Goal: Contribute content: Contribute content

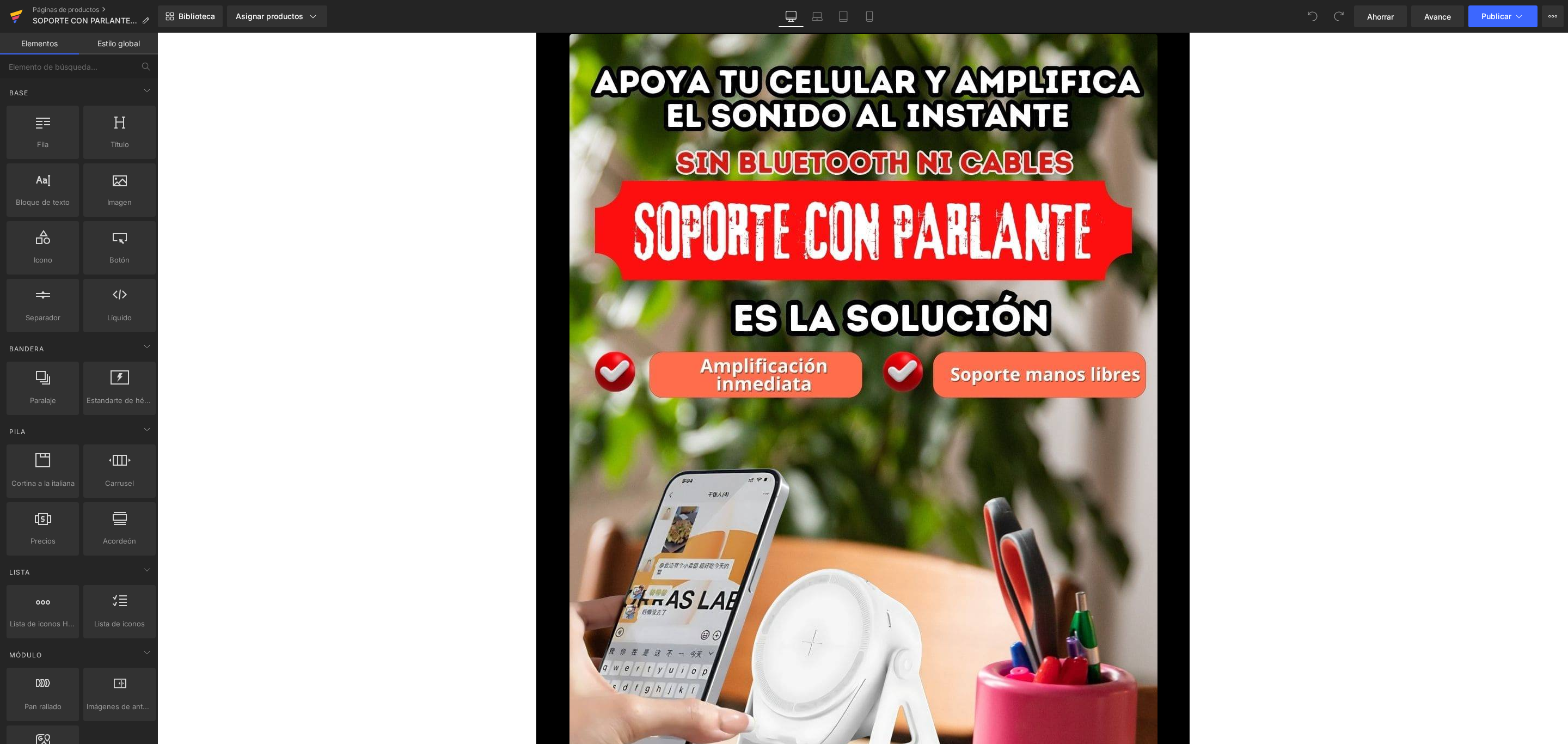
click at [18, 13] on icon at bounding box center [16, 13] width 13 height 7
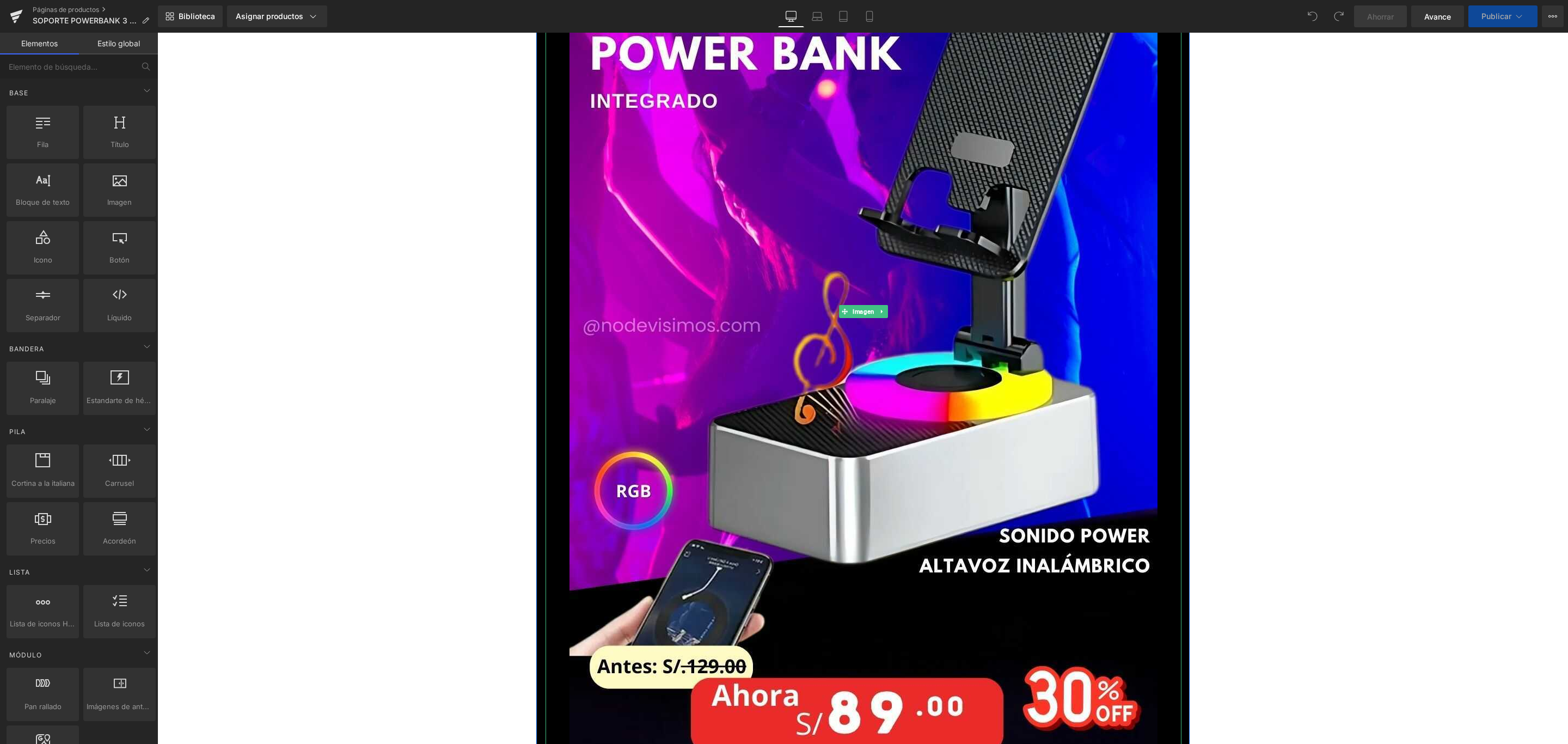
scroll to position [245, 0]
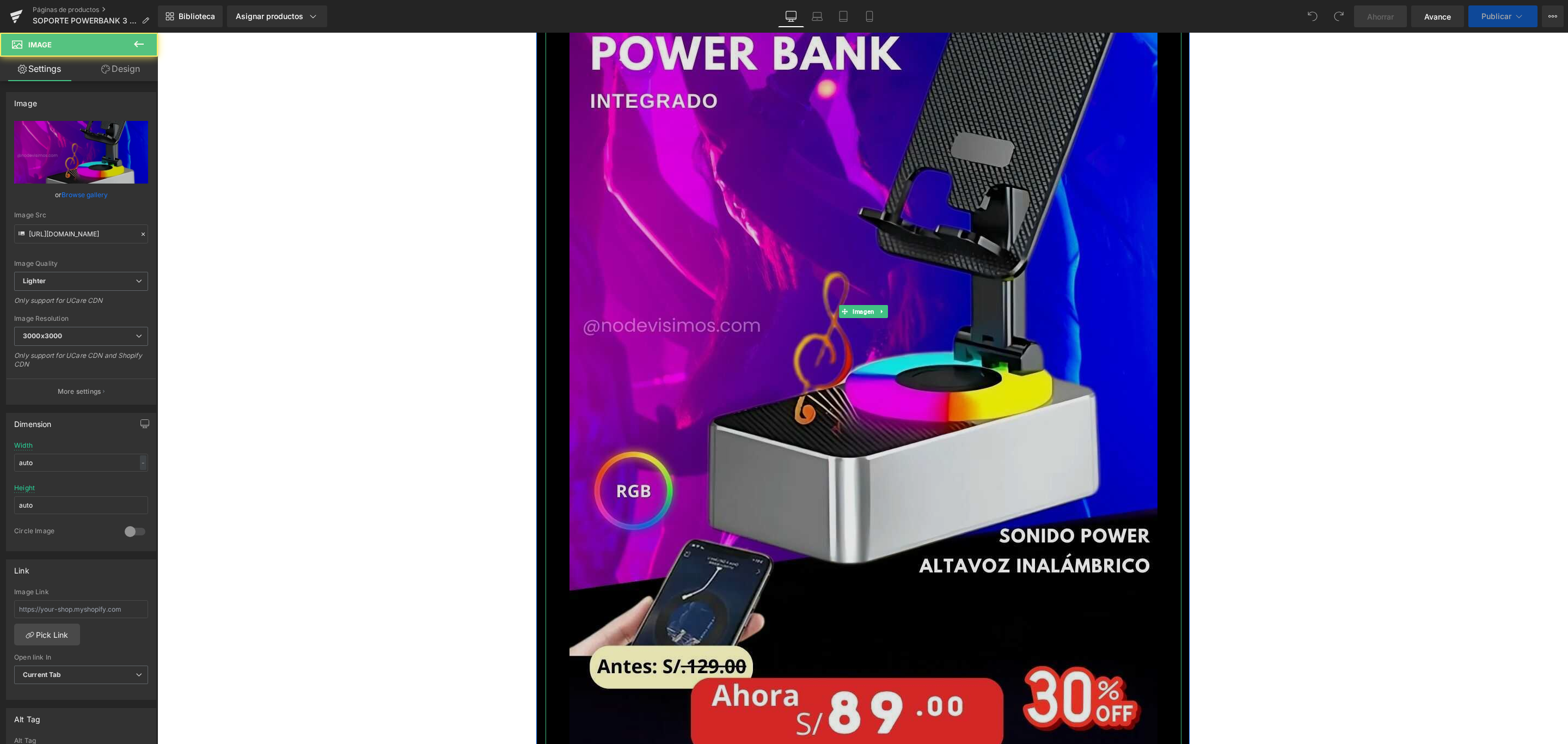
click at [835, 407] on img at bounding box center [864, 311] width 588 height 1045
click at [774, 177] on img at bounding box center [864, 311] width 588 height 1045
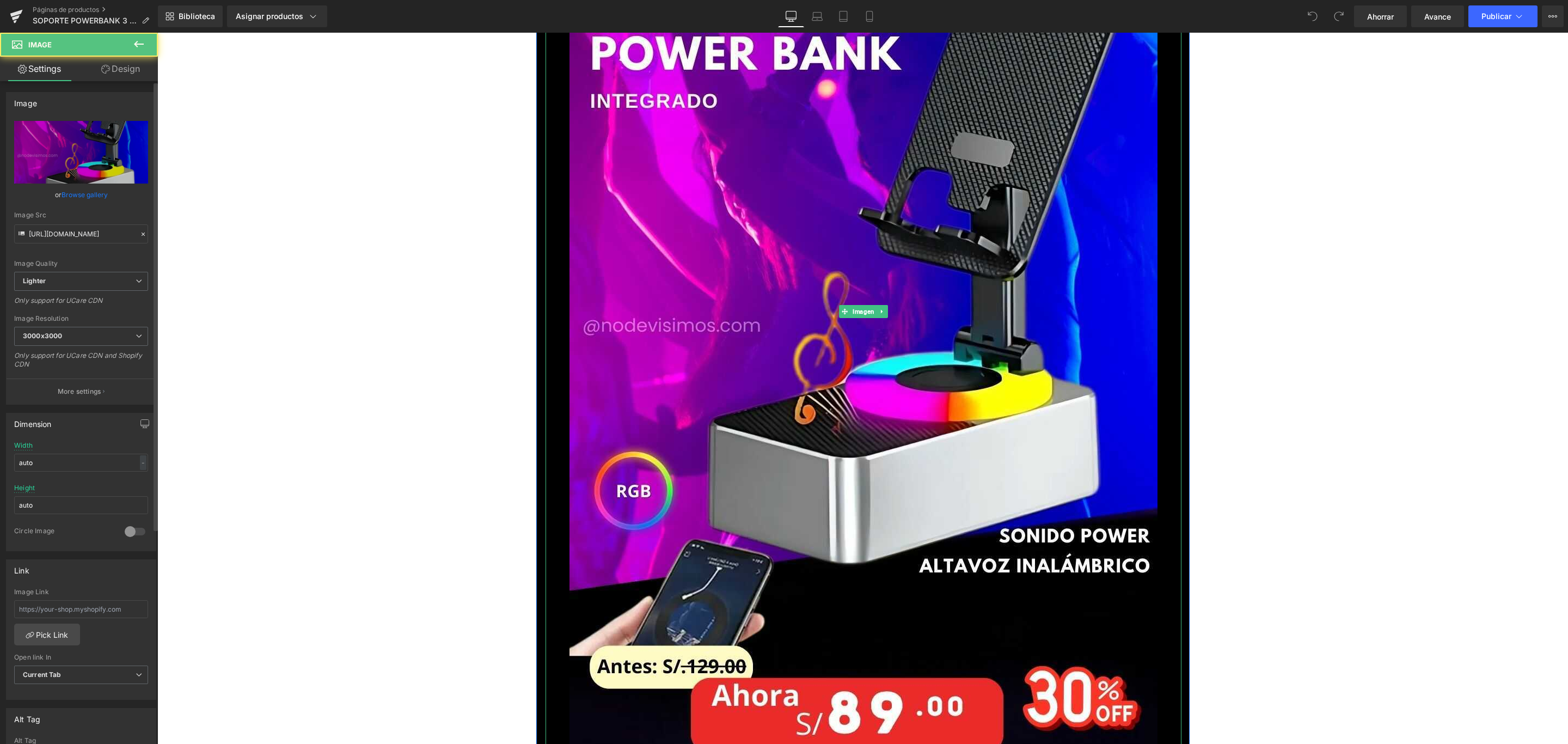
click at [95, 192] on link "Browse gallery" at bounding box center [85, 194] width 46 height 19
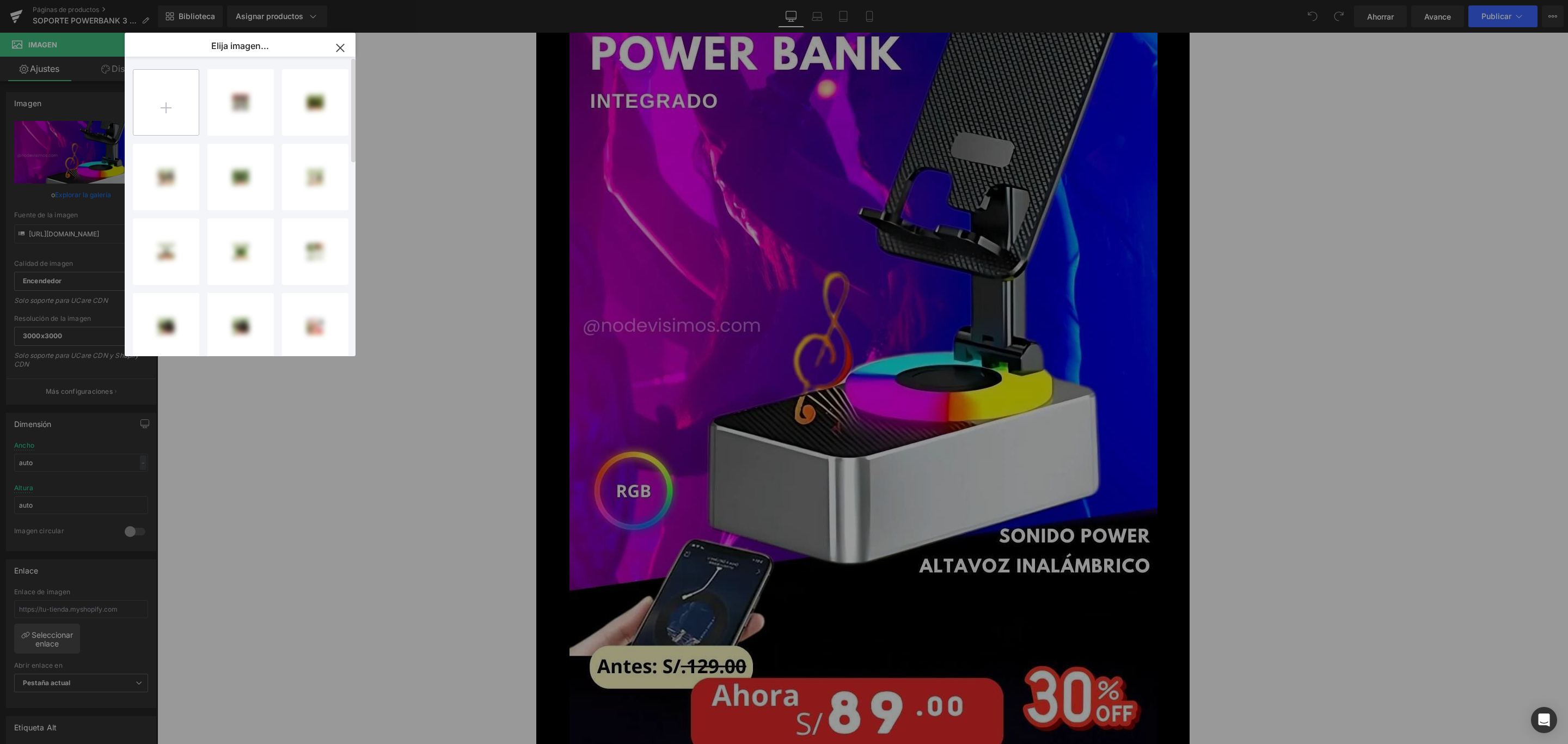
click at [157, 108] on input "file" at bounding box center [166, 102] width 65 height 65
click at [163, 110] on input "file" at bounding box center [166, 102] width 65 height 65
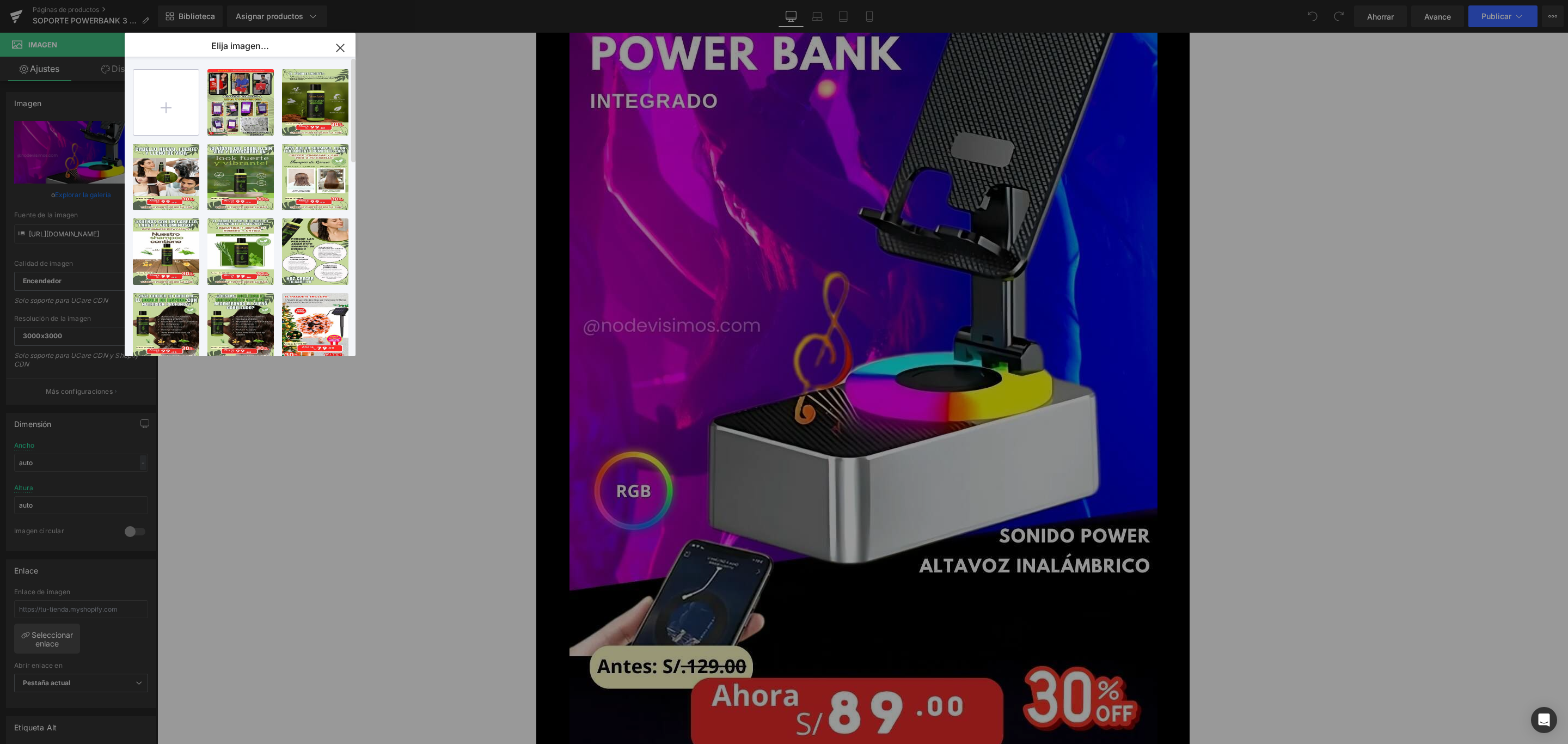
click at [178, 94] on input "file" at bounding box center [166, 102] width 65 height 65
click at [178, 93] on input "file" at bounding box center [166, 102] width 65 height 65
type input "C:\fakepath\1_optimized.jpg"
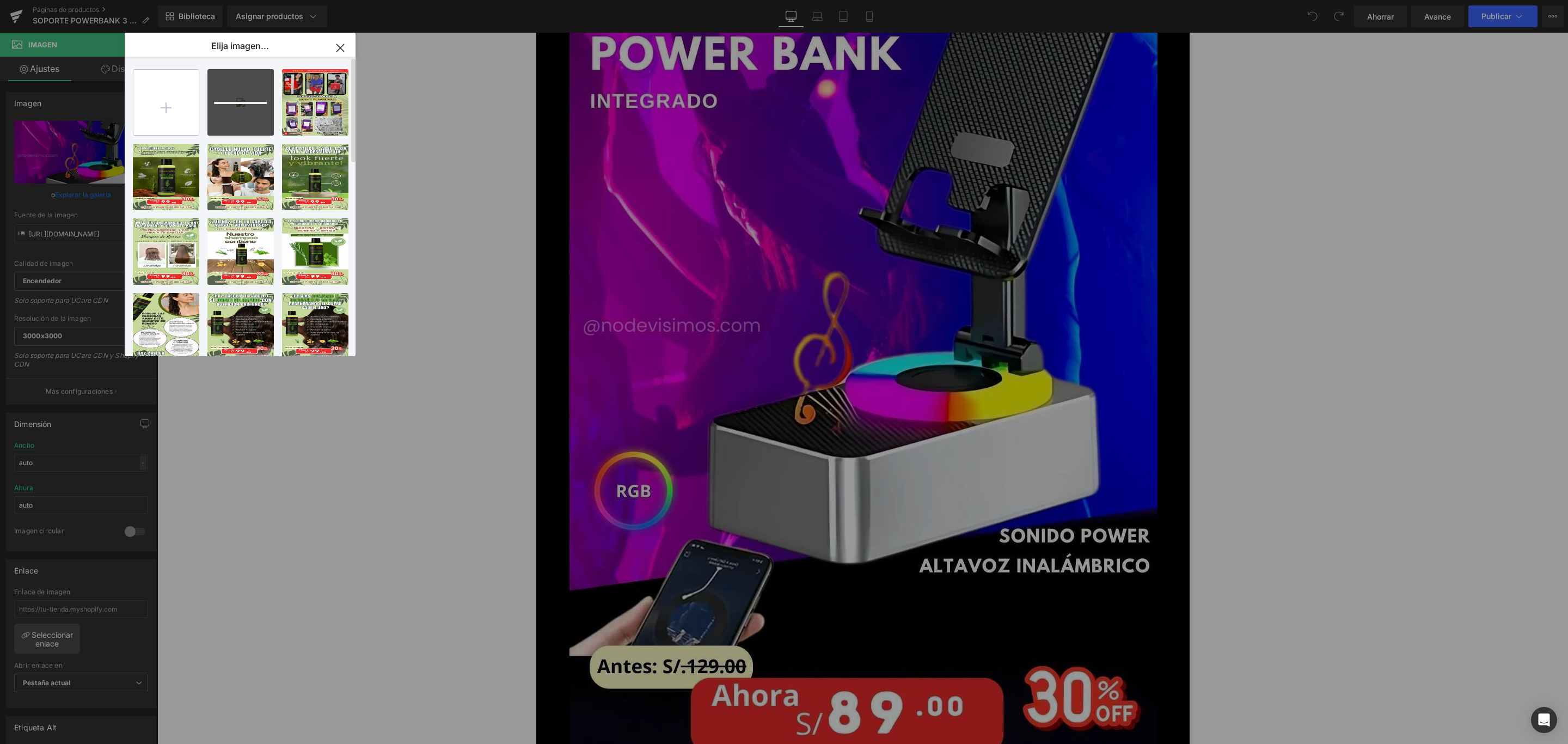
click at [161, 110] on input "file" at bounding box center [166, 102] width 65 height 65
type input "C:\fakepath\2_optimized.jpg"
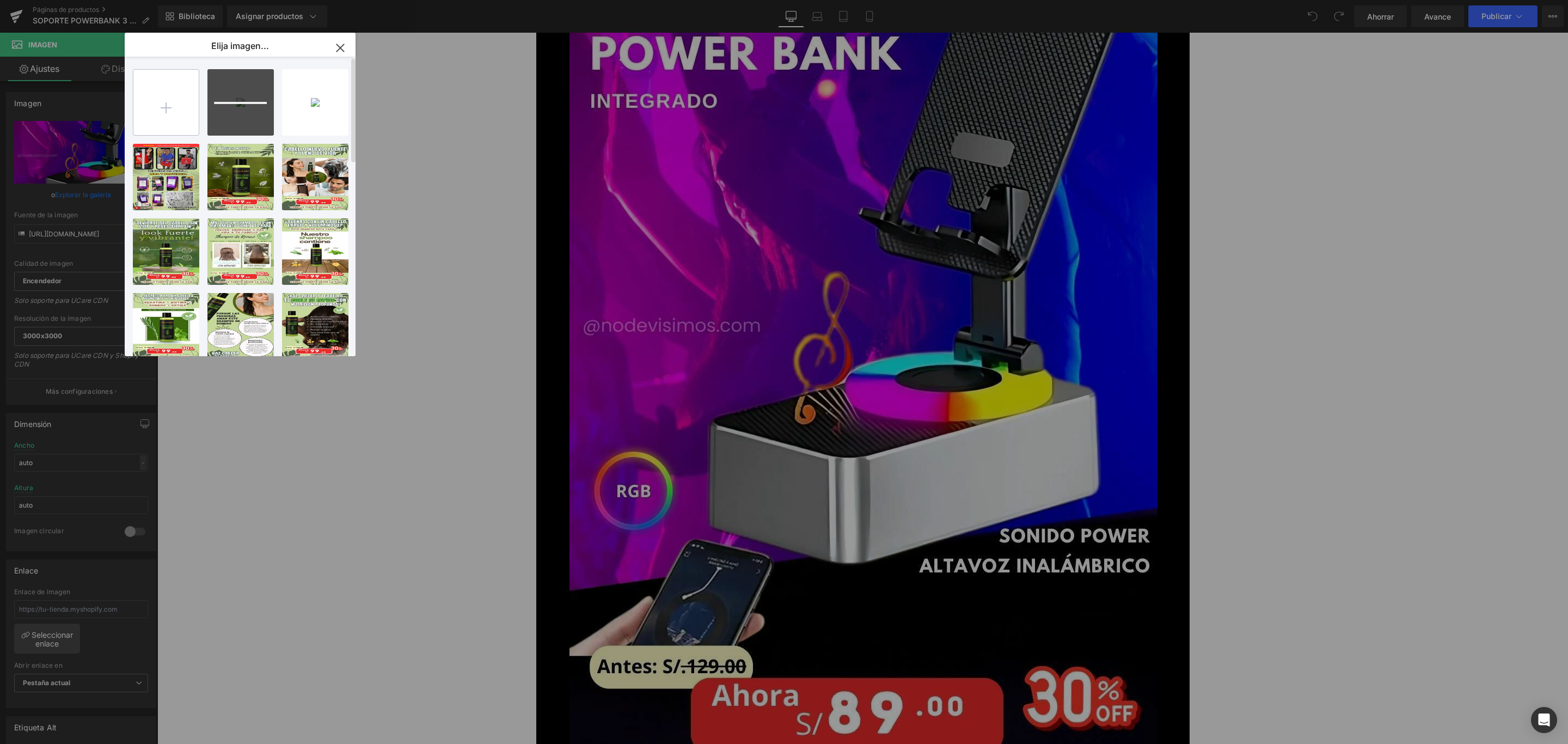
click at [187, 105] on input "file" at bounding box center [166, 102] width 65 height 65
type input "C:\fakepath\3_optimized.jpg"
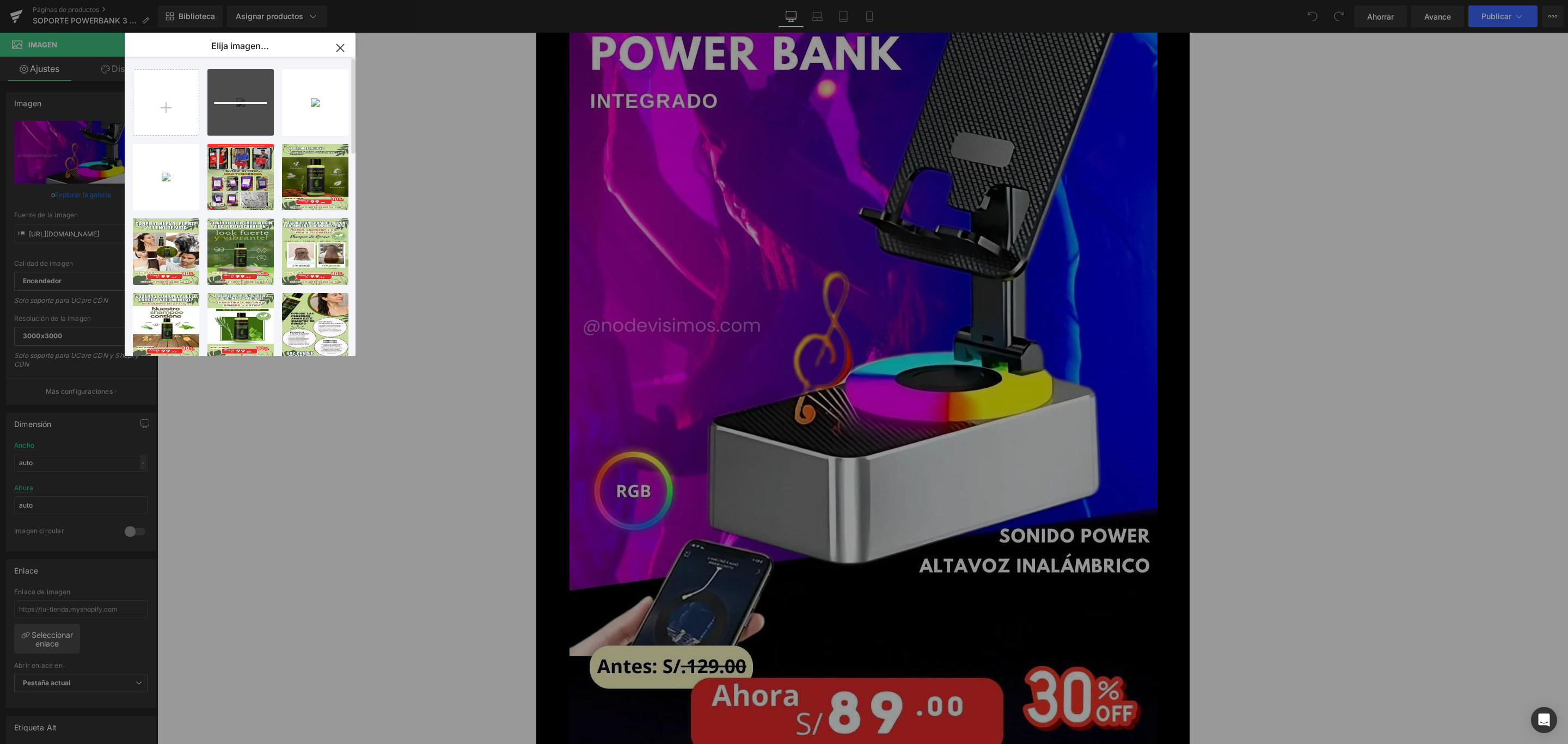
click at [203, 108] on div "2_optimizado.jpg 213,14 KB ¿Borrar imagen? Sí No 1_optimizado.jpg 138,85 KB ¿Bo…" at bounding box center [246, 208] width 227 height 304
click at [180, 104] on input "file" at bounding box center [166, 102] width 65 height 65
type input "C:\fakepath\4_optimized.jpg"
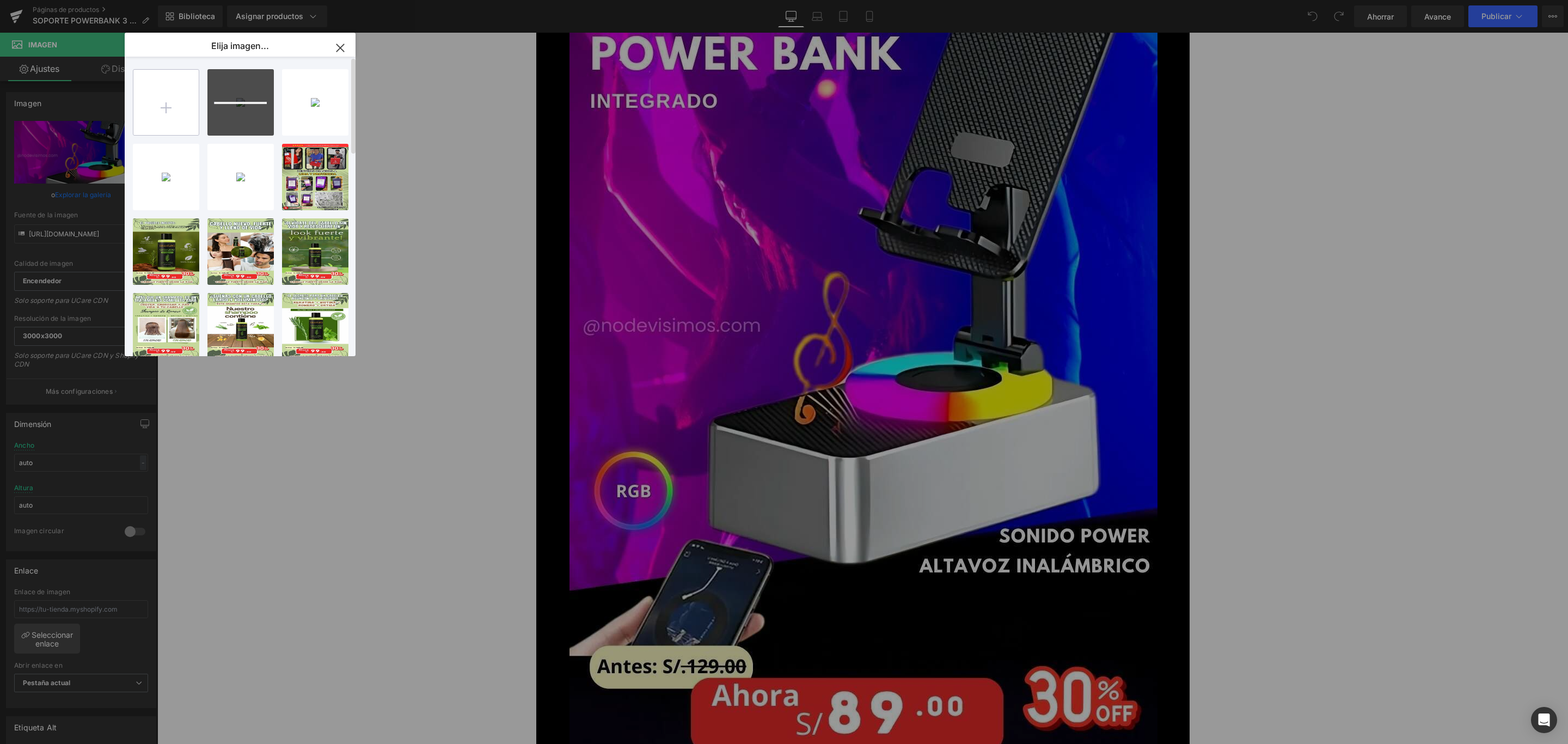
click at [173, 97] on input "file" at bounding box center [166, 102] width 65 height 65
type input "C:\fakepath\5_optimized.jpg"
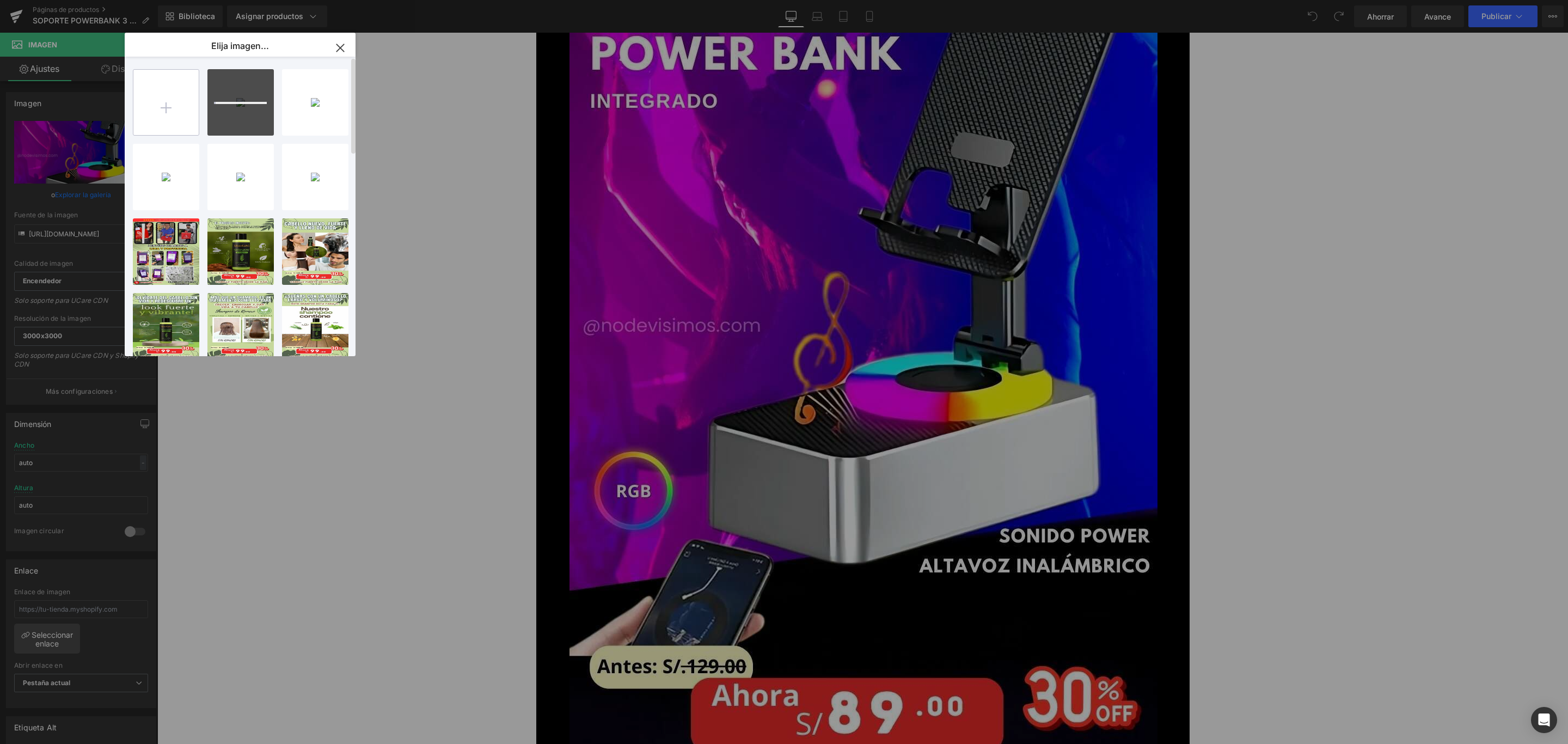
click at [194, 125] on input "file" at bounding box center [166, 102] width 65 height 65
type input "C:\fakepath\6_optimized.jpg"
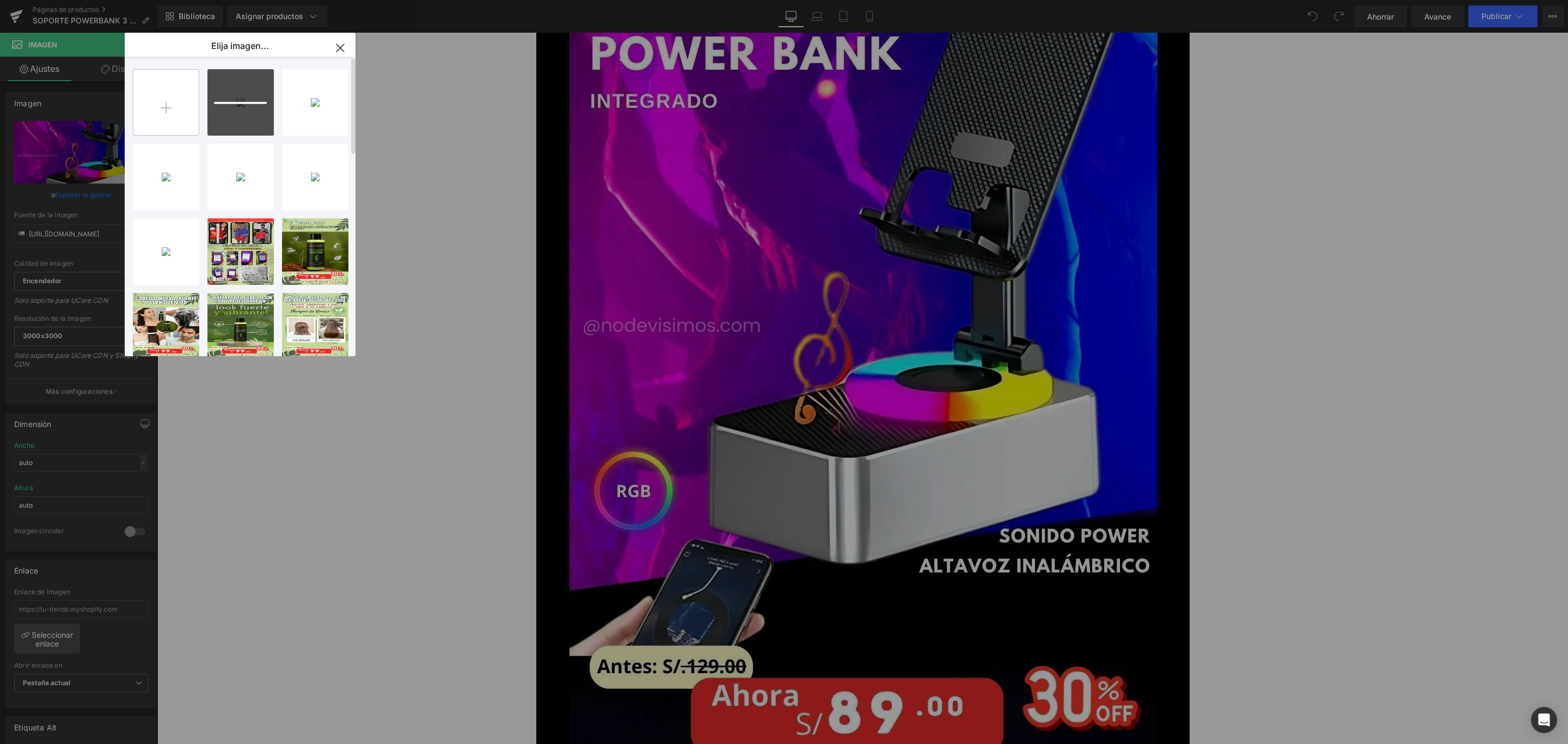
click at [158, 98] on input "file" at bounding box center [166, 102] width 65 height 65
type input "C:\fakepath\7_optimized.jpg"
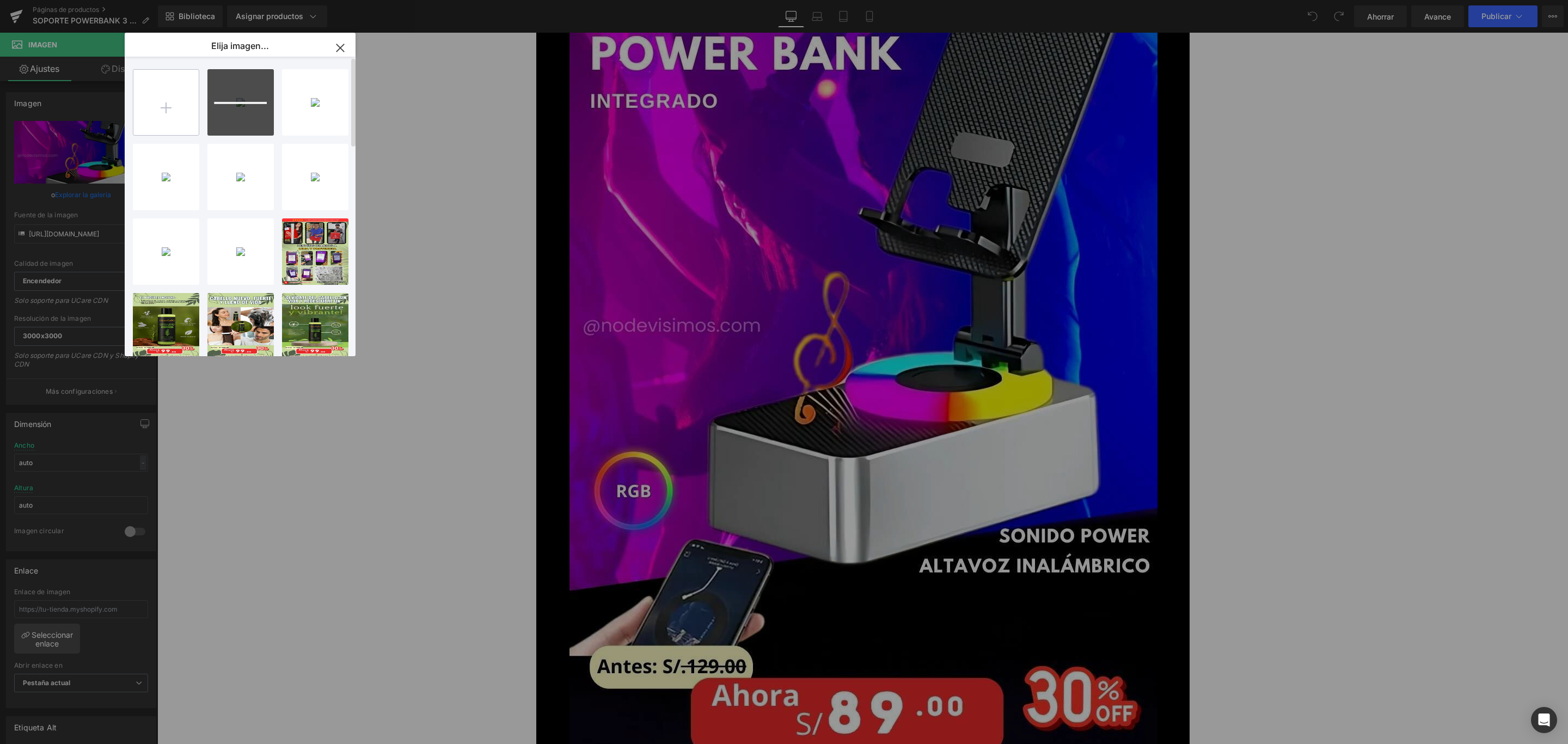
click at [152, 105] on input "file" at bounding box center [166, 102] width 65 height 65
type input "C:\fakepath\8_optimized.jpg"
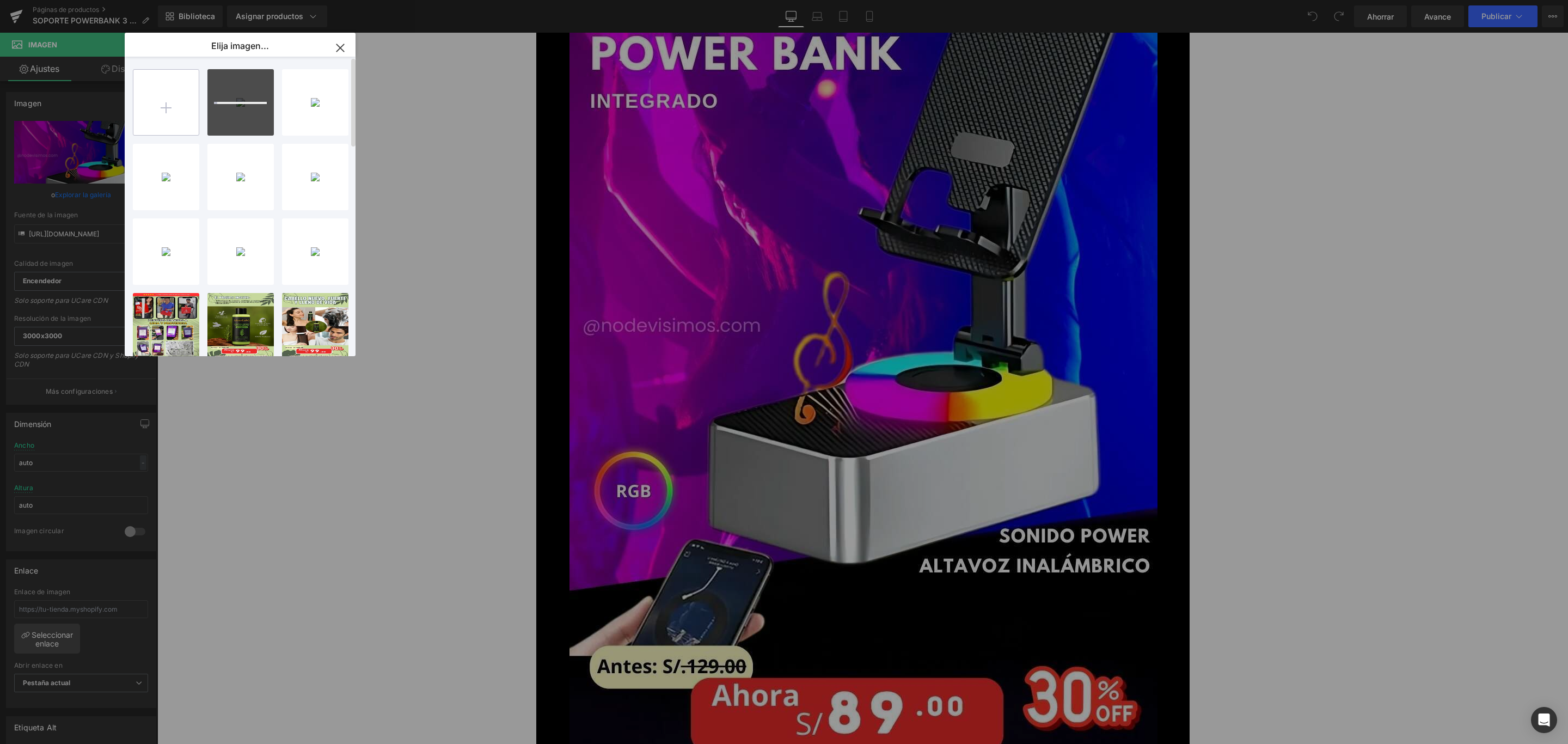
click at [190, 100] on input "file" at bounding box center [166, 102] width 65 height 65
type input "C:\fakepath\9_optimized.jpg"
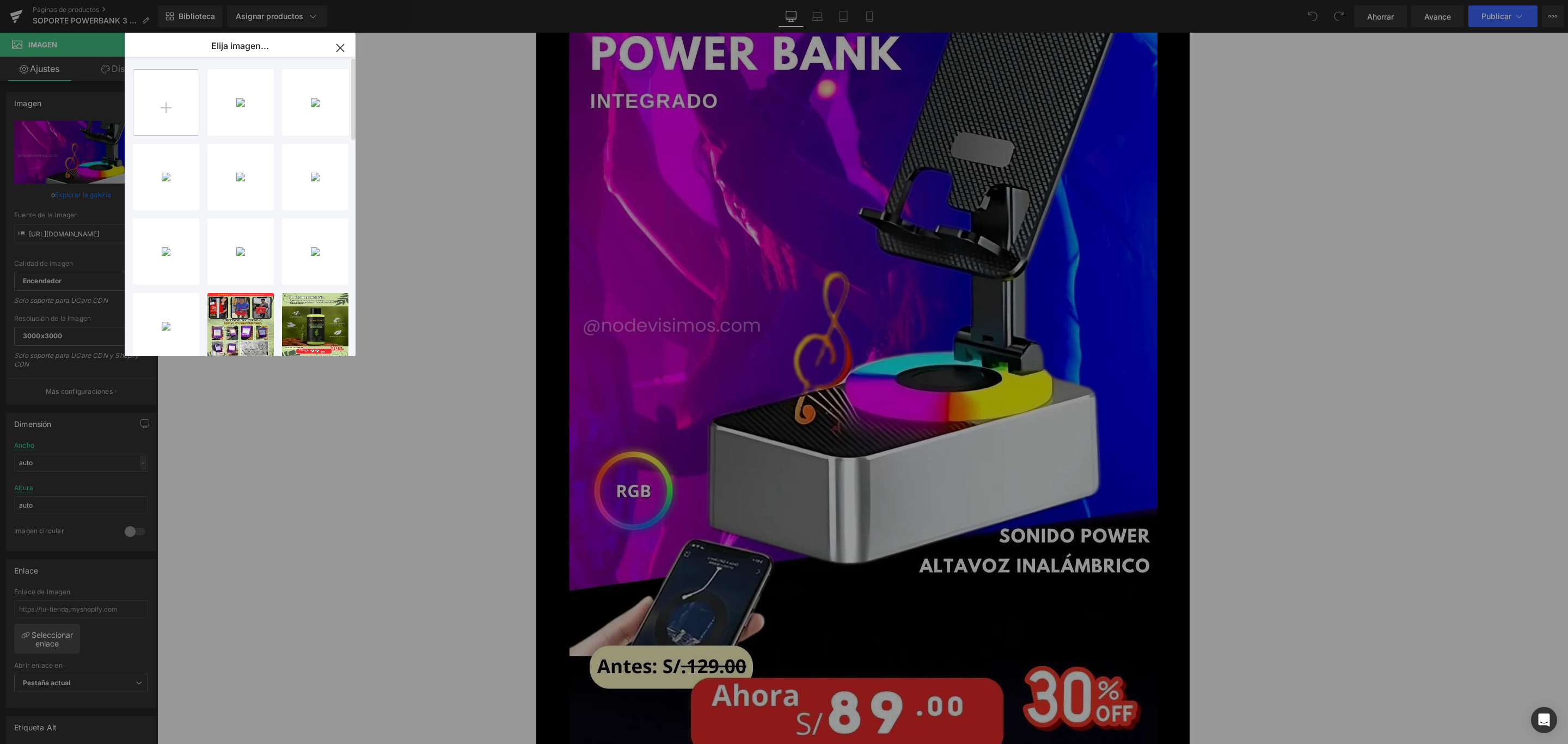
click at [163, 96] on input "file" at bounding box center [166, 102] width 65 height 65
type input "C:\fakepath\10_optimized.jpg"
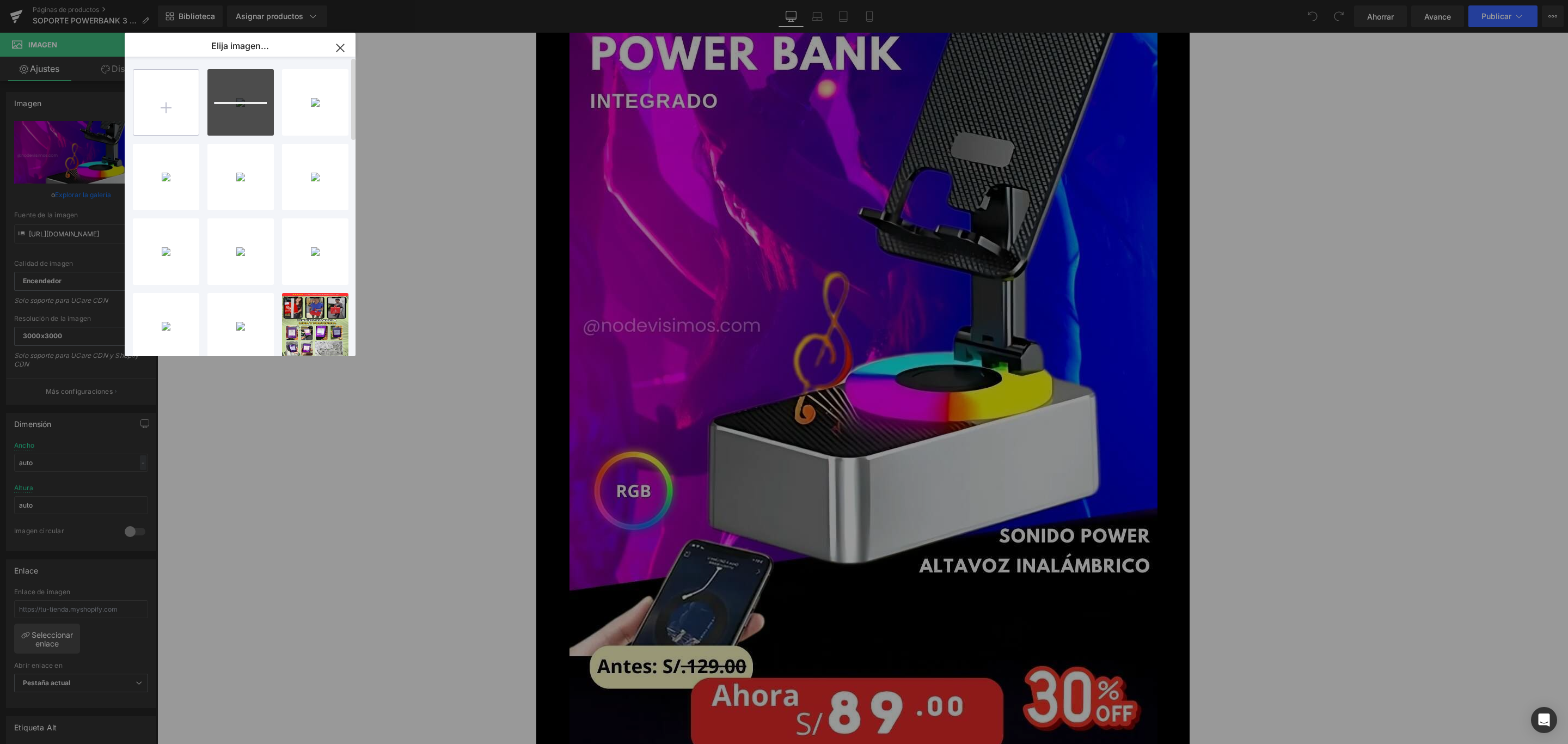
click at [157, 104] on input "file" at bounding box center [166, 102] width 65 height 65
click at [245, 314] on p "138,85 KB" at bounding box center [240, 311] width 55 height 8
type input "https://ucarecdn.com/9797341d-000e-49f0-b36b-a9609a7fdf45/-/format/auto/-/previ…"
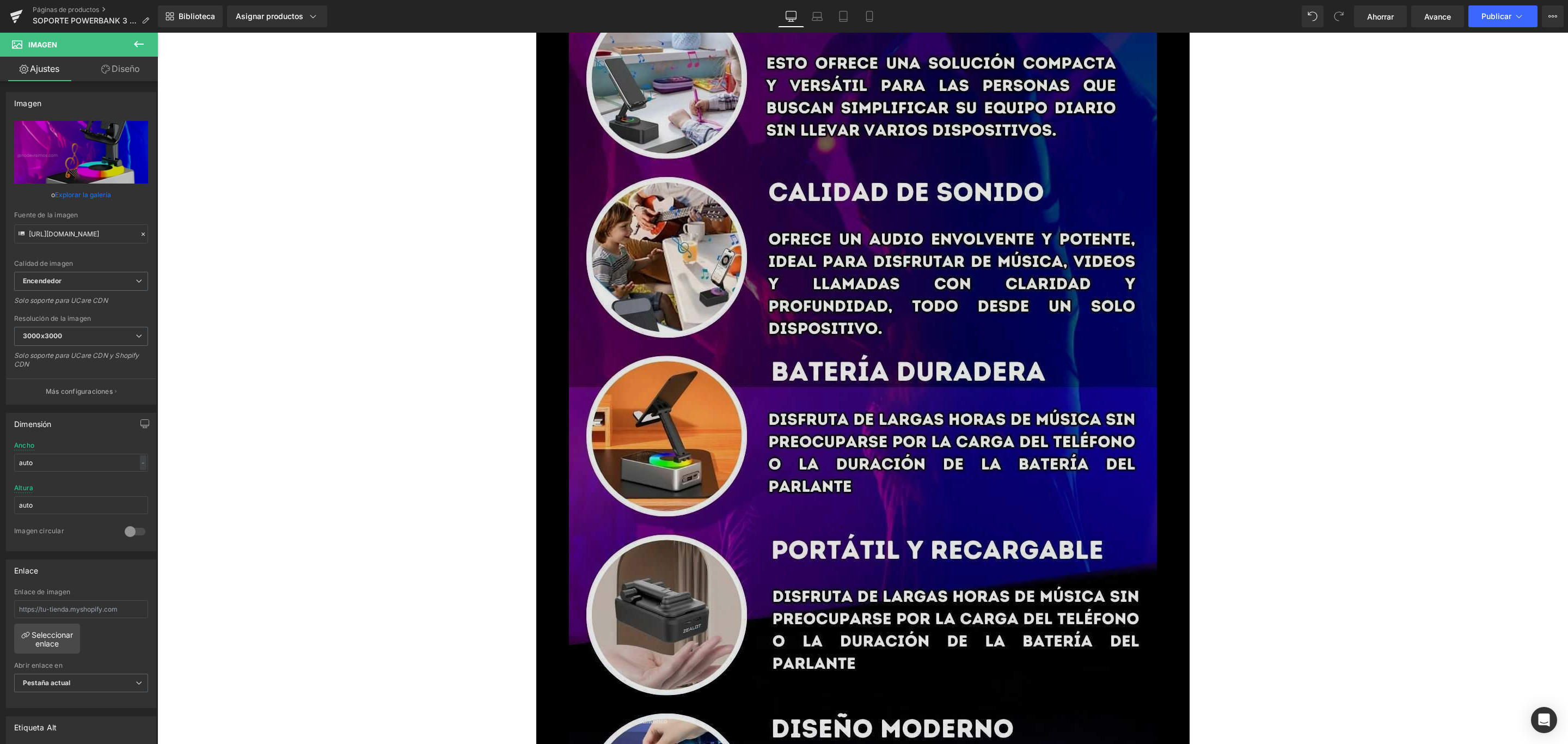
click at [870, 337] on img at bounding box center [863, 365] width 588 height 1045
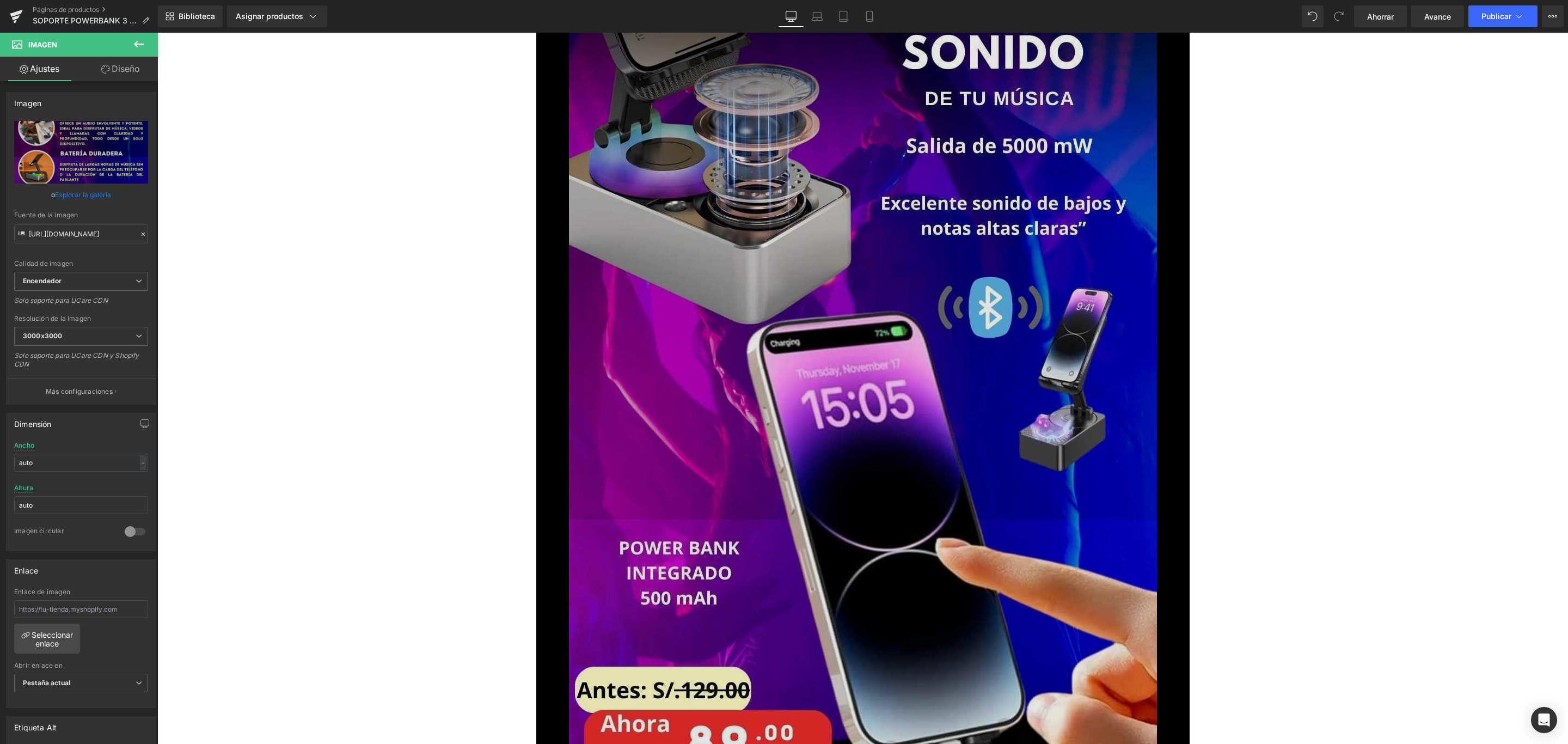
scroll to position [2451, 0]
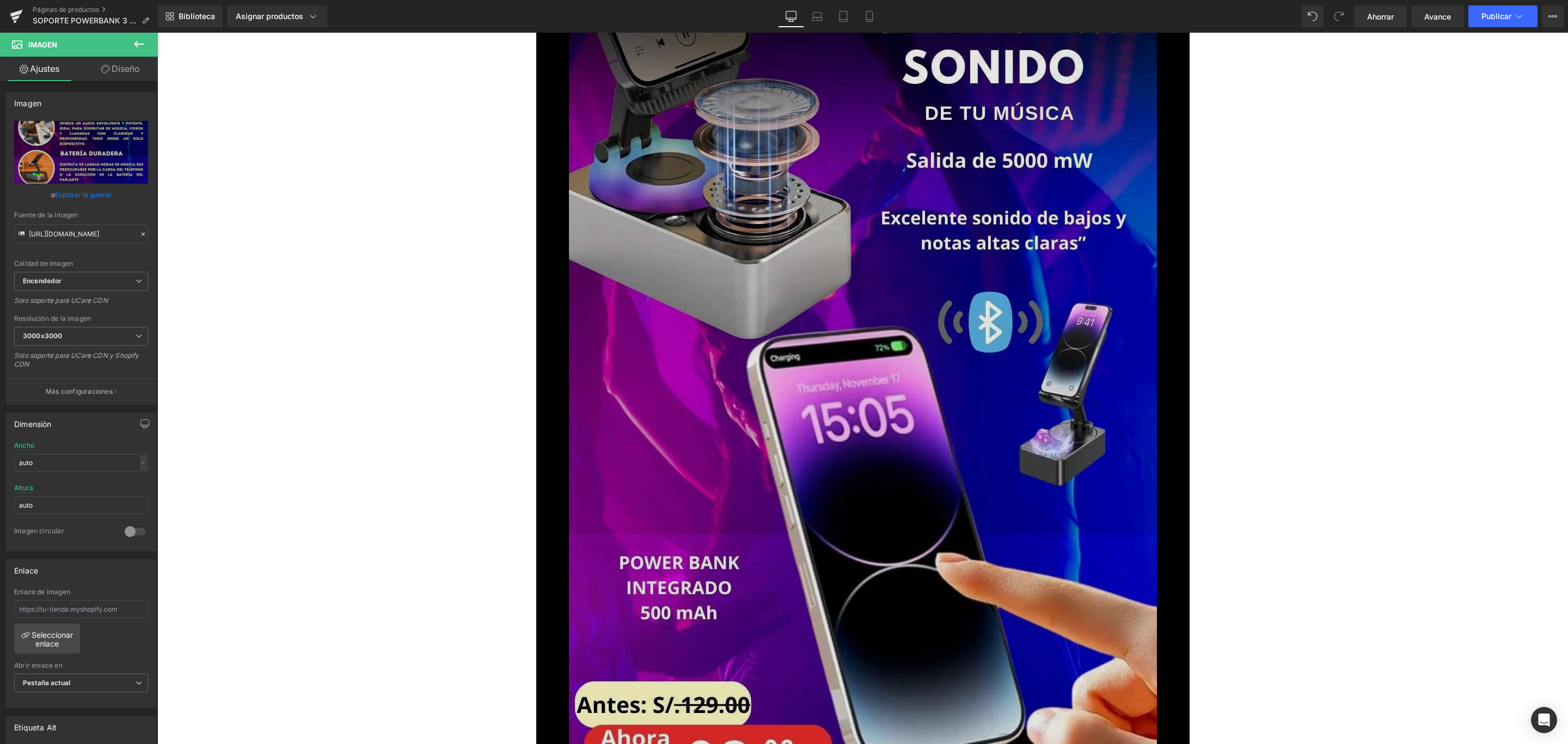
click at [744, 199] on img at bounding box center [863, 513] width 588 height 1045
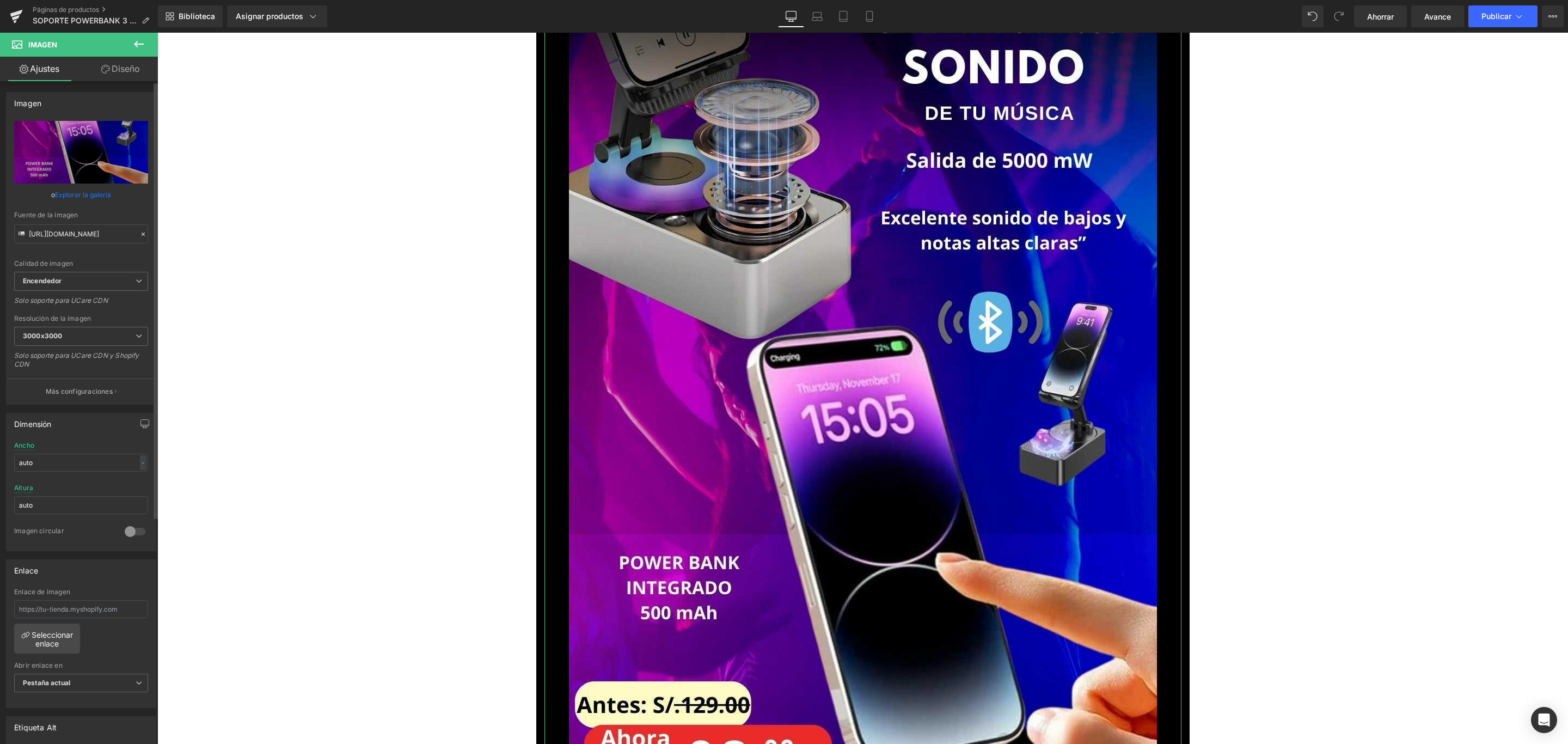
click at [75, 194] on font "Explorar la galería" at bounding box center [83, 194] width 56 height 8
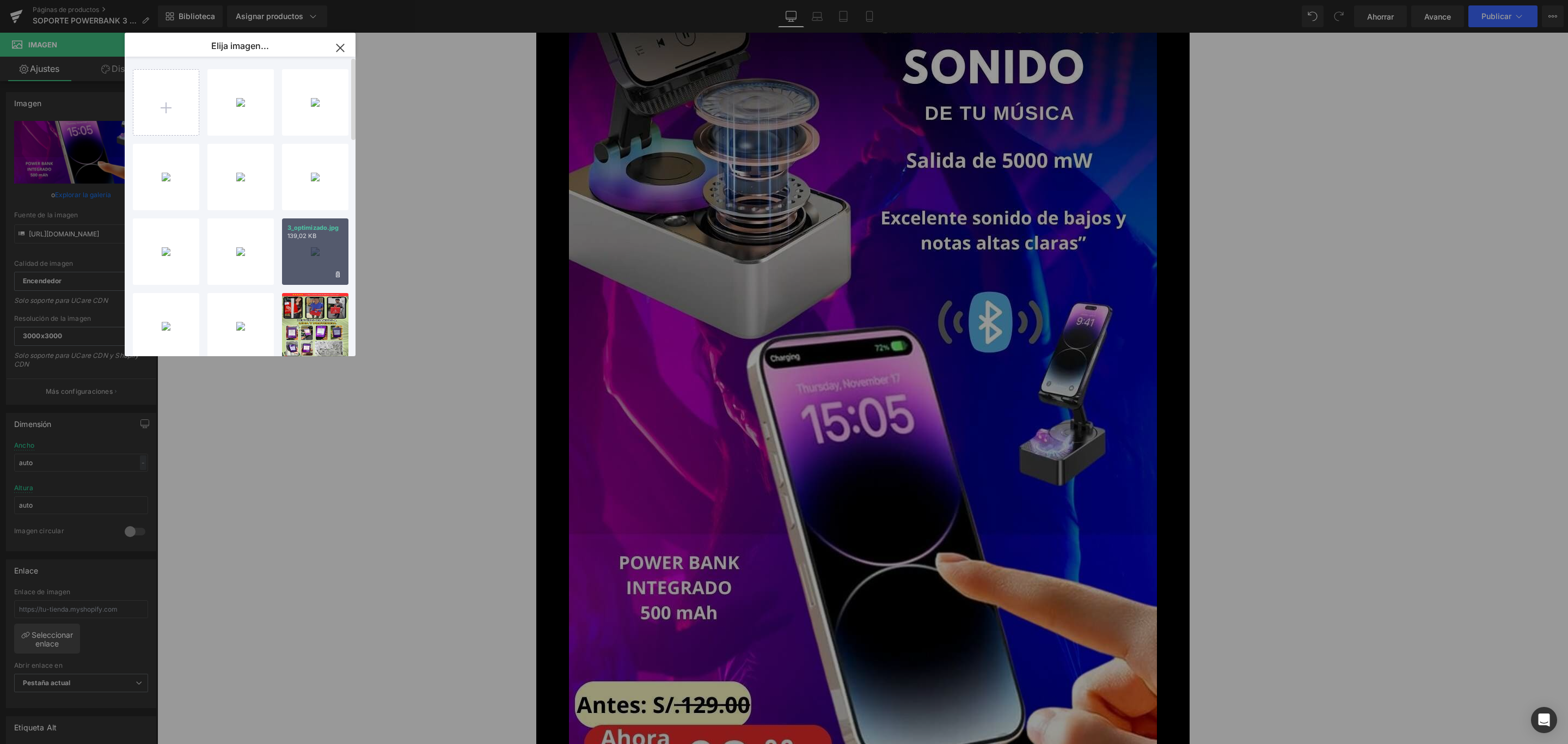
click at [296, 226] on font "3_optimizado.jpg" at bounding box center [313, 228] width 52 height 8
type input "https://ucarecdn.com/827ab8a2-636c-4a3a-8a8d-eec94d42f3f5/-/format/auto/-/previ…"
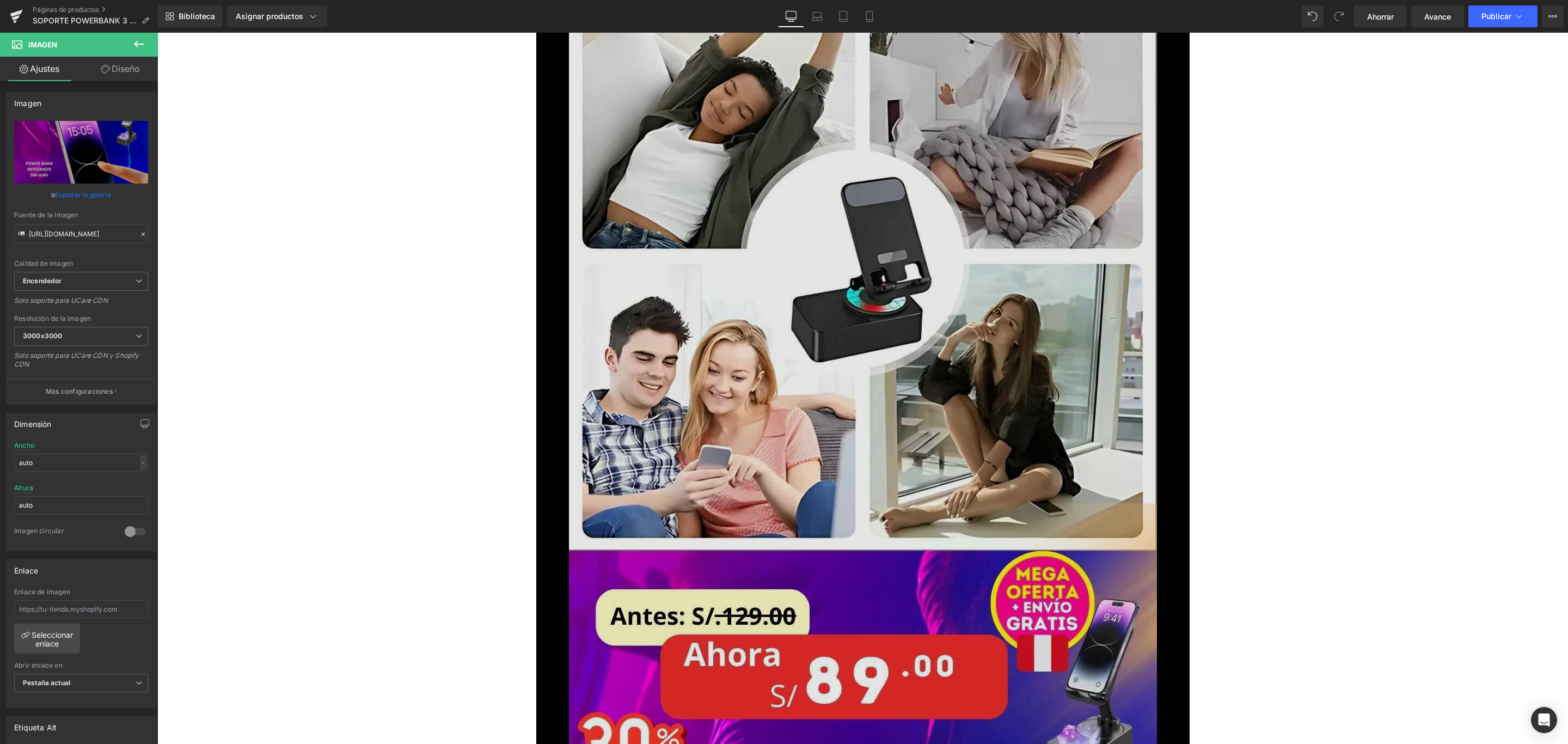
scroll to position [3921, 0]
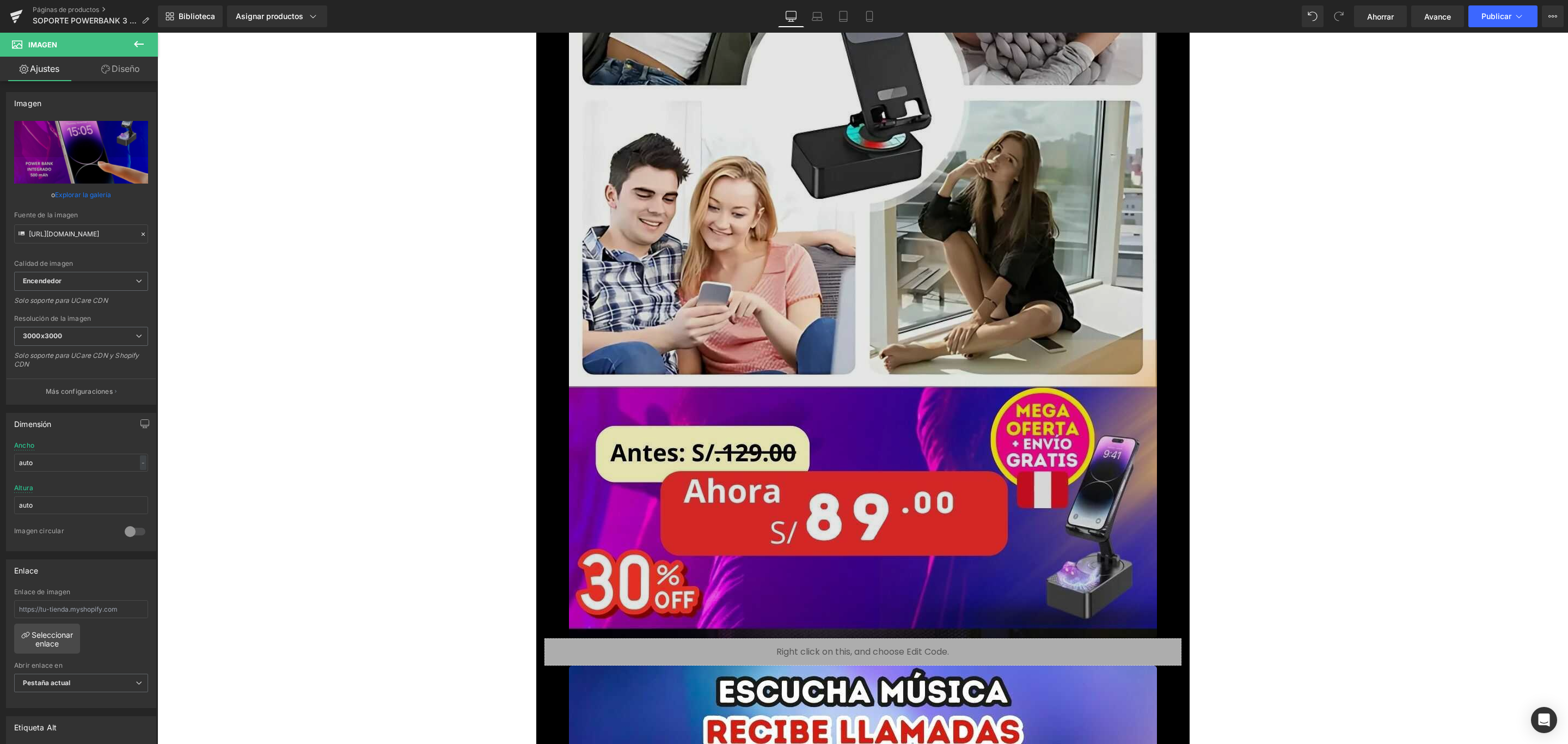
drag, startPoint x: 830, startPoint y: 296, endPoint x: 735, endPoint y: 283, distance: 95.9
click at [830, 295] on img at bounding box center [863, 115] width 588 height 1045
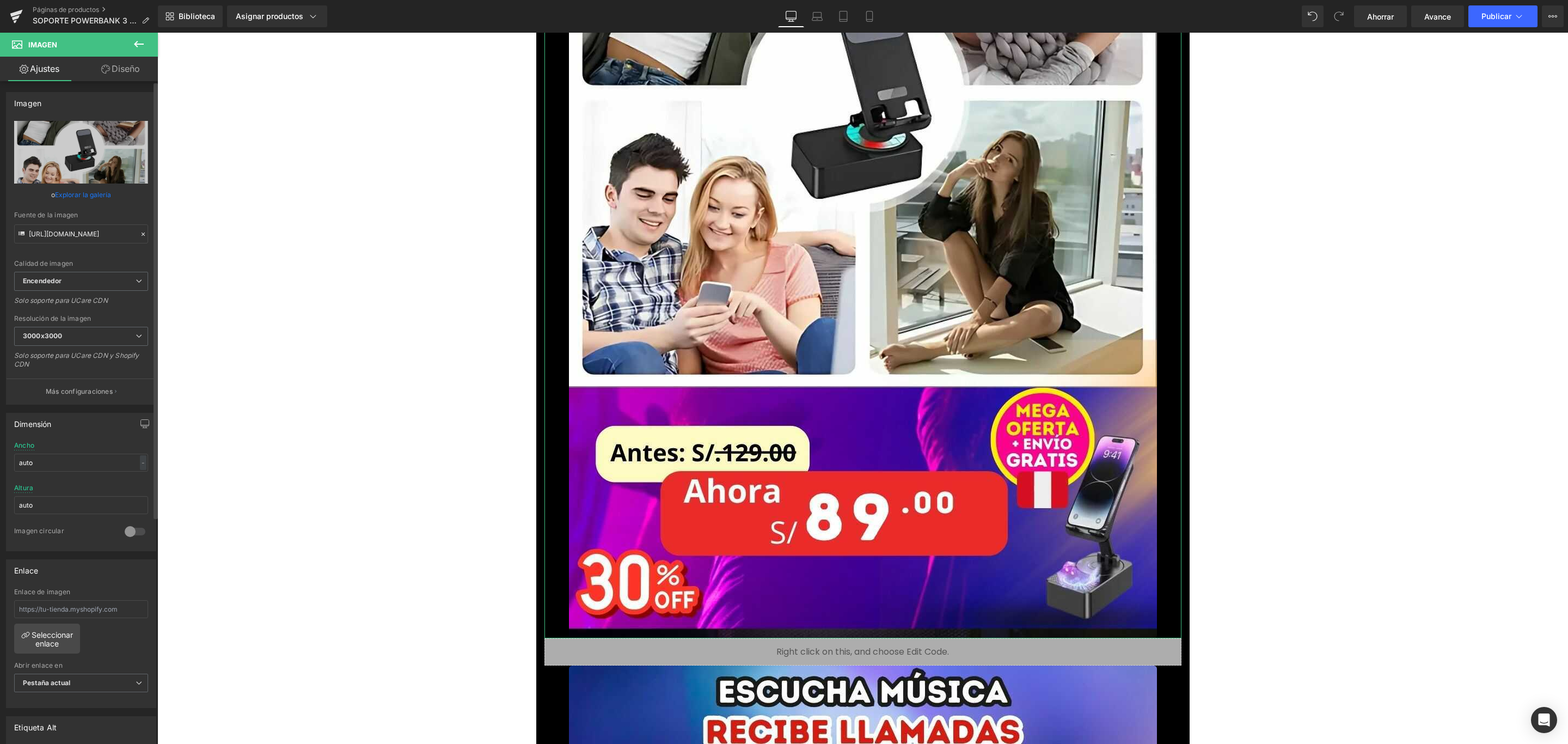
click at [86, 191] on font "Explorar la galería" at bounding box center [83, 194] width 56 height 8
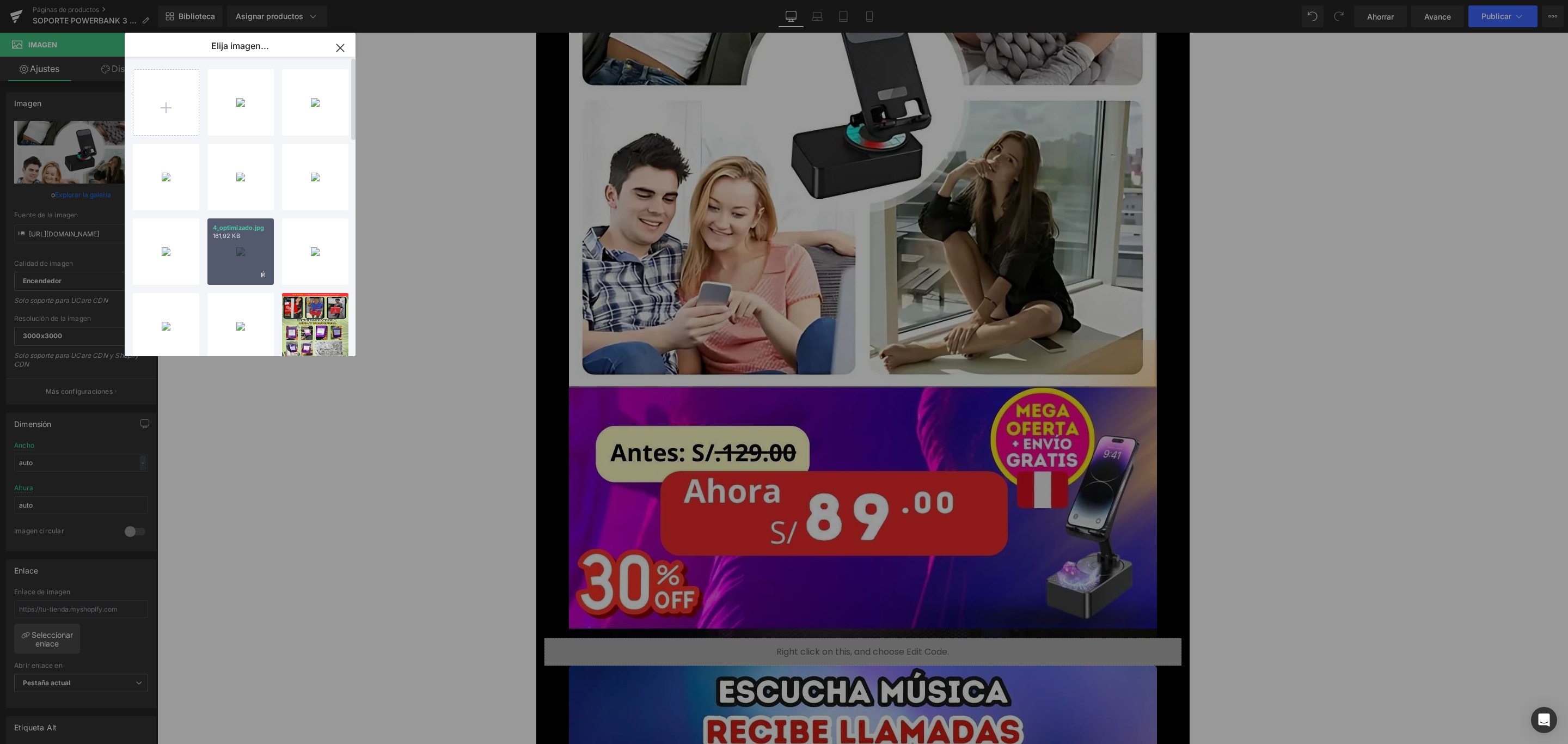
click at [250, 247] on div "4_optimizado.jpg 161,92 KB" at bounding box center [240, 251] width 66 height 66
type input "https://ucarecdn.com/1a03a7ae-94e2-437e-b074-b7546d4db424/-/format/auto/-/previ…"
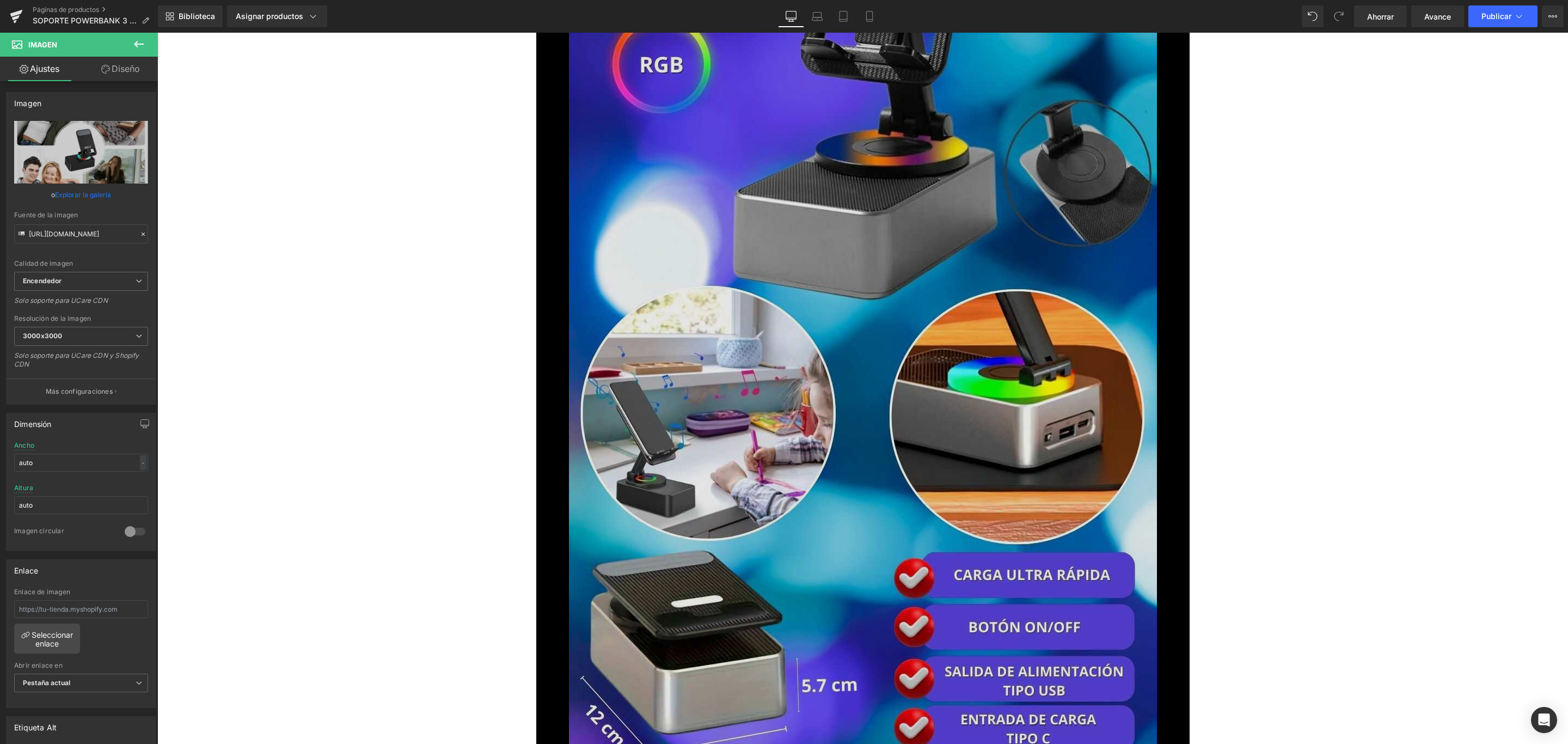
scroll to position [4820, 0]
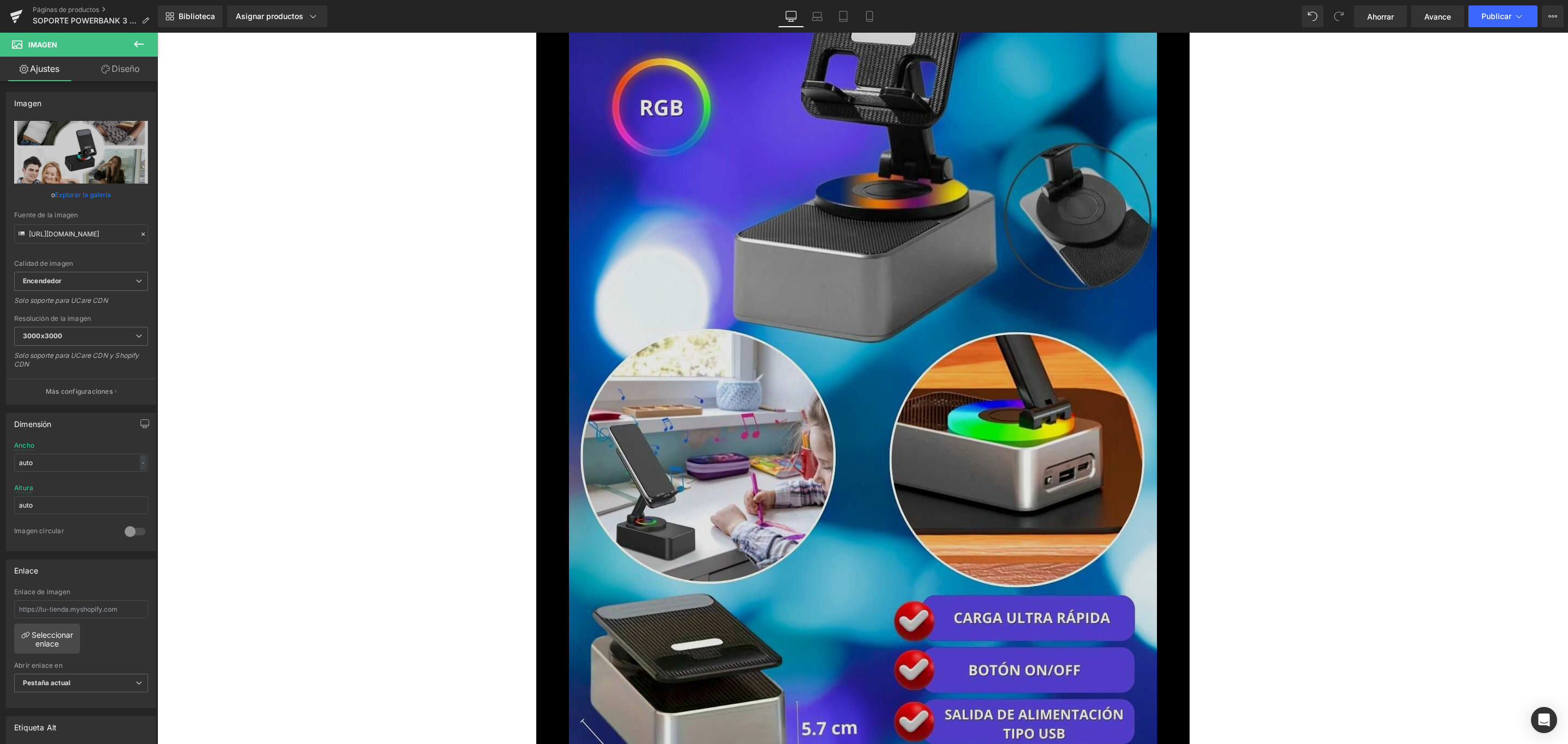
click at [884, 292] on img at bounding box center [863, 289] width 588 height 1045
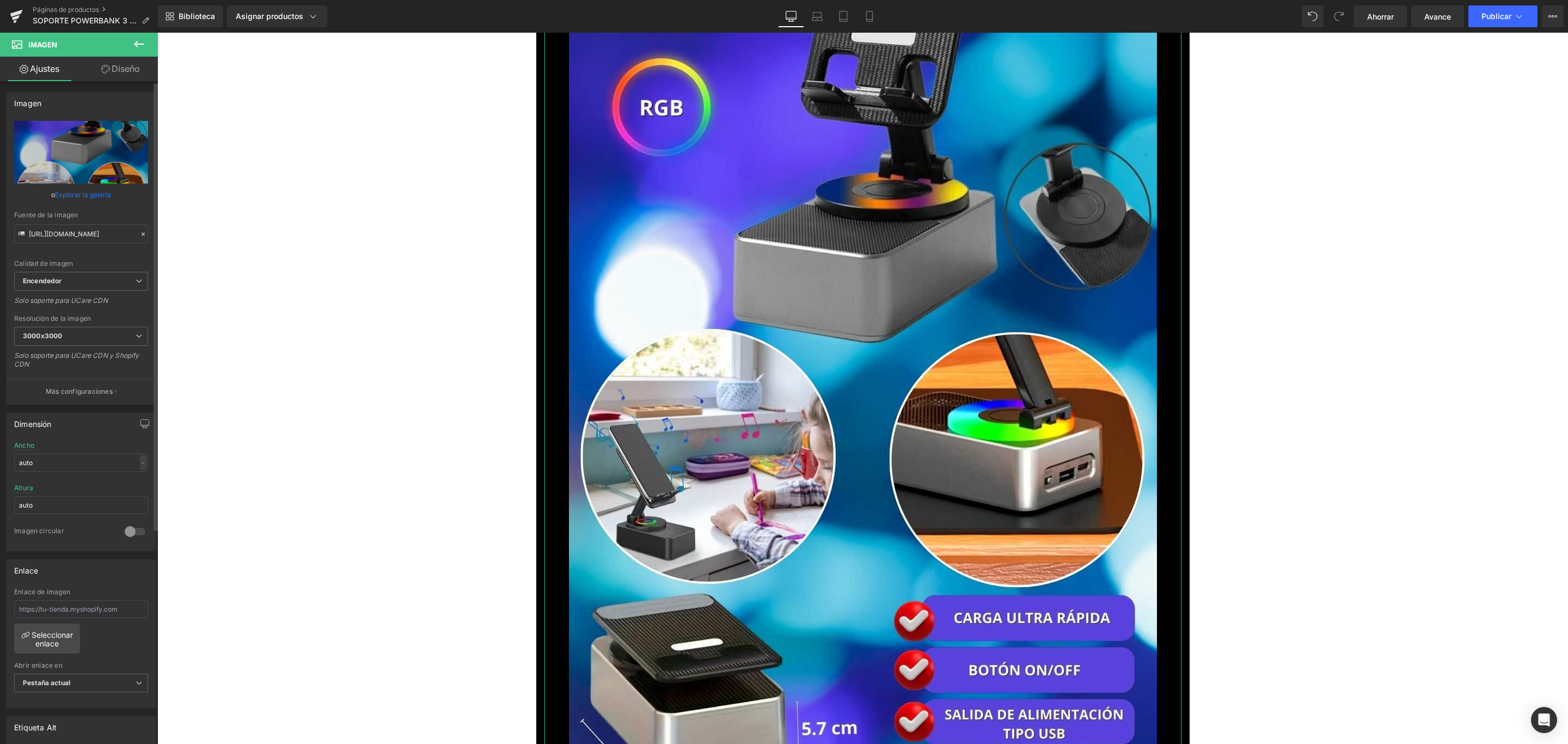
click at [77, 191] on font "Explorar la galería" at bounding box center [83, 194] width 56 height 8
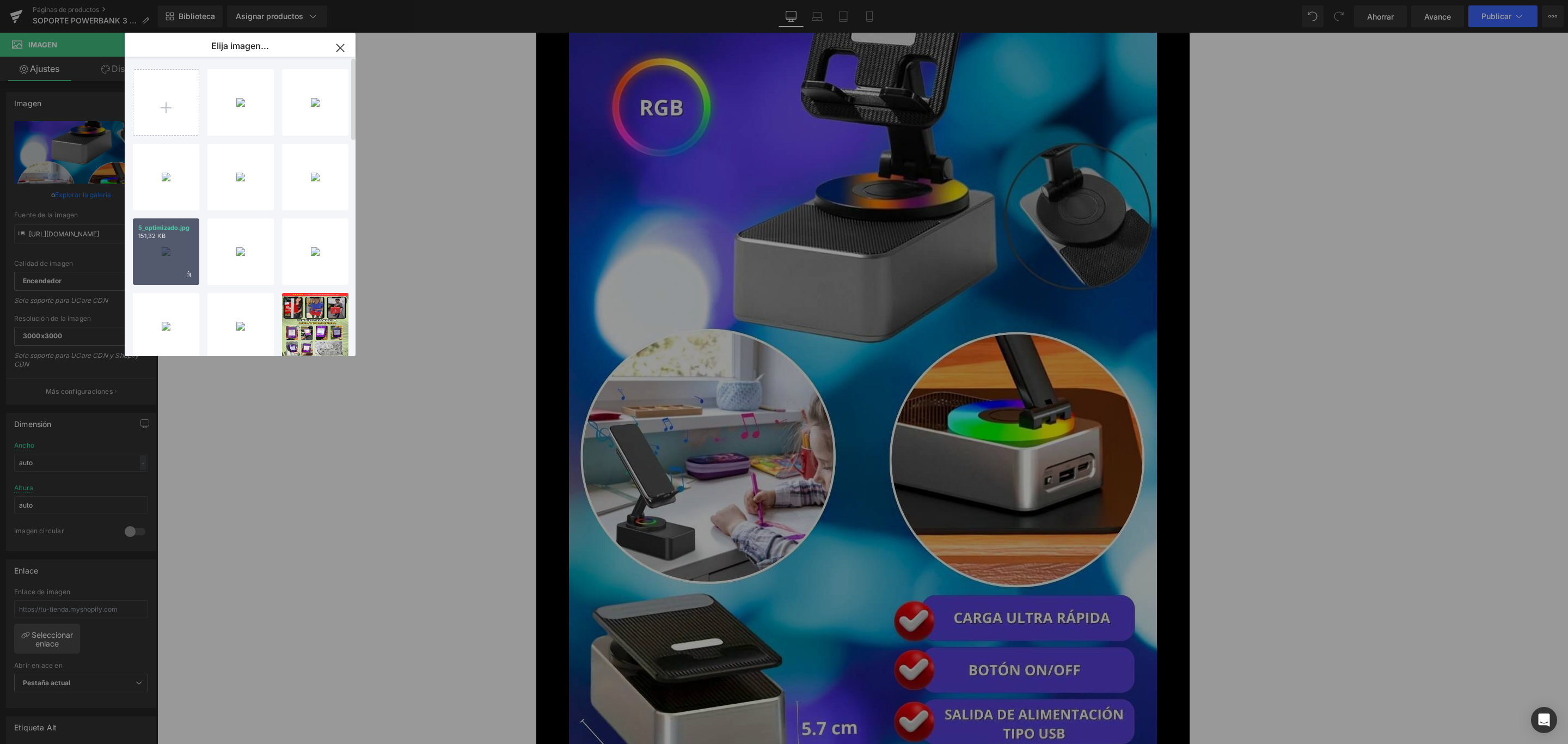
click at [177, 226] on font "5_optimizado.jpg" at bounding box center [164, 228] width 52 height 8
type input "https://ucarecdn.com/5e2689f6-32c0-4801-bfe1-9a9d64405064/-/format/auto/-/previ…"
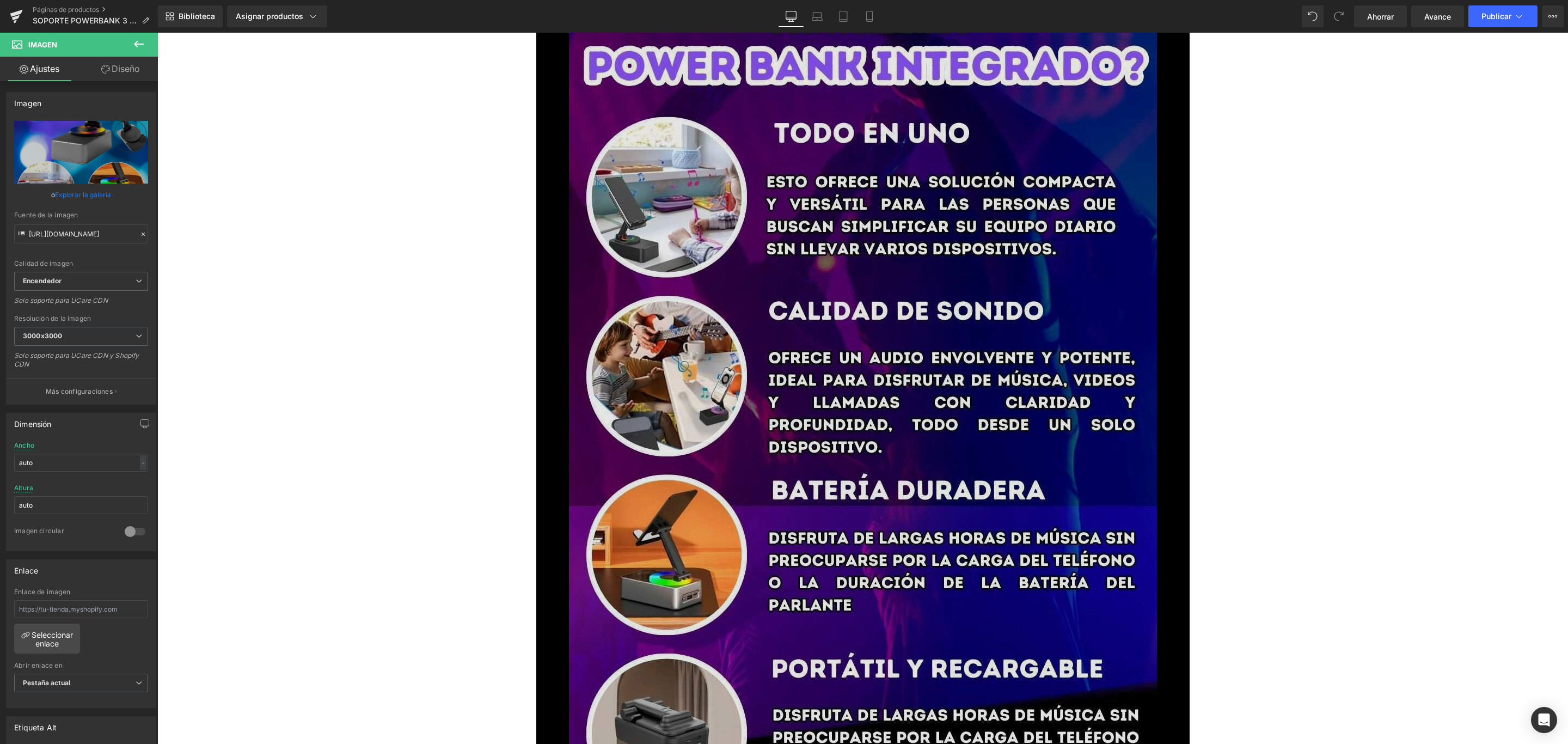
scroll to position [1389, 0]
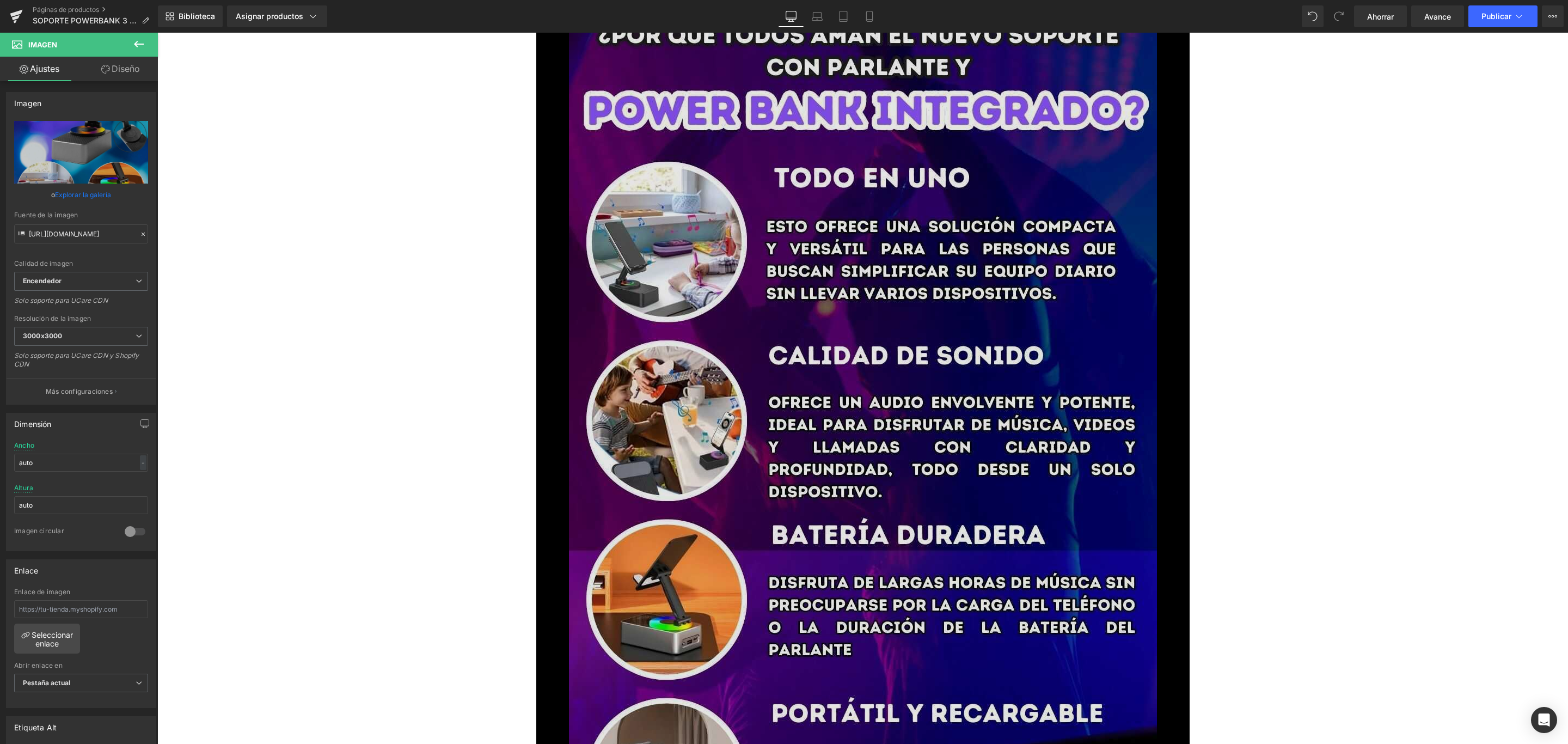
click at [828, 386] on img at bounding box center [863, 529] width 588 height 1045
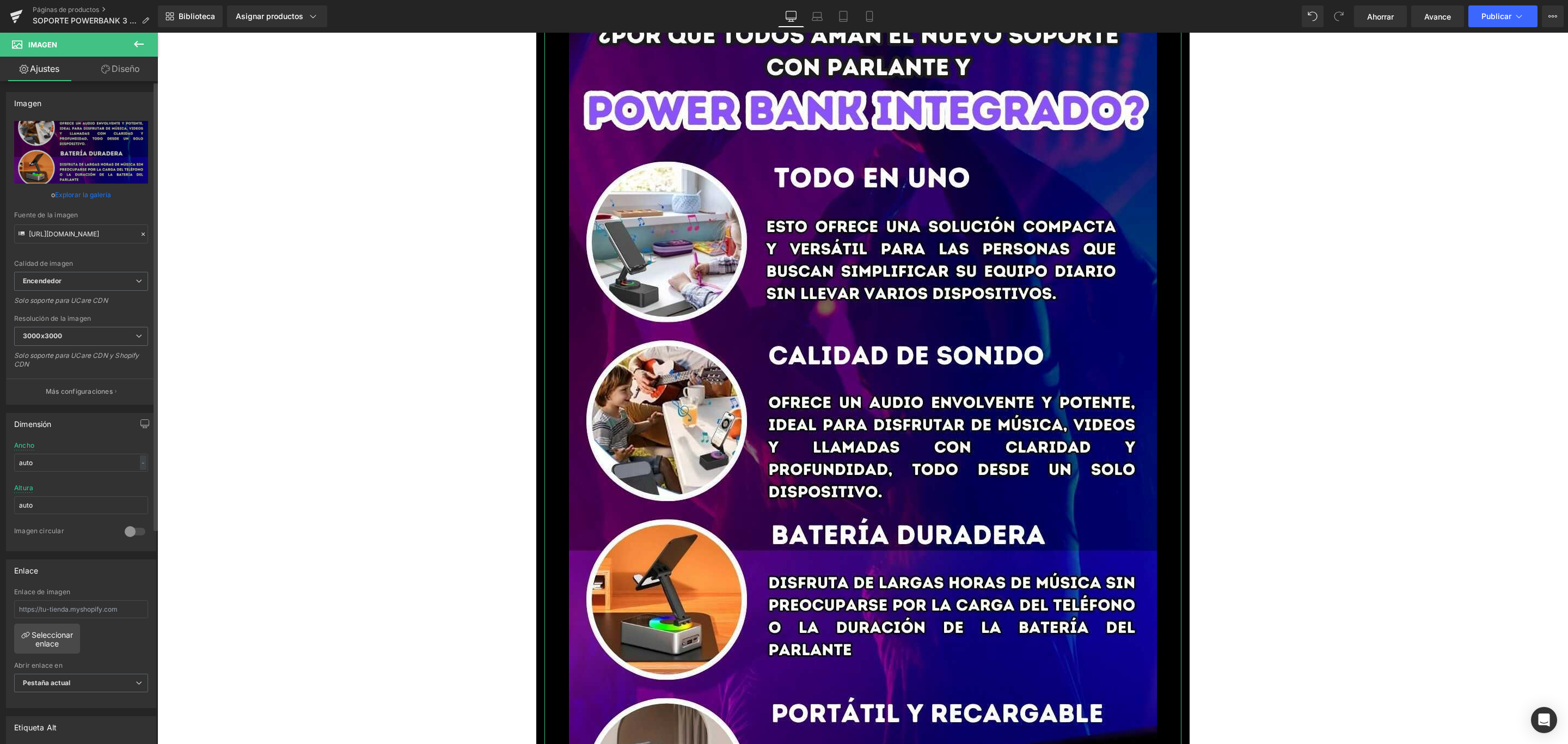
click at [103, 200] on link "Explorar la galería" at bounding box center [83, 194] width 56 height 19
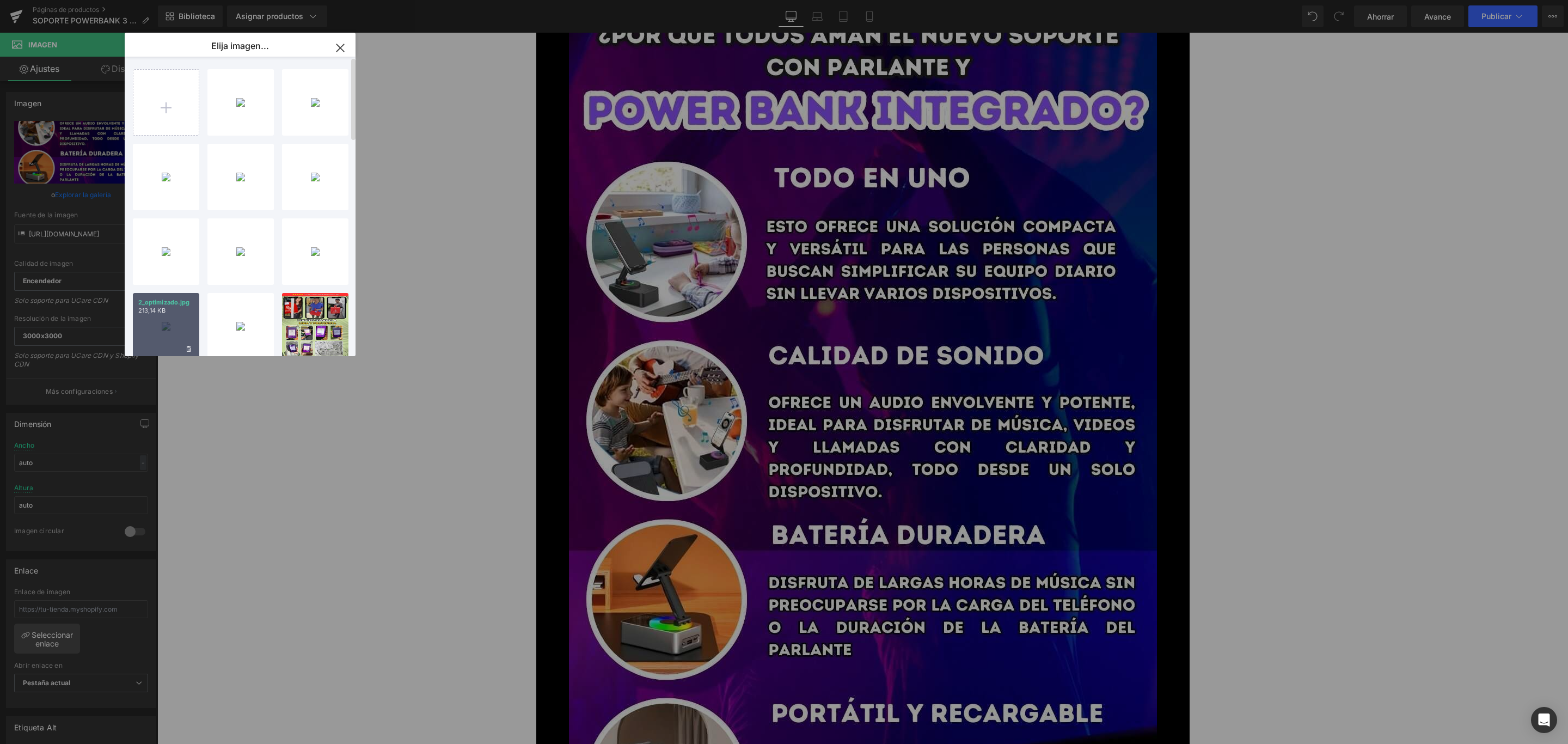
click at [154, 301] on font "2_optimizado.jpg" at bounding box center [164, 302] width 52 height 8
type input "https://ucarecdn.com/1058585a-c913-4c5e-bc30-5757971ea892/-/format/auto/-/previ…"
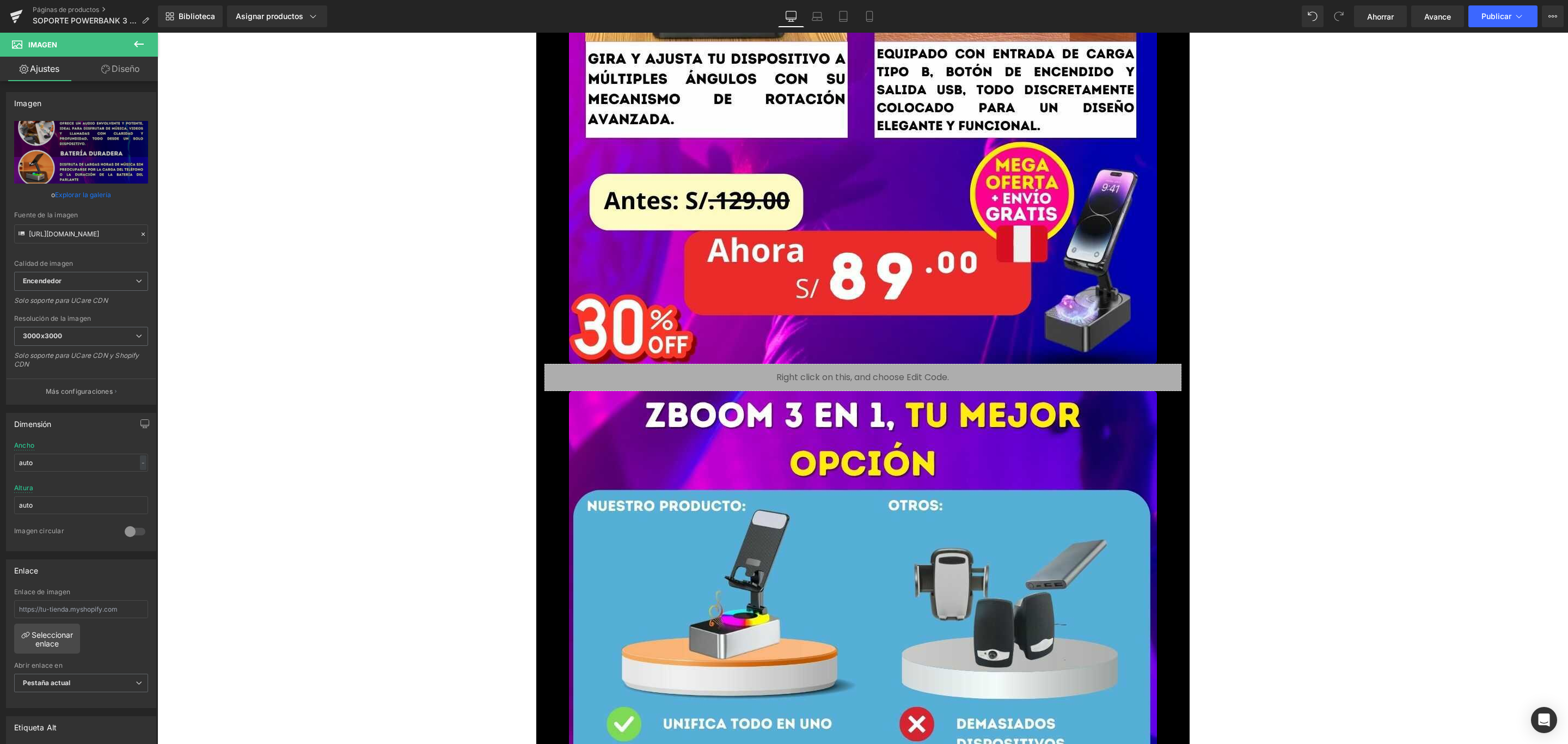
scroll to position [6371, 0]
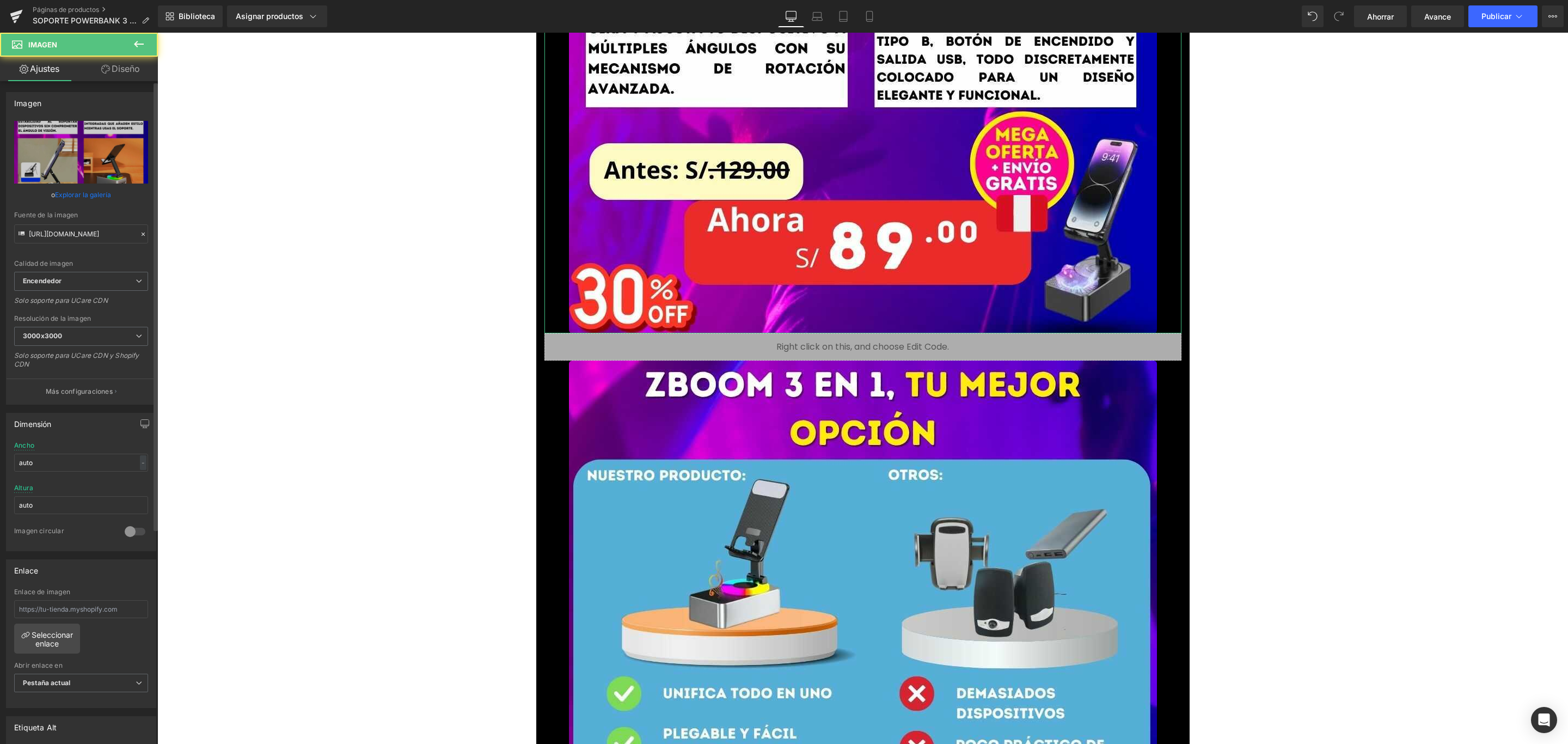
click at [80, 191] on font "Explorar la galería" at bounding box center [83, 194] width 56 height 8
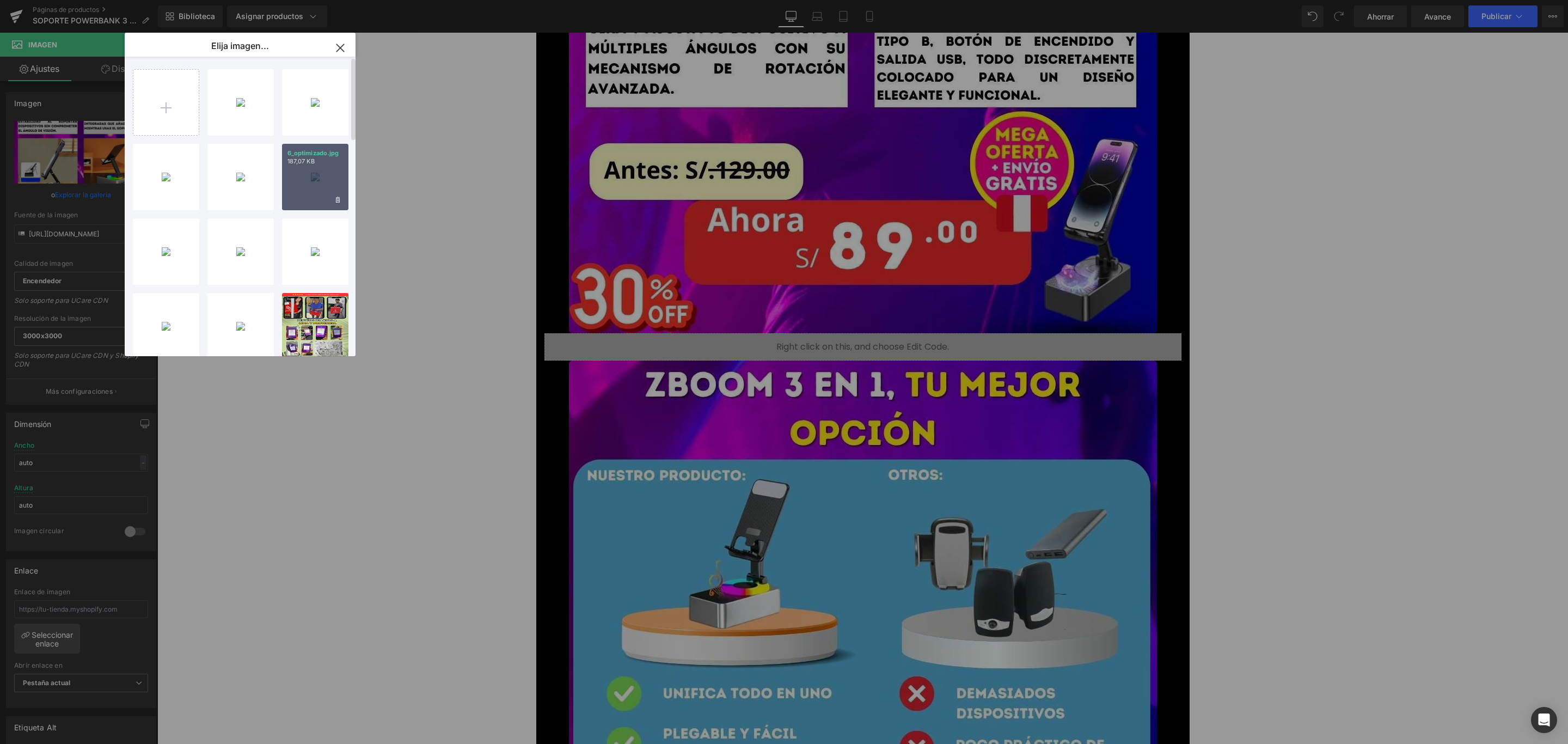
click at [316, 168] on div "6_optimizado.jpg 187,07 KB" at bounding box center [315, 177] width 66 height 66
type input "https://ucarecdn.com/b16a01aa-8ccd-493f-86ef-96f9066dd161/-/format/auto/-/previ…"
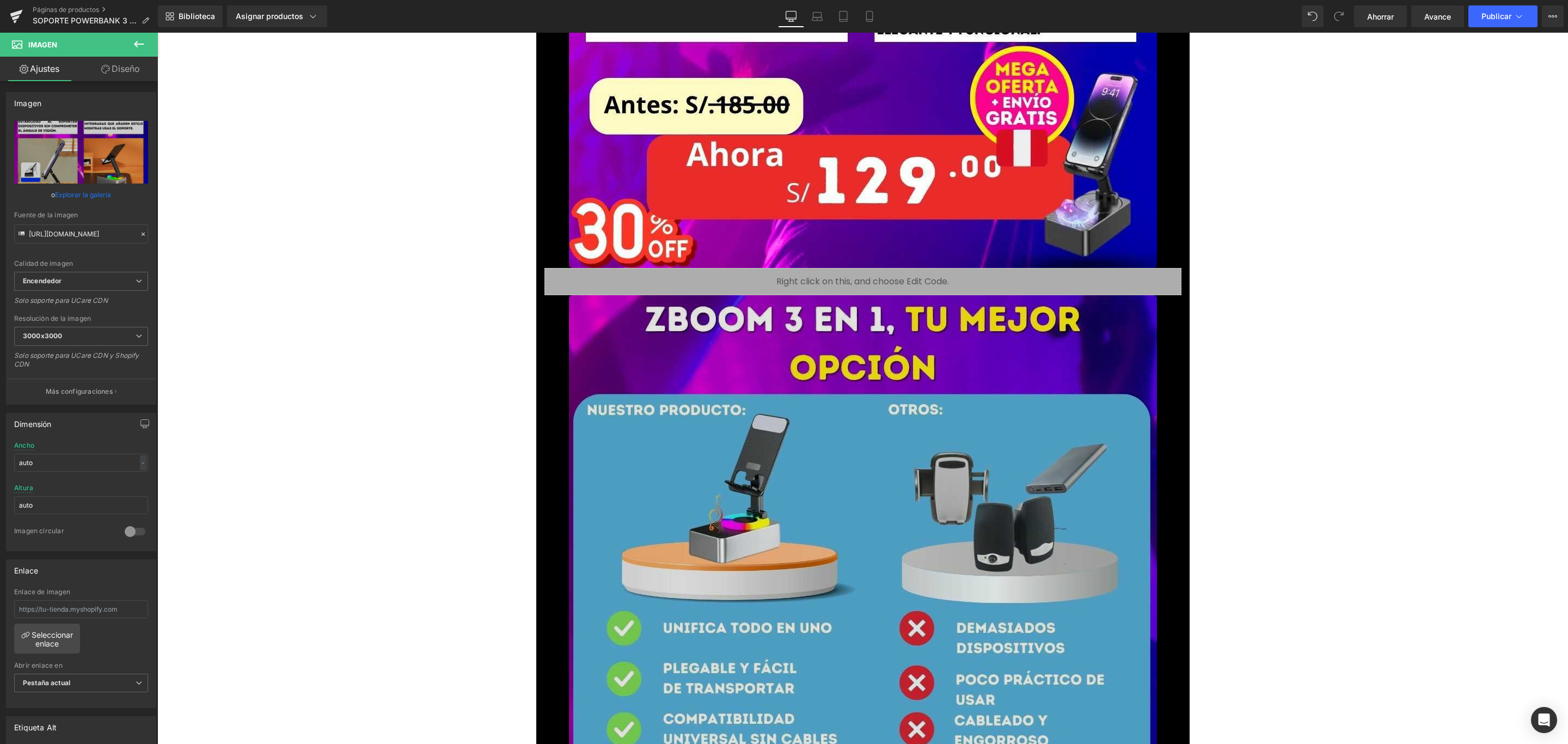
scroll to position [6780, 0]
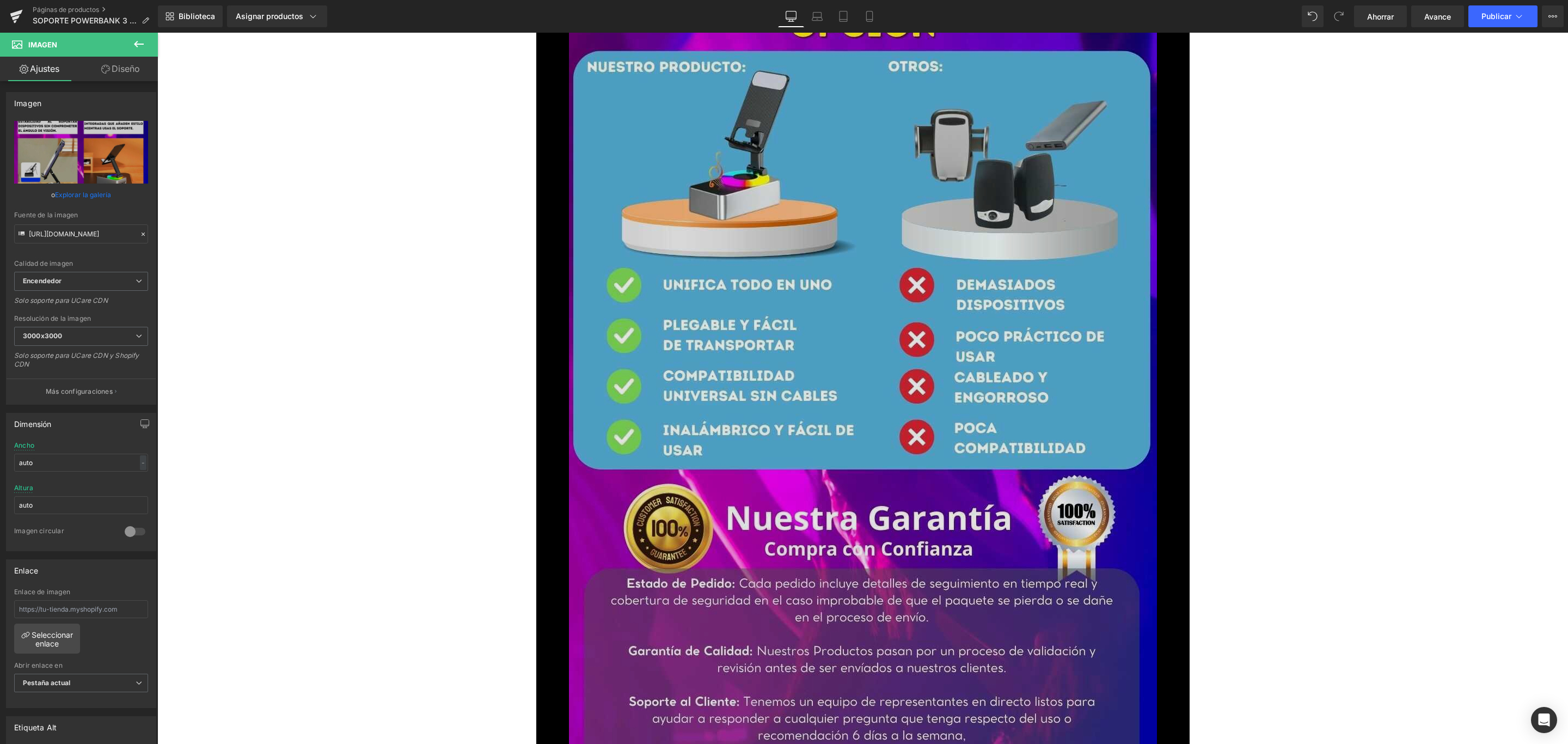
click at [778, 398] on img at bounding box center [863, 474] width 588 height 1045
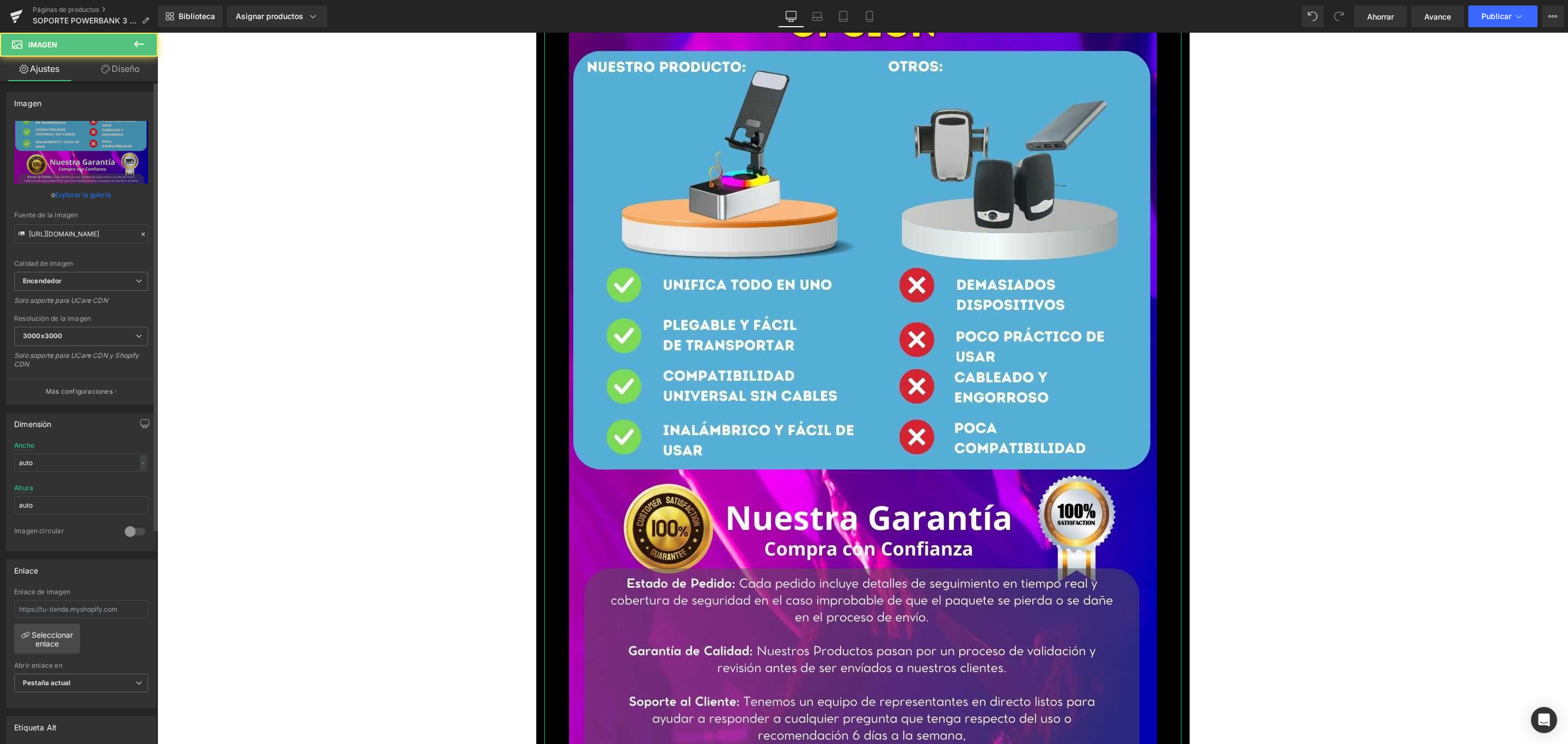
click at [103, 194] on font "Explorar la galería" at bounding box center [83, 194] width 56 height 8
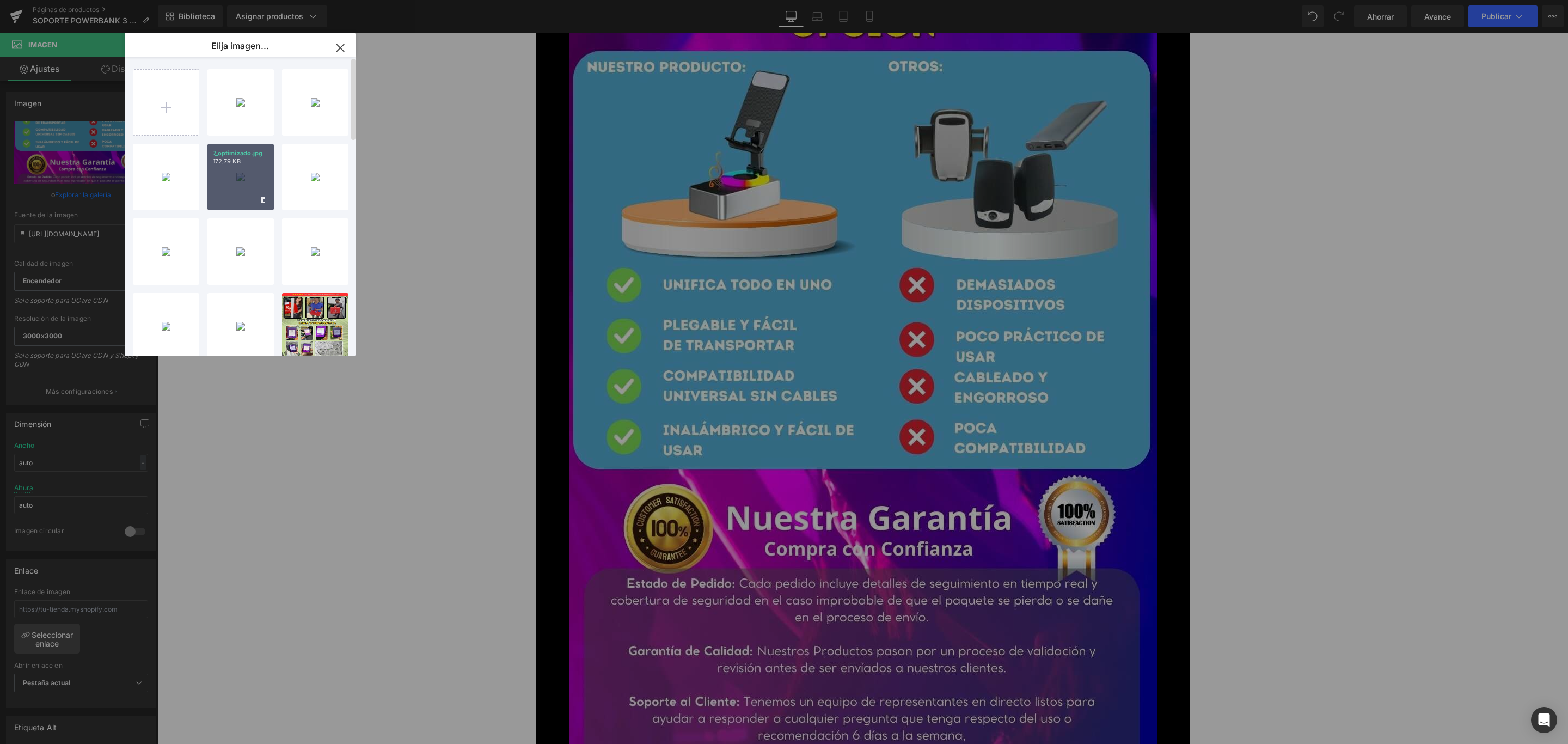
click at [229, 174] on div "7_optimizado.jpg 172,79 KB" at bounding box center [240, 177] width 66 height 66
type input "https://ucarecdn.com/fae689fc-52e3-4354-a202-599f4faf1323/-/format/auto/-/previ…"
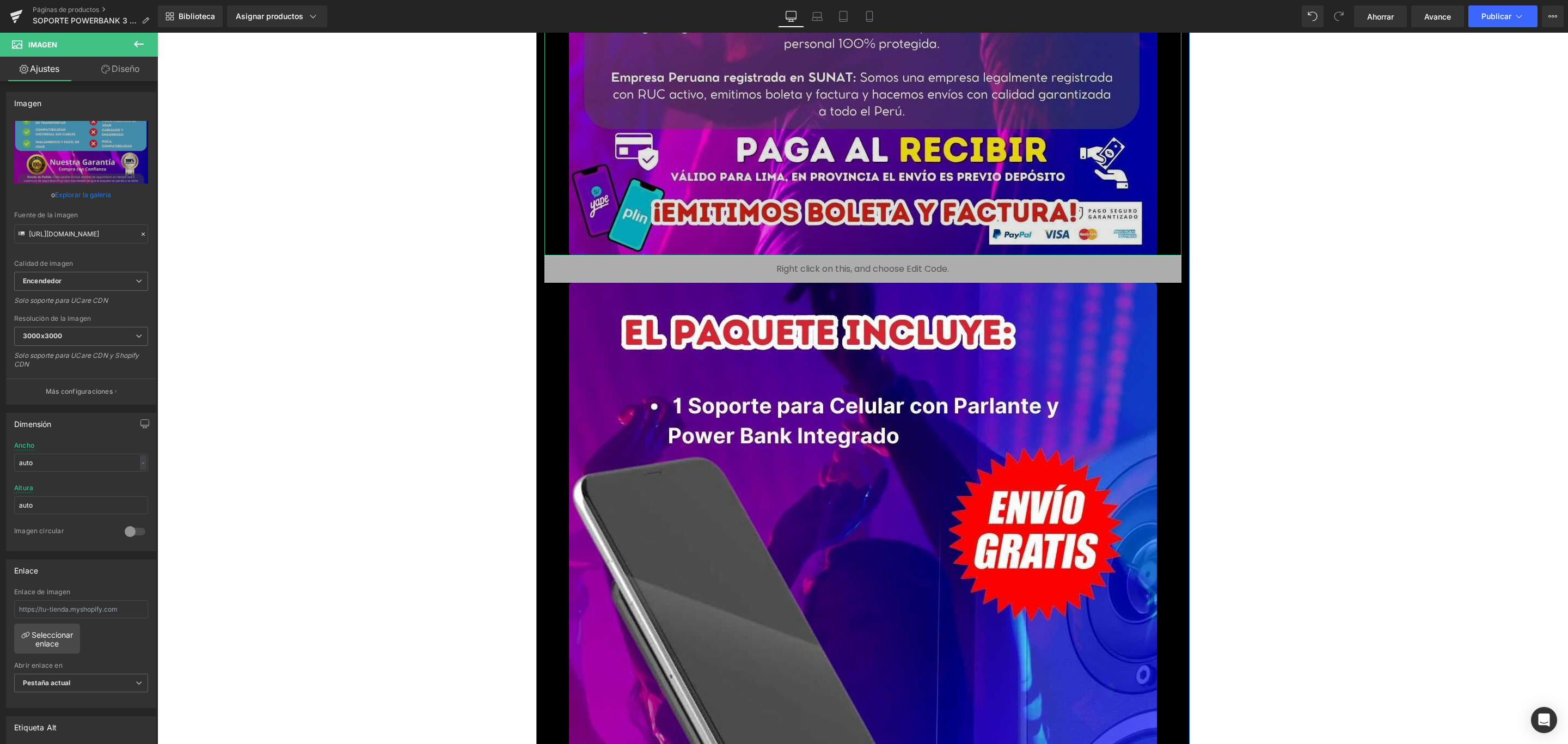
scroll to position [7842, 0]
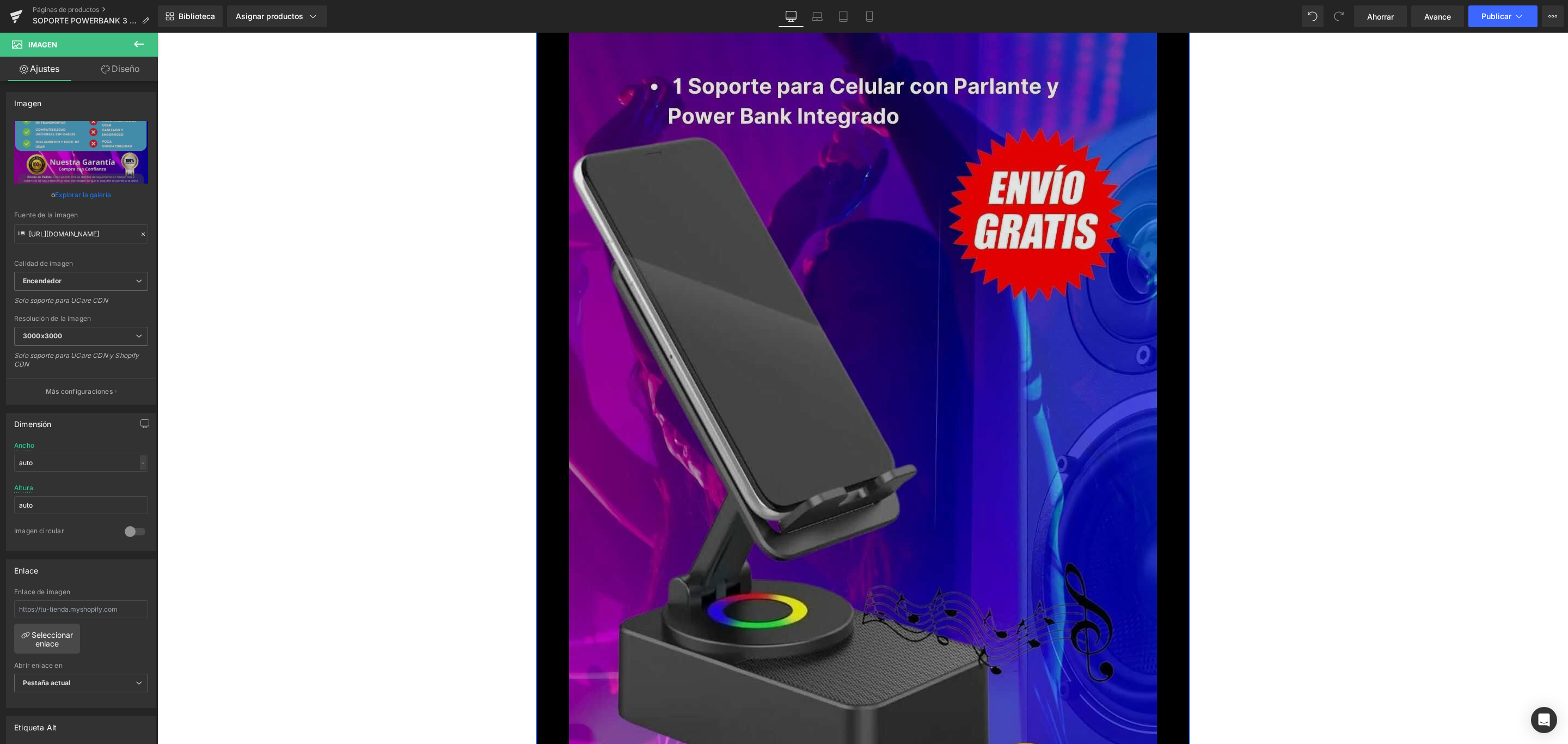
click at [955, 373] on img at bounding box center [863, 485] width 588 height 1045
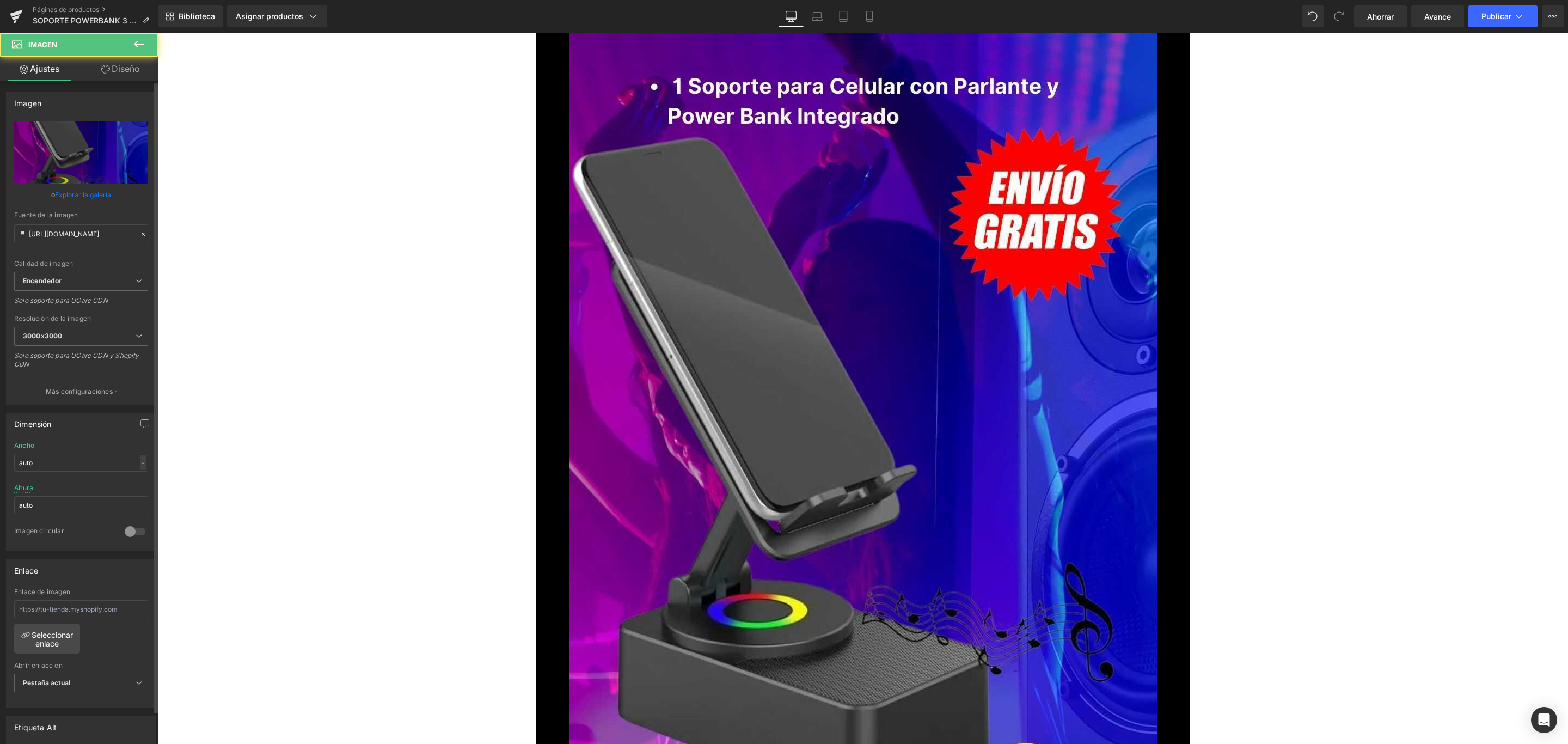
click at [88, 191] on font "Explorar la galería" at bounding box center [83, 194] width 56 height 8
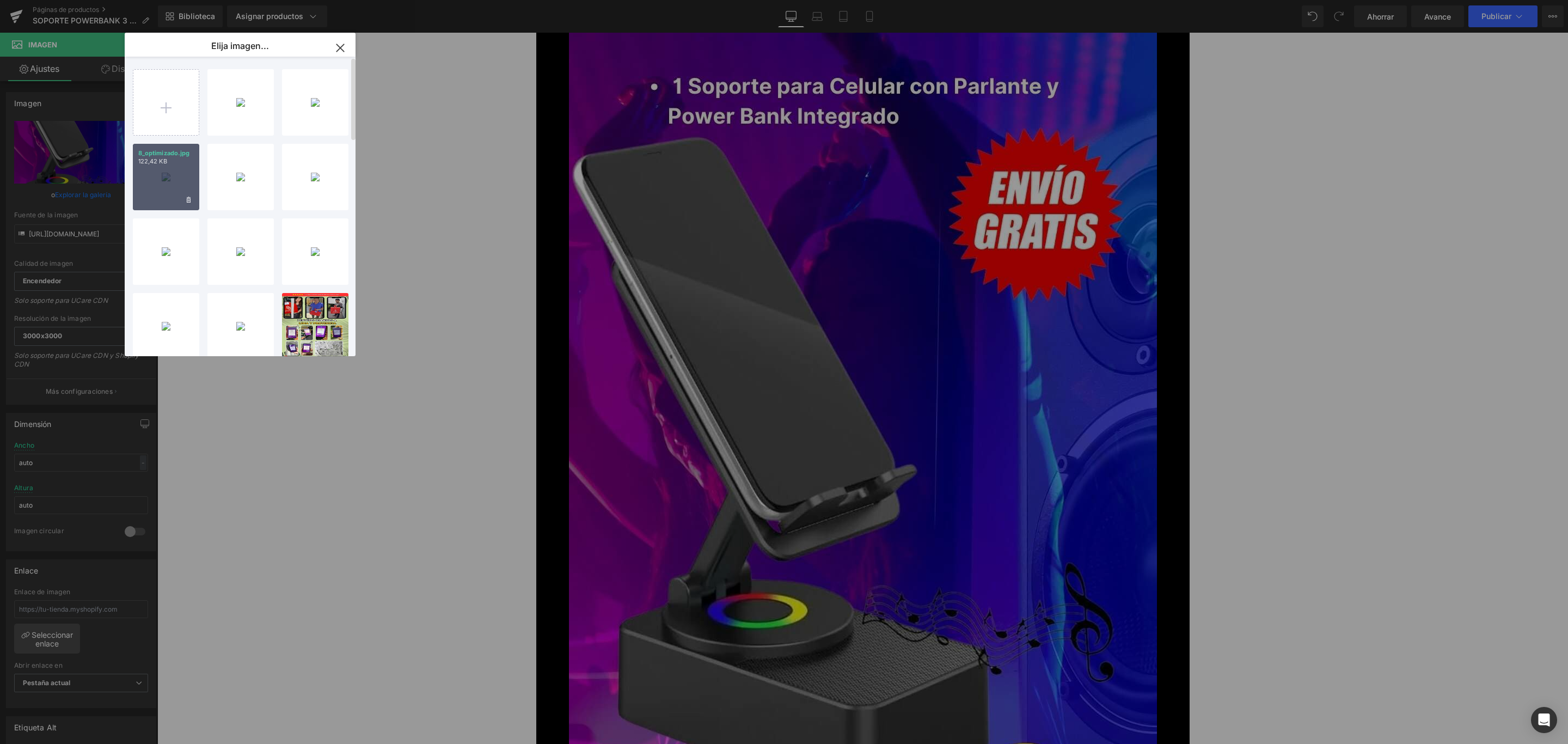
click at [172, 170] on div "8_optimizado.jpg 122,42 KB" at bounding box center [166, 177] width 66 height 66
type input "https://ucarecdn.com/304a7786-1b1b-4a7a-adf5-150ee8437519/-/format/auto/-/previ…"
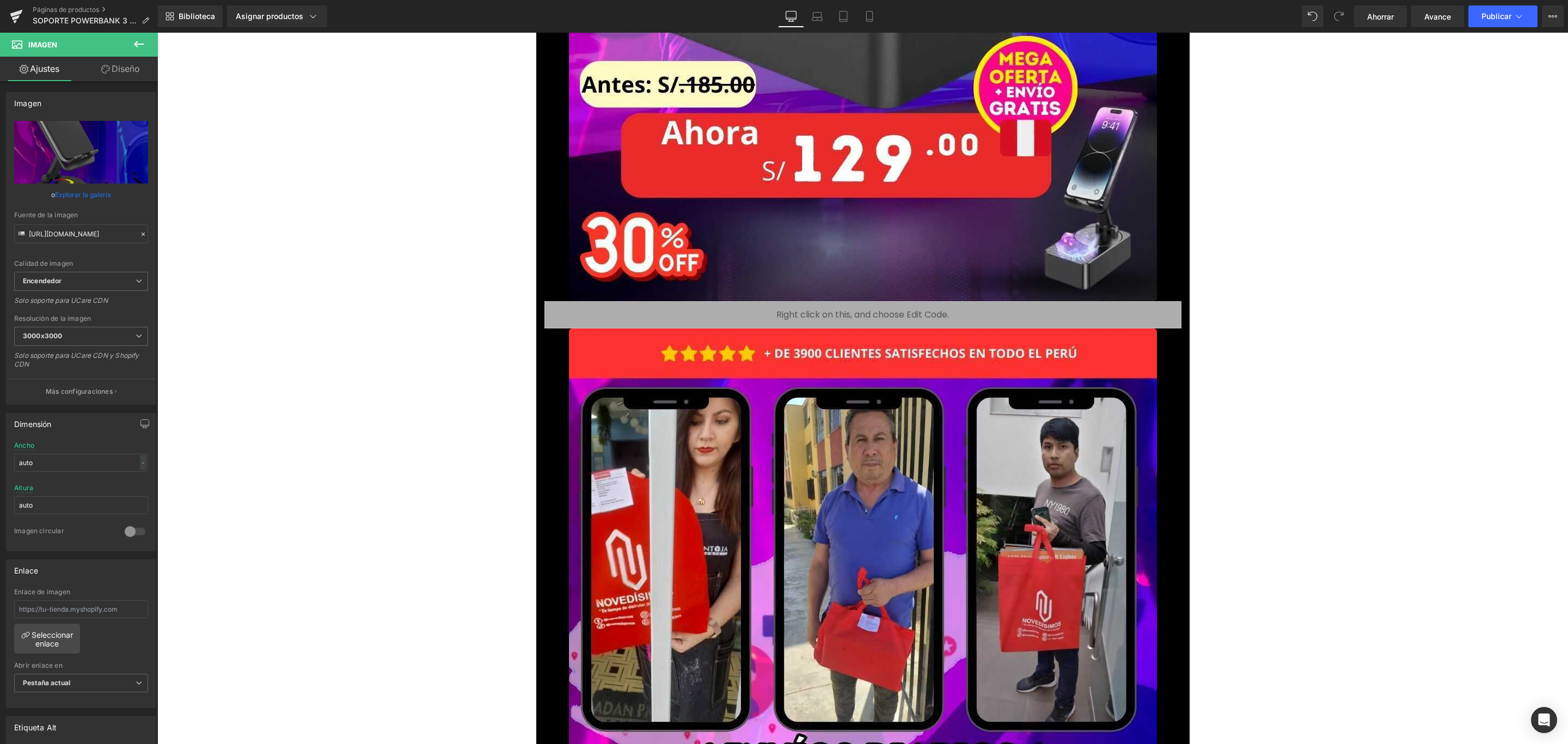
scroll to position [8822, 0]
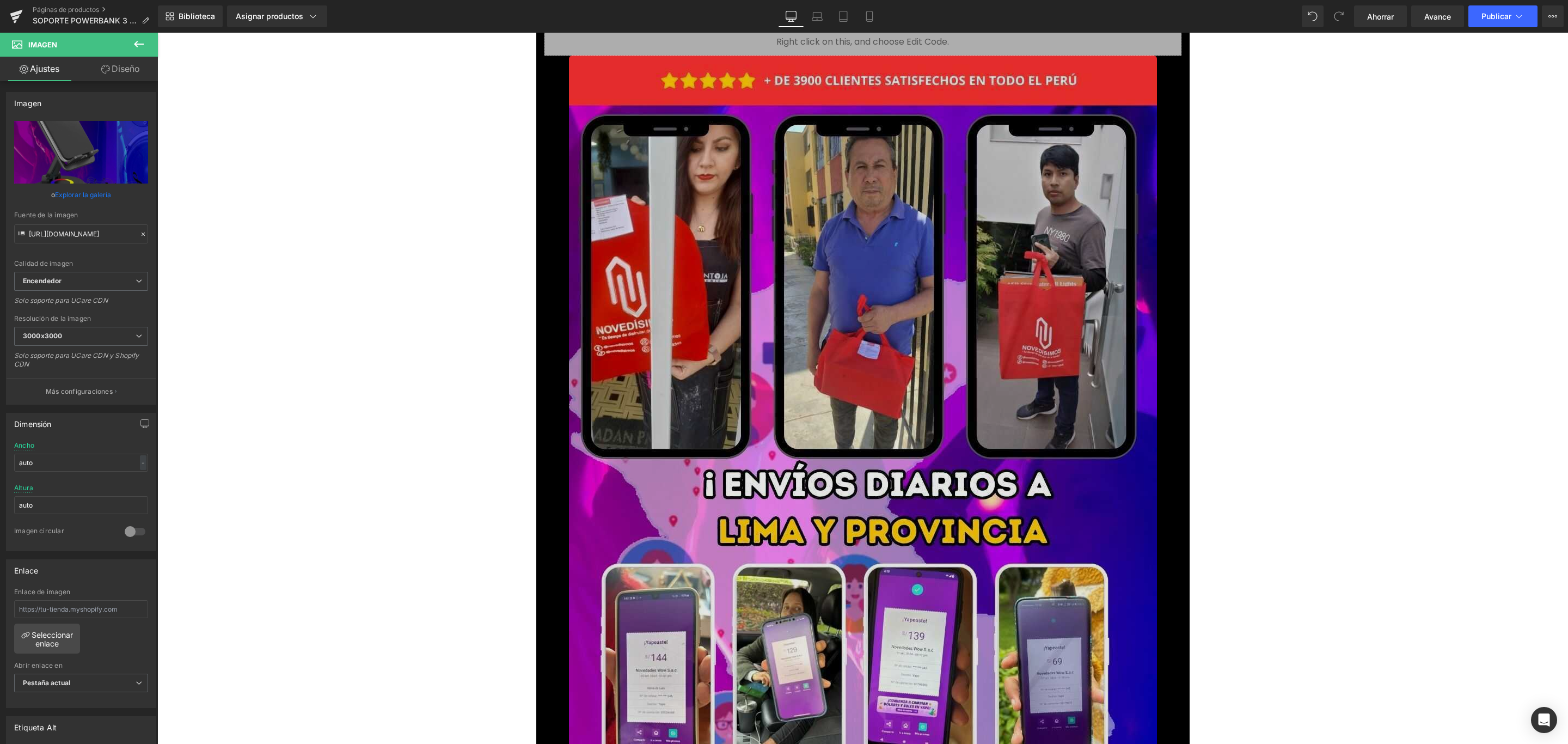
click at [782, 348] on img at bounding box center [863, 578] width 588 height 1045
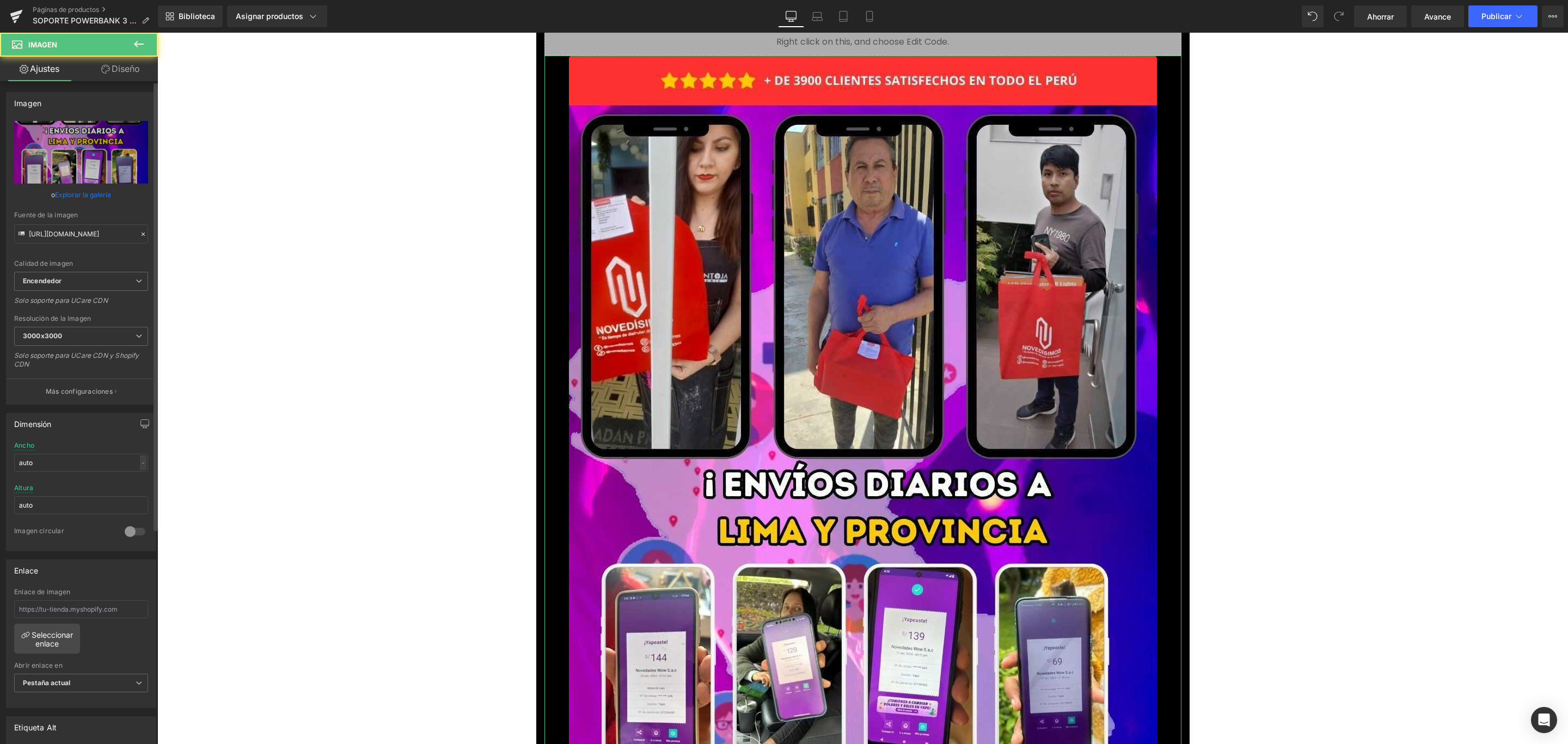
click at [85, 194] on font "Explorar la galería" at bounding box center [83, 194] width 56 height 8
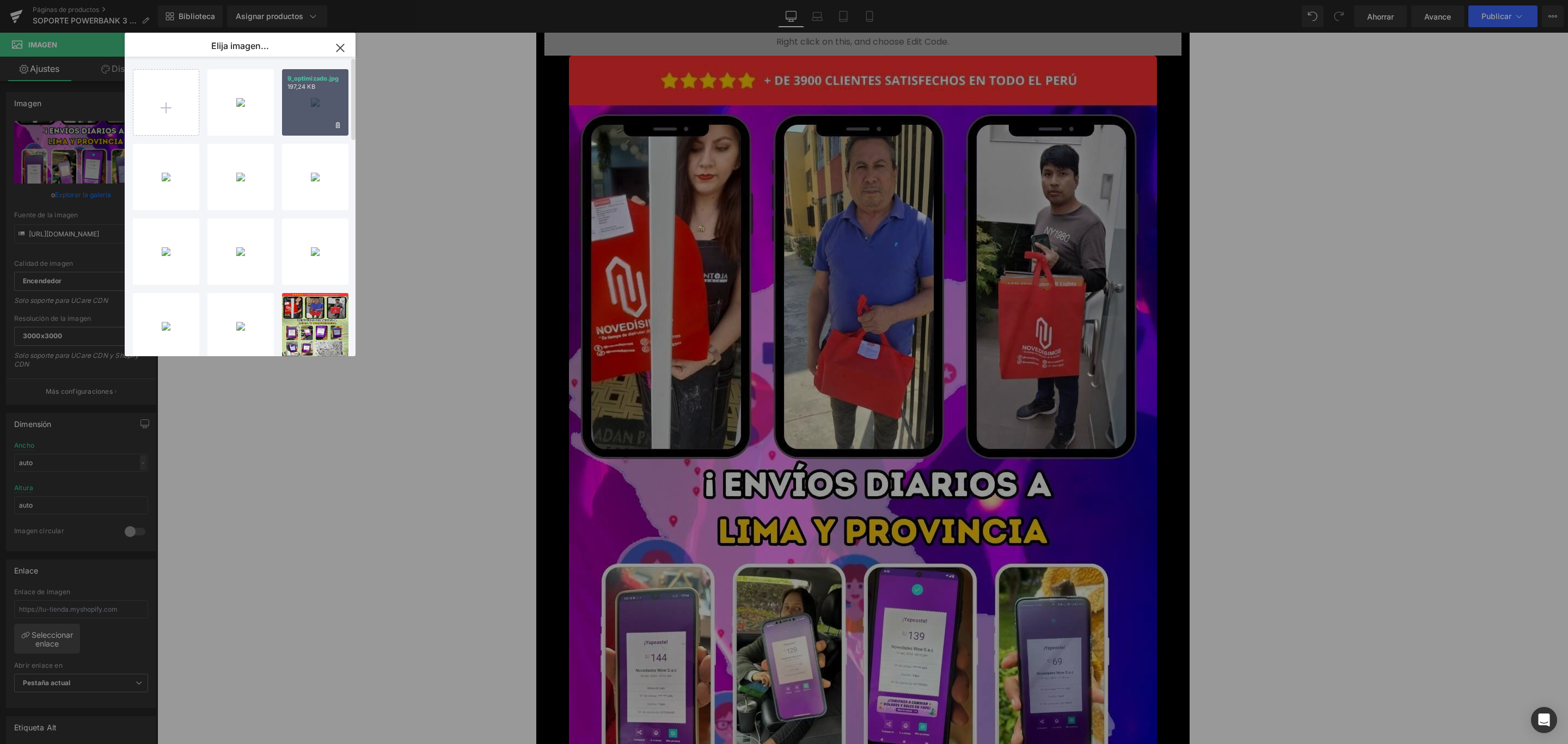
click at [306, 94] on div "9_optimizado.jpg 197,24 KB" at bounding box center [315, 102] width 66 height 66
type input "https://ucarecdn.com/6b8a079a-20a6-4d64-91b2-cc17edea0238/-/format/auto/-/previ…"
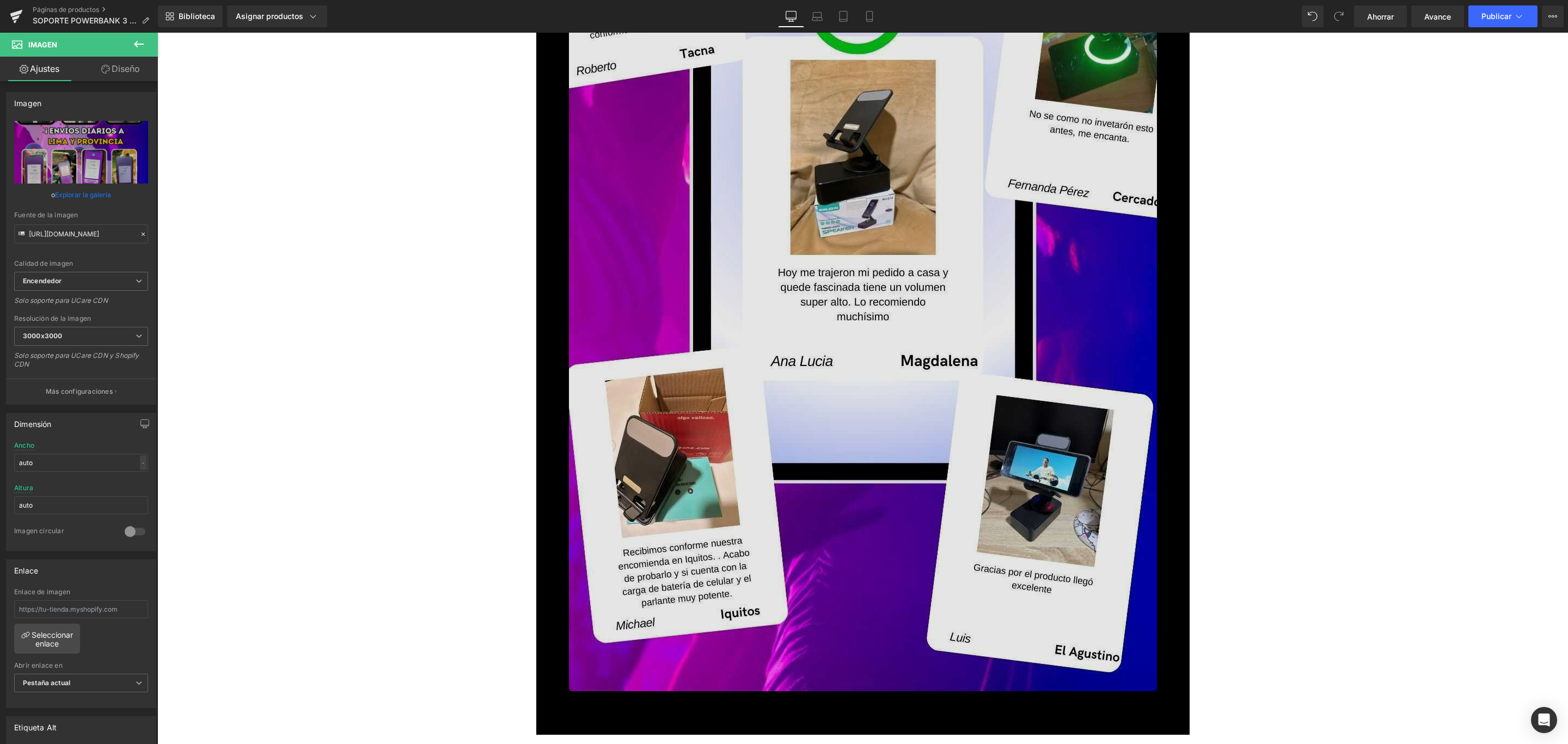
scroll to position [10412, 0]
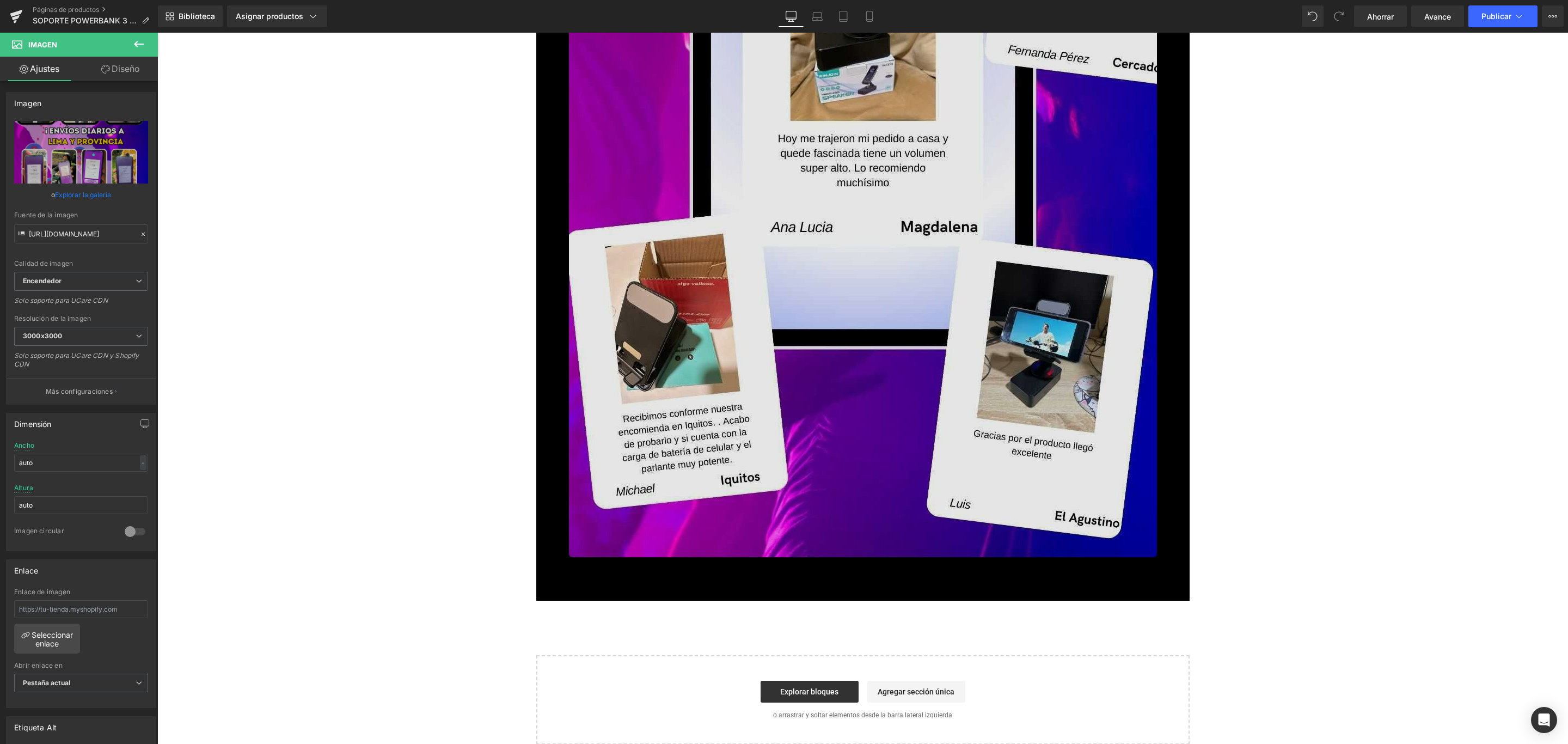
drag, startPoint x: 870, startPoint y: 332, endPoint x: 823, endPoint y: 323, distance: 47.9
click at [870, 332] on img at bounding box center [863, 34] width 588 height 1045
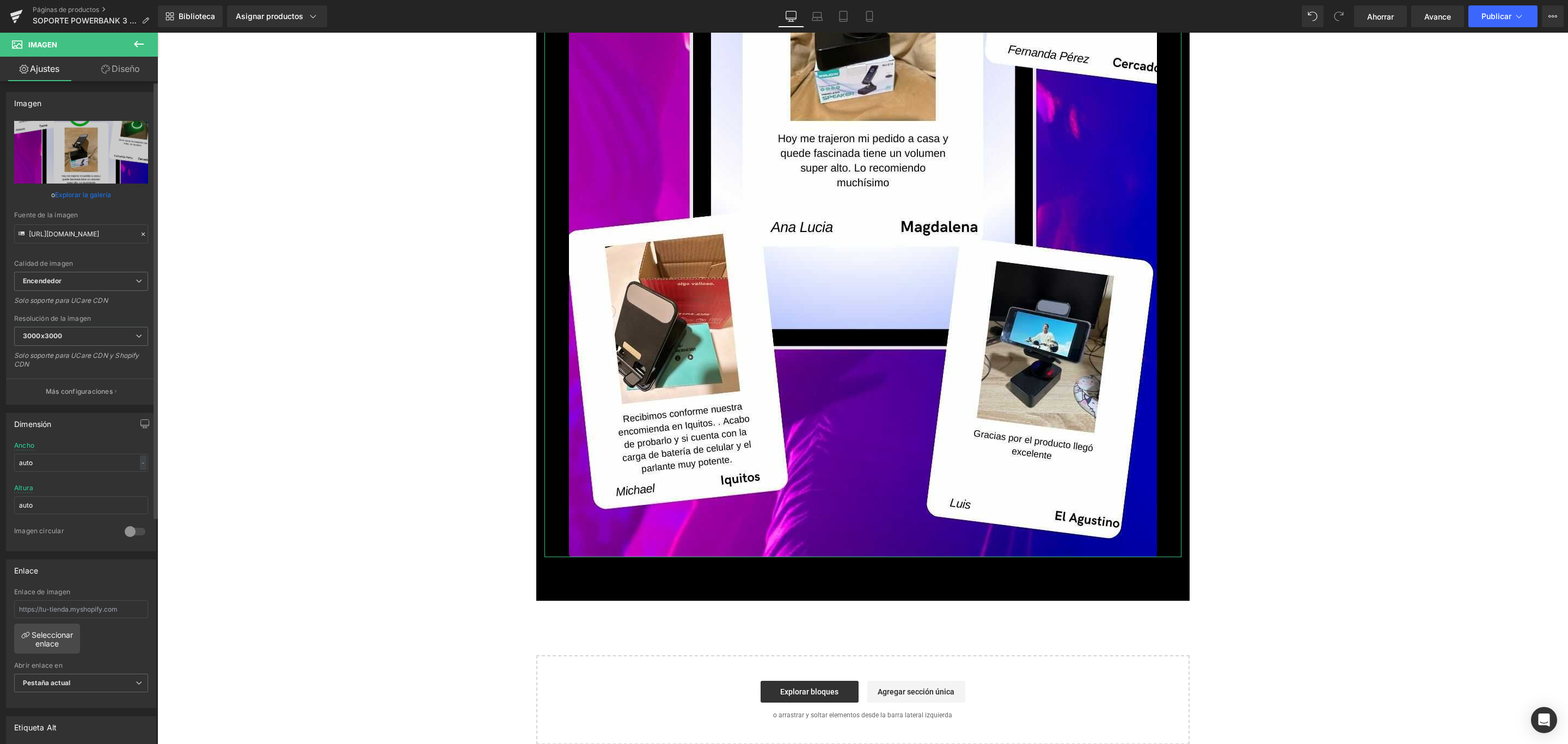
click at [98, 193] on font "Explorar la galería" at bounding box center [83, 194] width 56 height 8
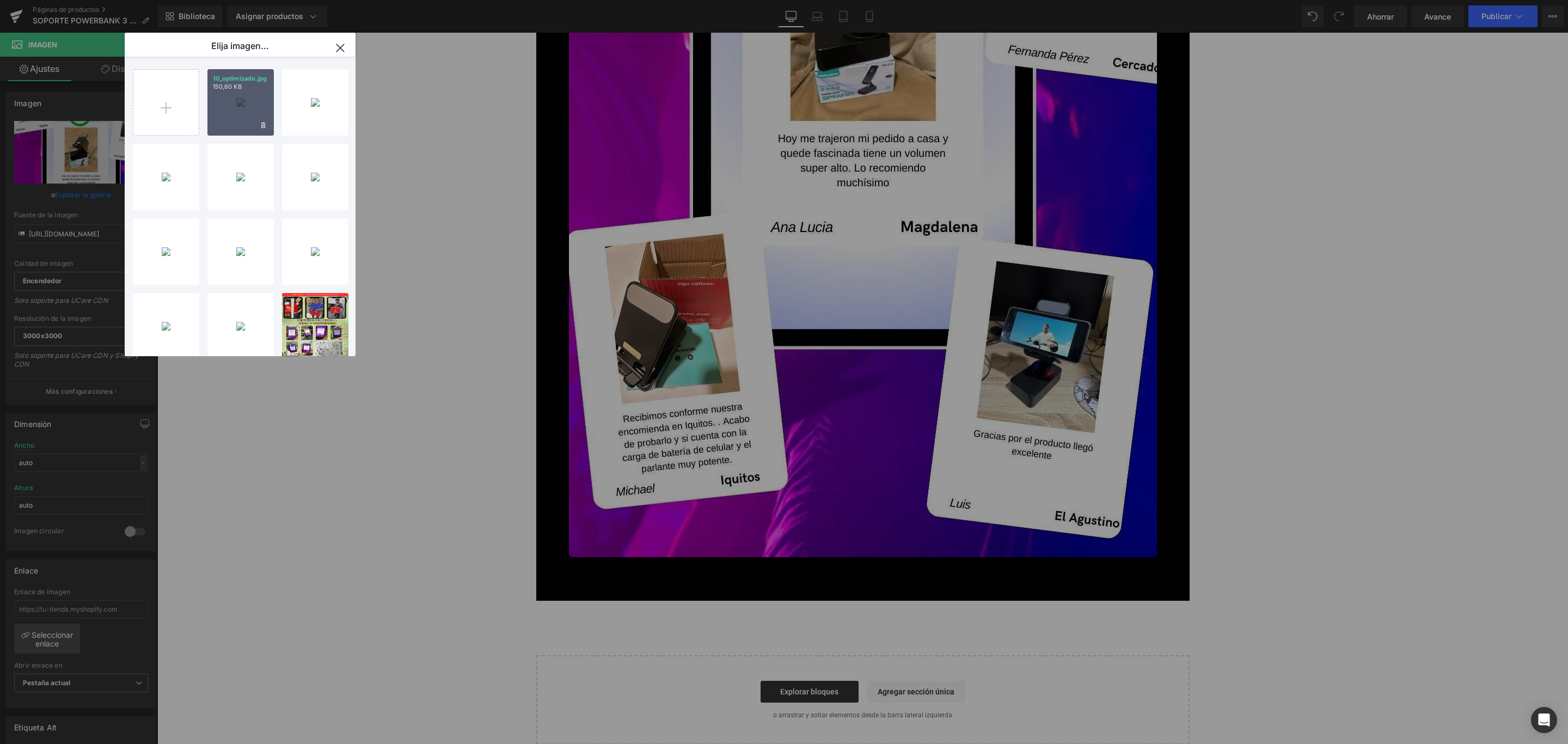
click at [243, 105] on div "10_optimizado.jpg 150,60 KB" at bounding box center [240, 102] width 66 height 66
type input "https://ucarecdn.com/a7a9f394-b6bd-4c49-bd10-43e036dbedca/-/format/auto/-/previ…"
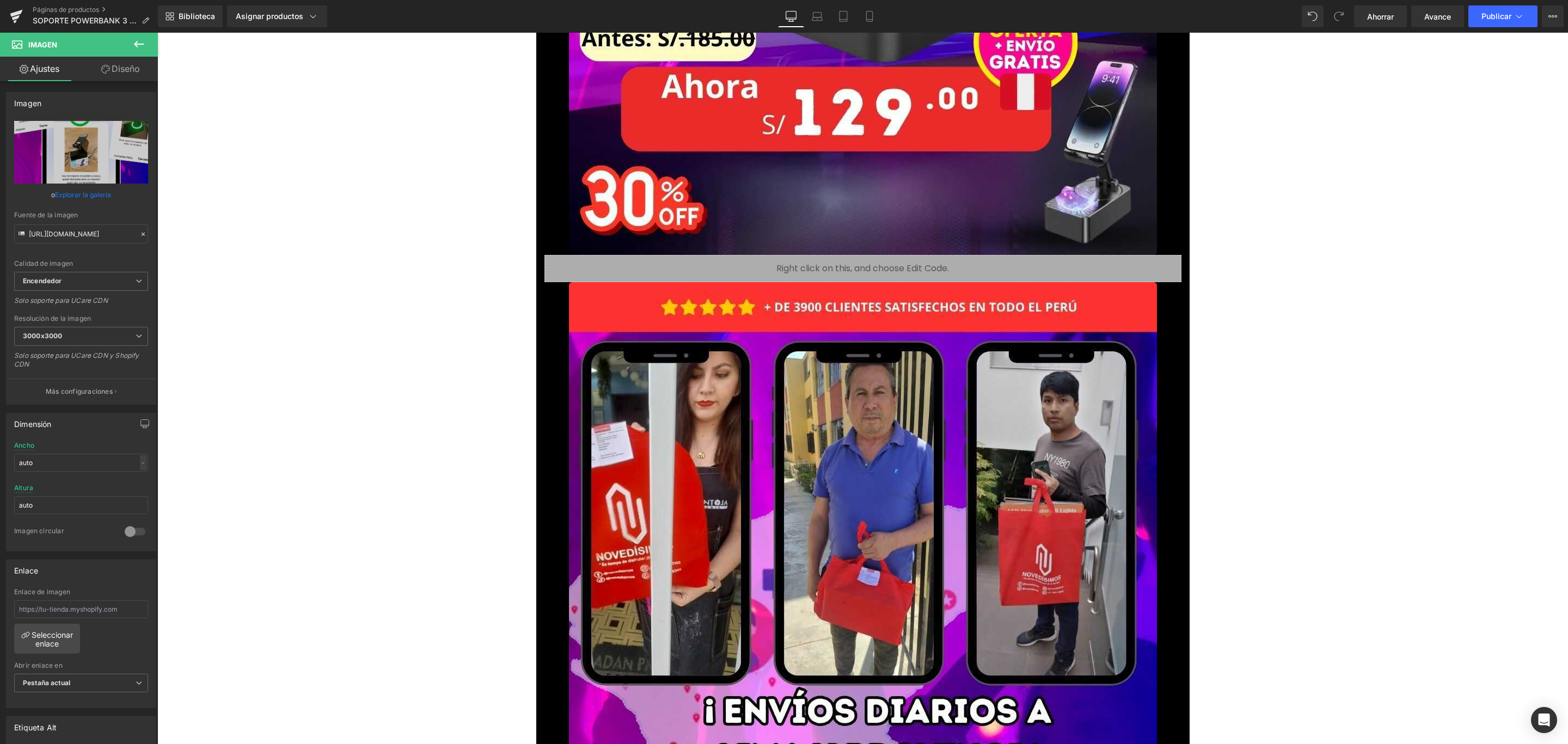
scroll to position [8043, 0]
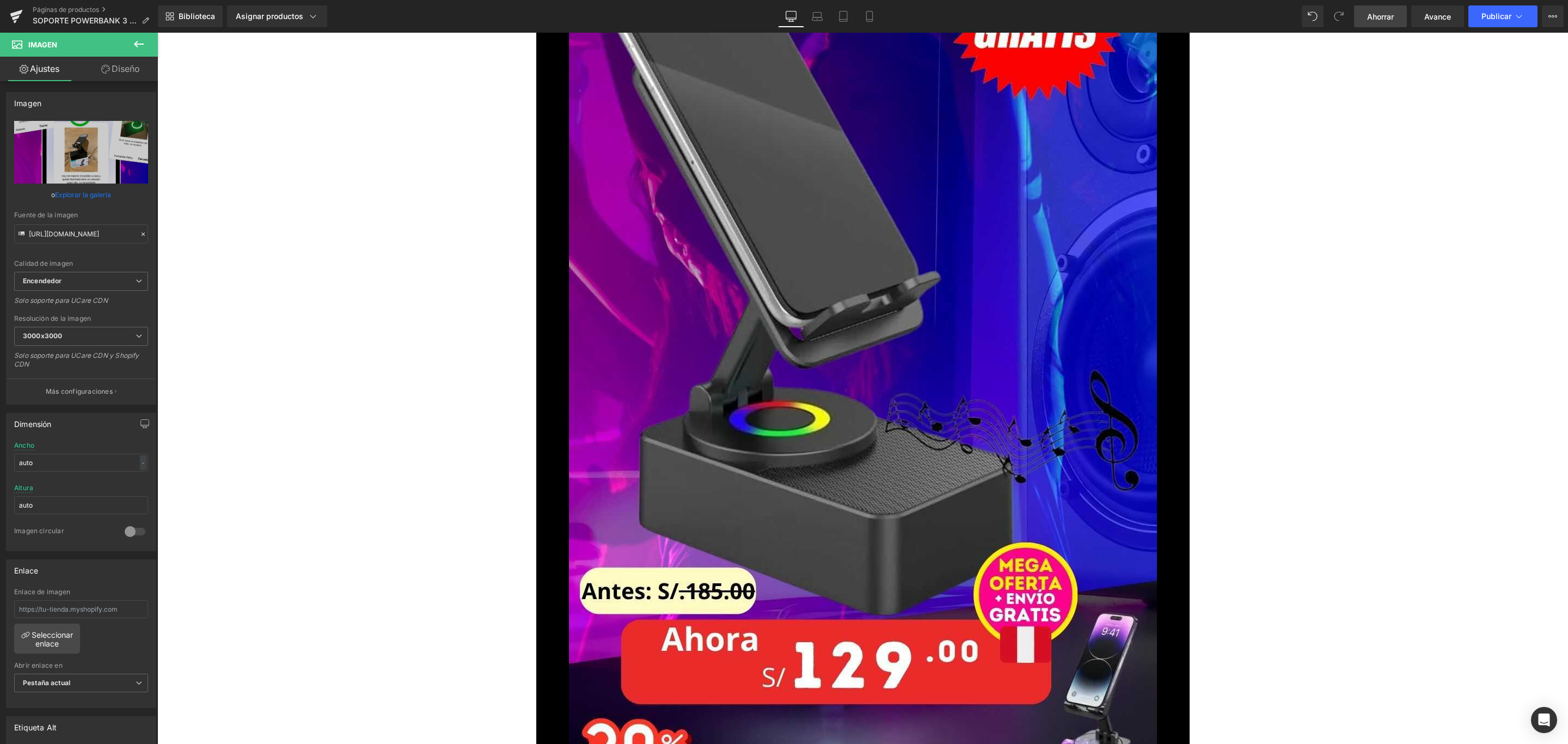
click at [1379, 19] on font "Ahorrar" at bounding box center [1381, 16] width 27 height 9
click at [1488, 10] on button "Publicar" at bounding box center [1503, 16] width 69 height 22
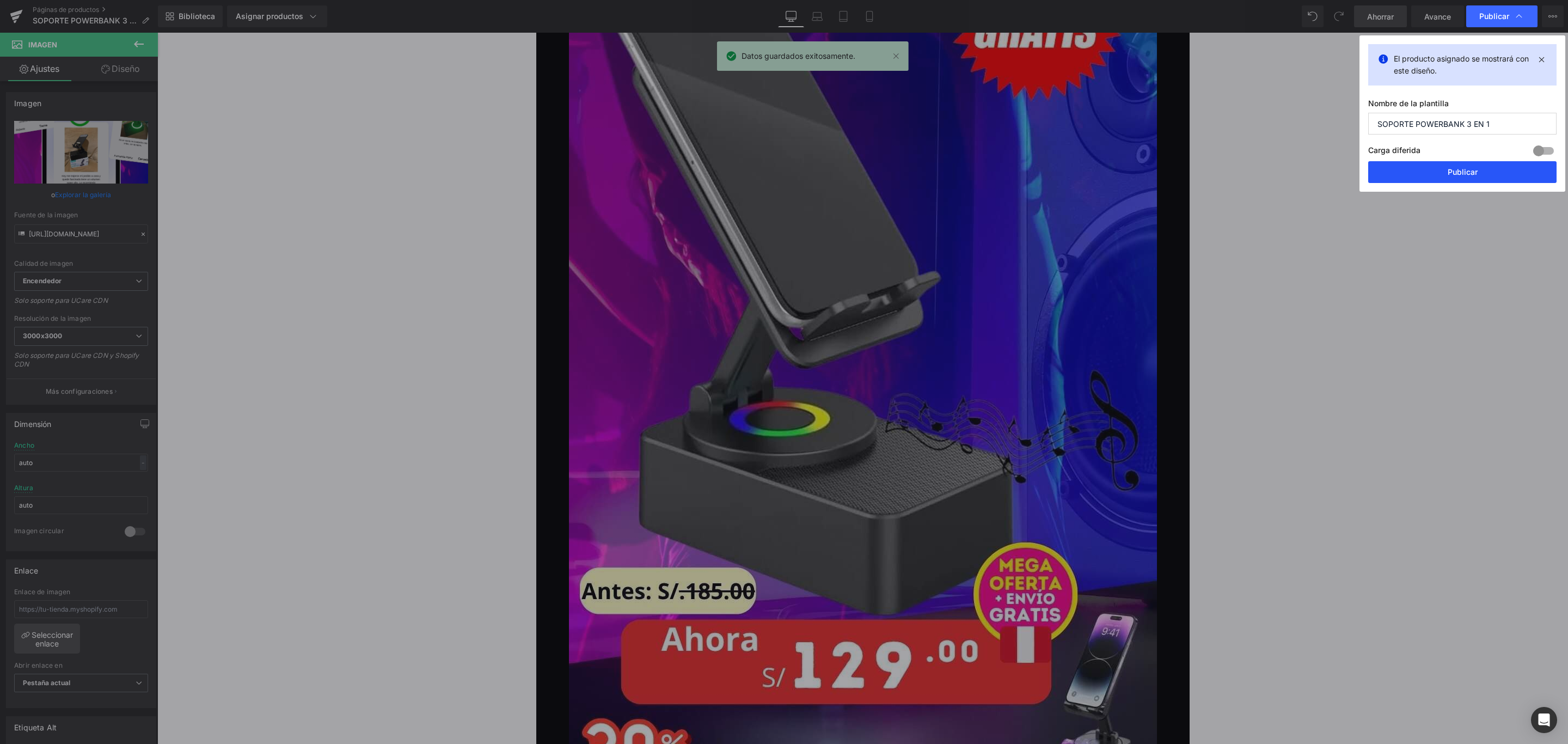
click at [1428, 167] on button "Publicar" at bounding box center [1462, 172] width 188 height 22
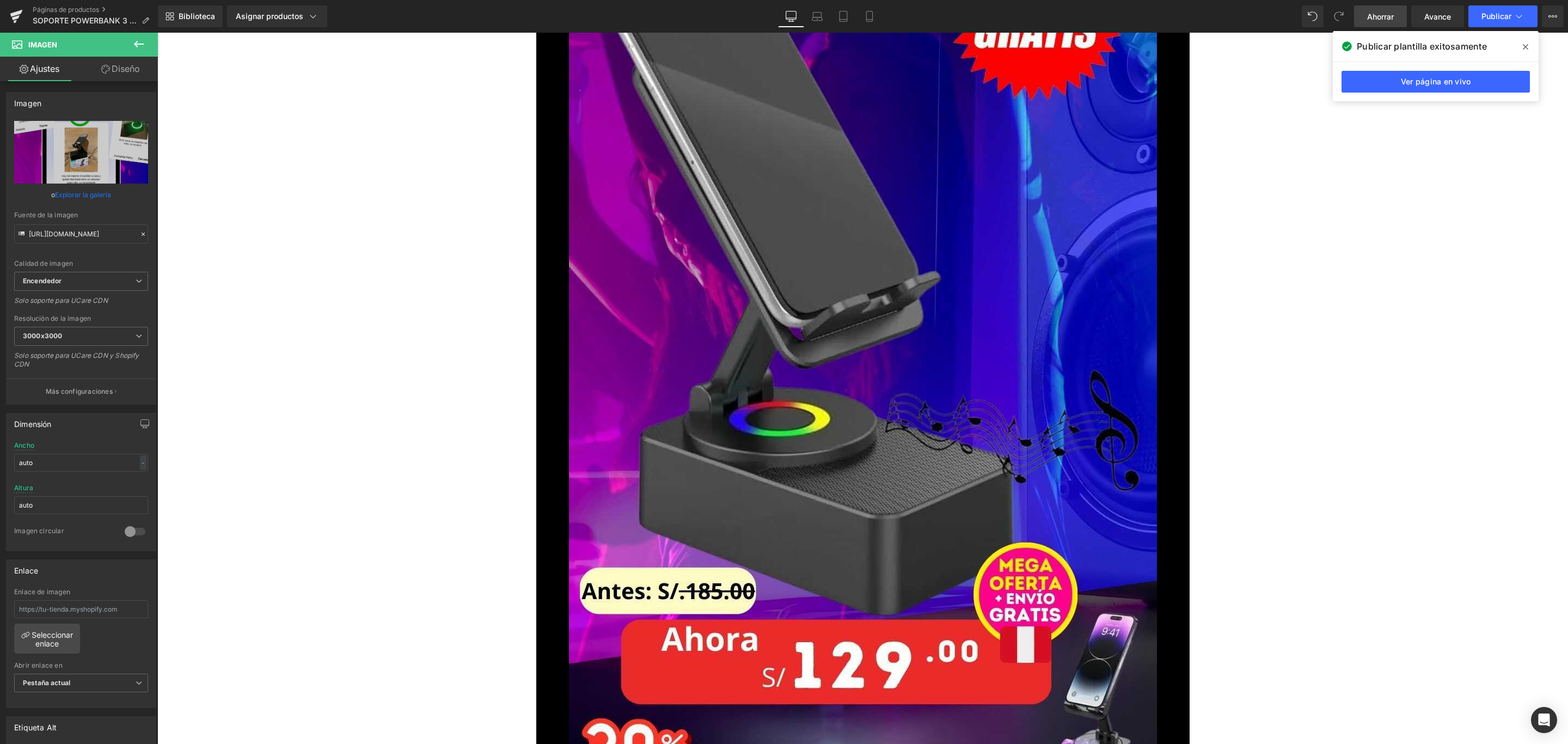
click at [1380, 7] on link "Ahorrar" at bounding box center [1380, 16] width 53 height 22
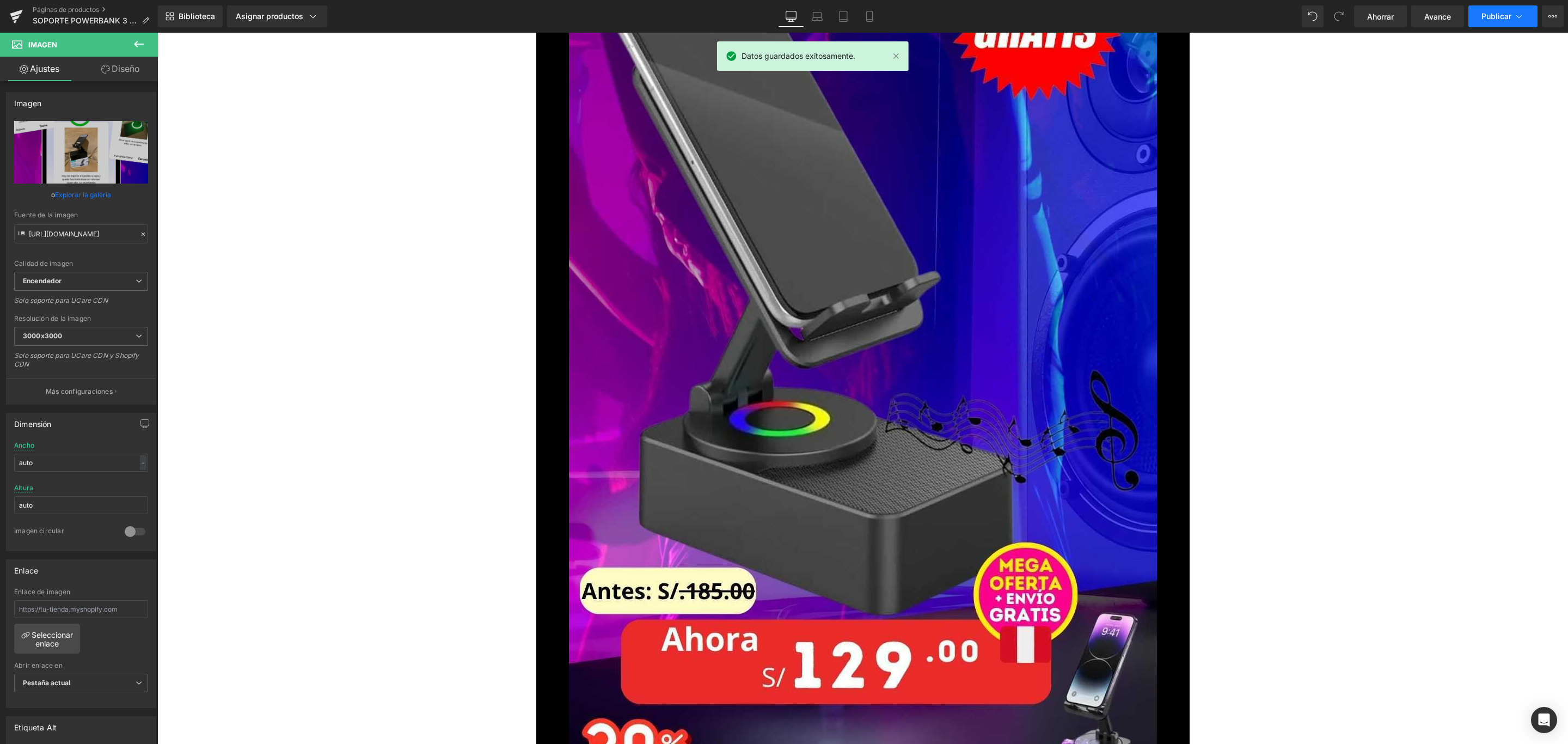
click at [1493, 12] on font "Publicar" at bounding box center [1496, 16] width 30 height 9
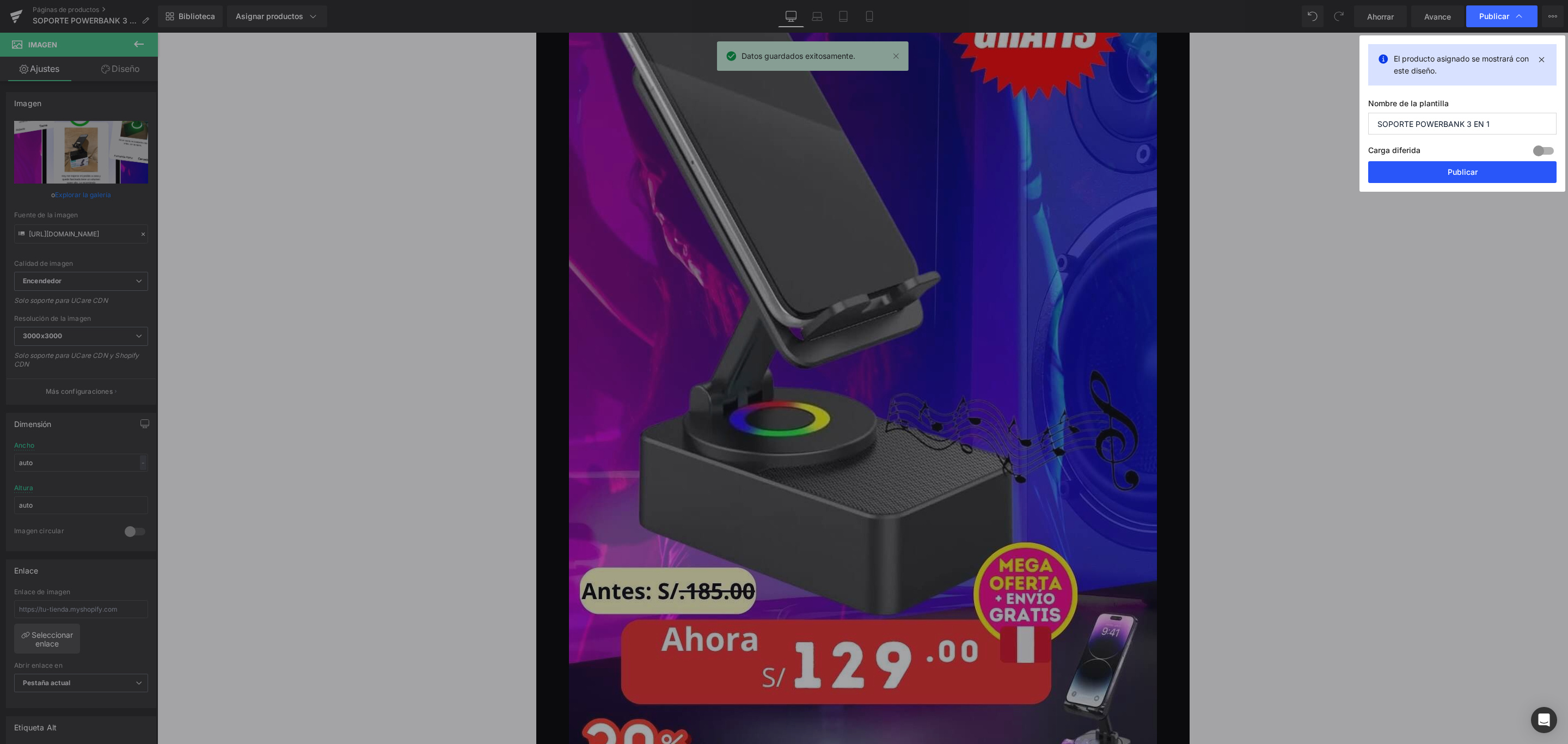
click at [1421, 170] on button "Publicar" at bounding box center [1462, 172] width 188 height 22
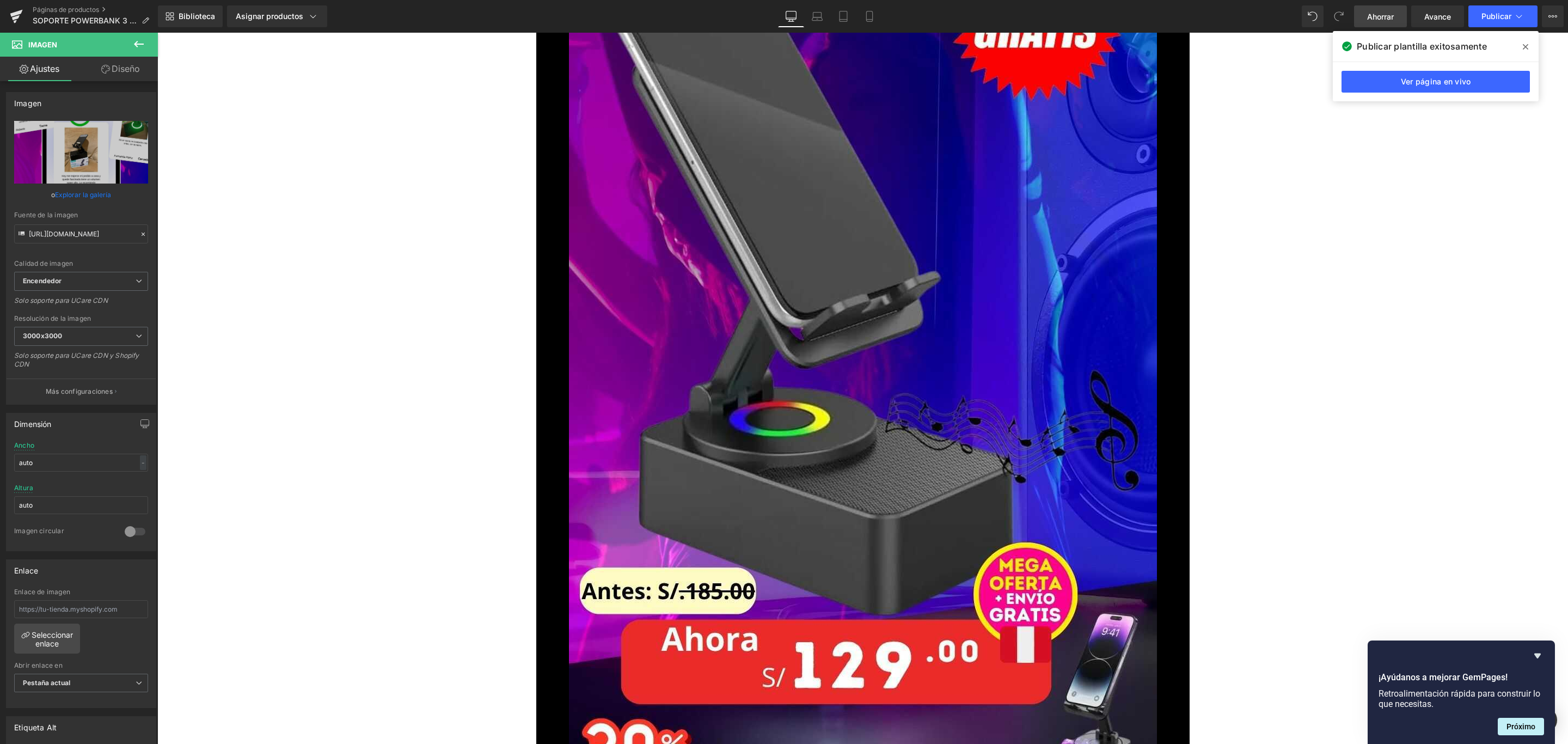
click at [1377, 15] on font "Ahorrar" at bounding box center [1381, 16] width 27 height 9
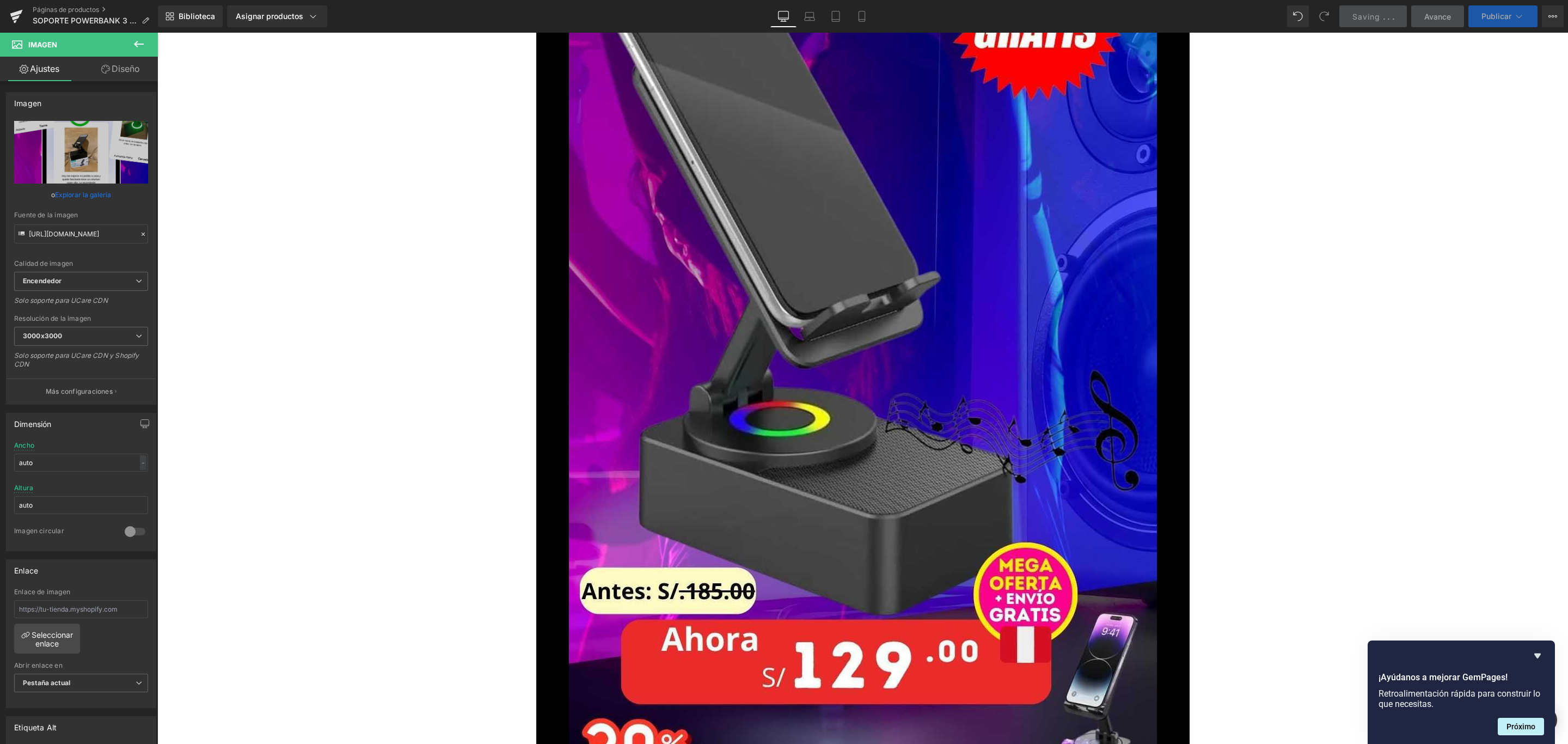
click at [1493, 13] on font "Publicar" at bounding box center [1496, 16] width 30 height 9
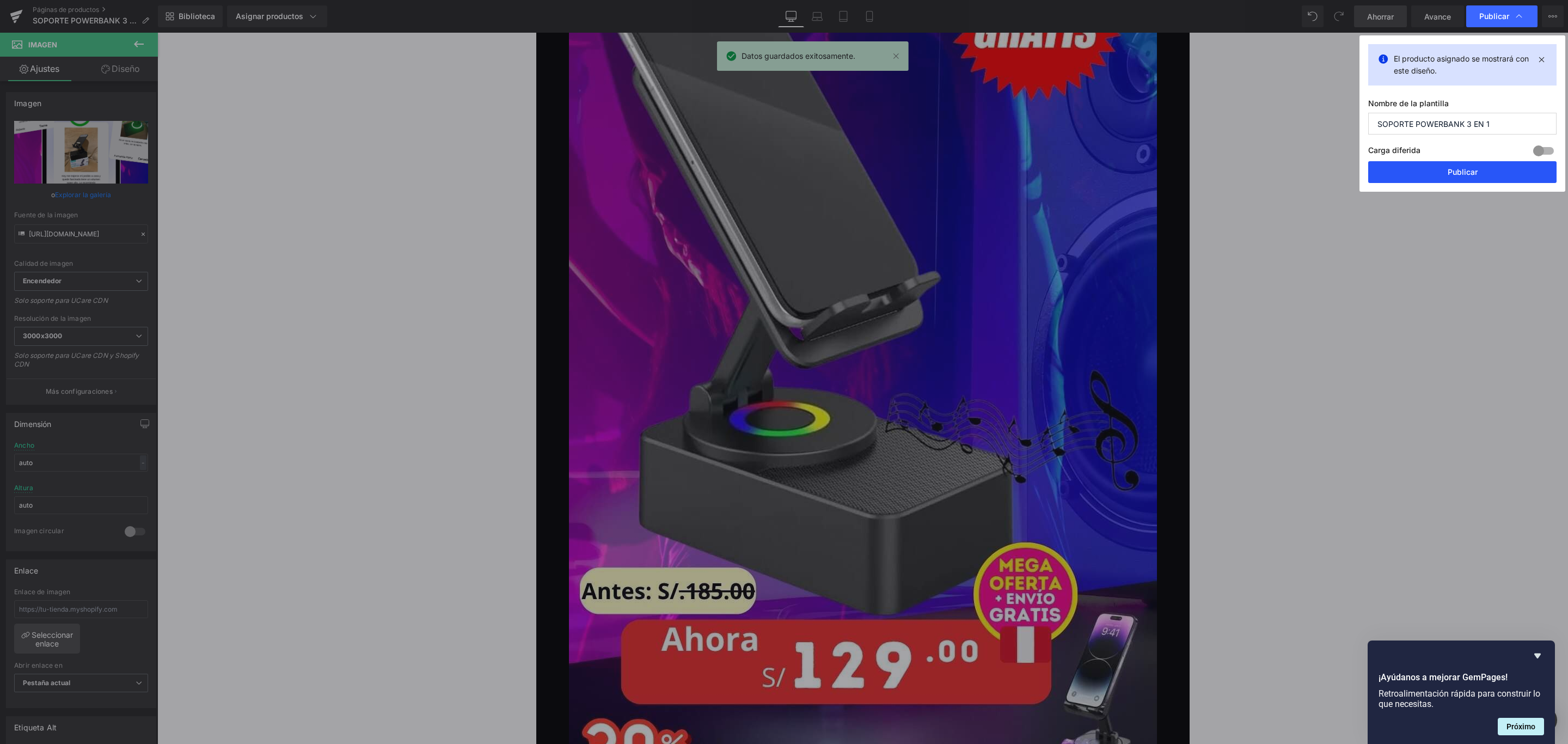
click at [1431, 175] on button "Publicar" at bounding box center [1462, 172] width 188 height 22
